Goal: Task Accomplishment & Management: Use online tool/utility

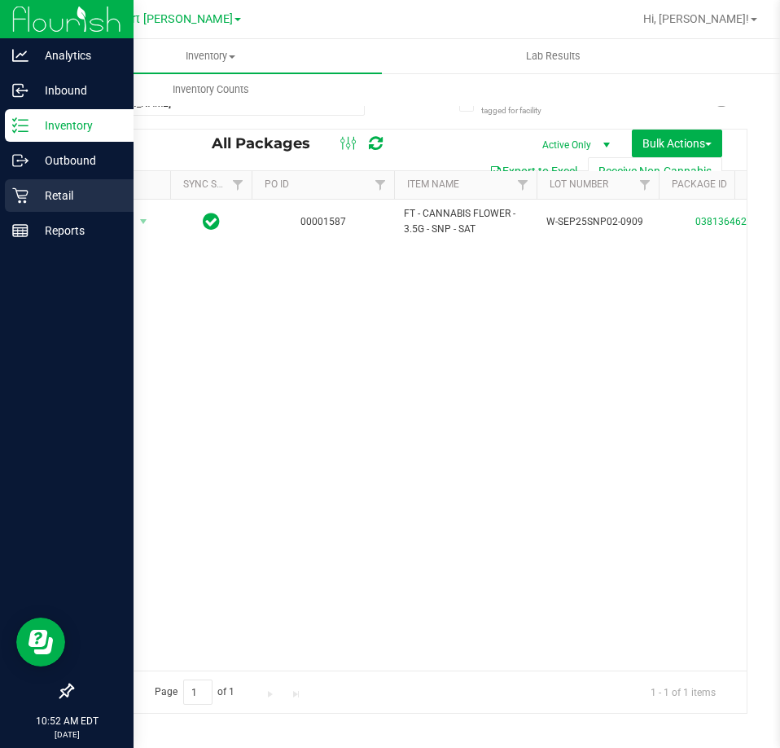
click at [42, 193] on p "Retail" at bounding box center [78, 196] width 98 height 20
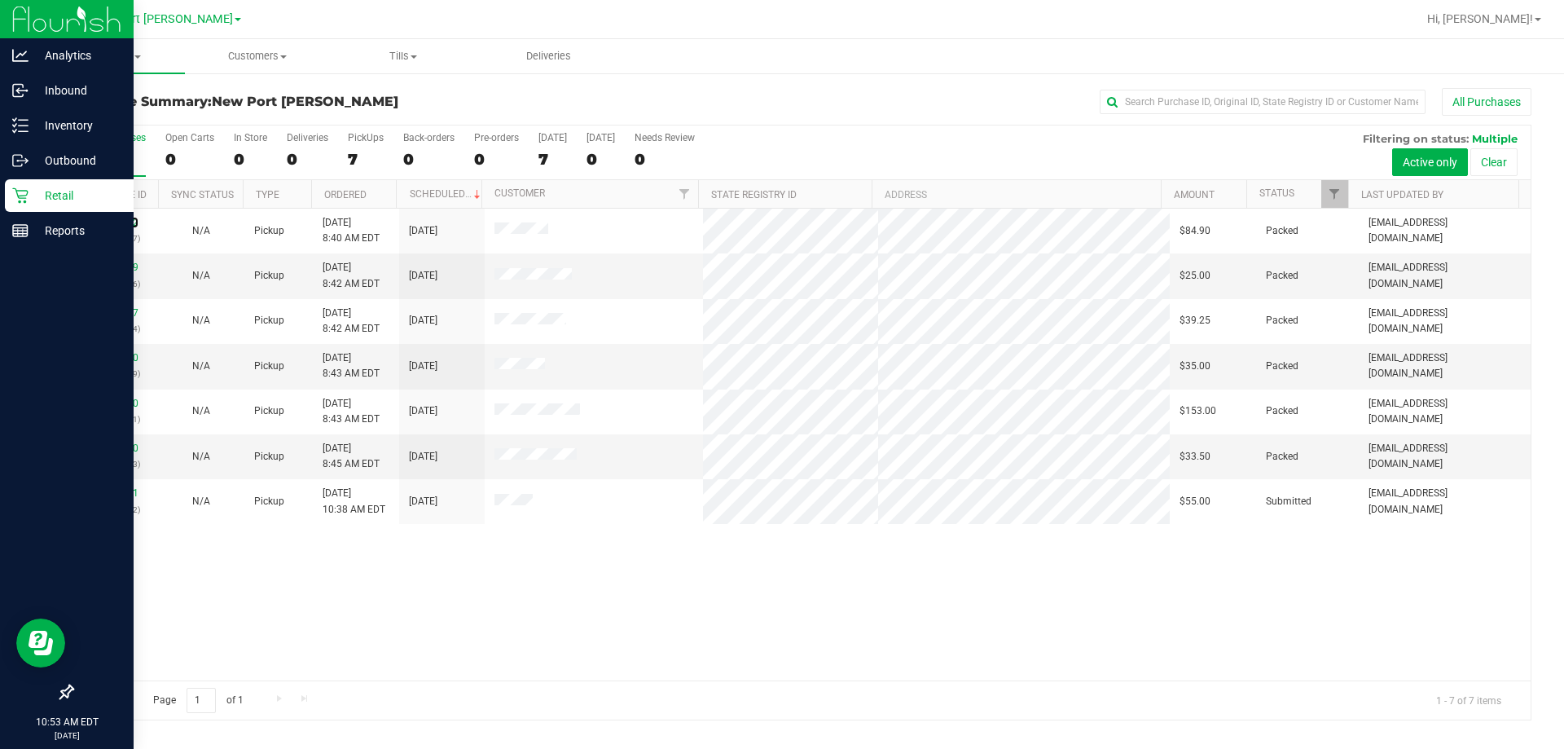
click at [121, 217] on link "12001602" at bounding box center [116, 222] width 46 height 11
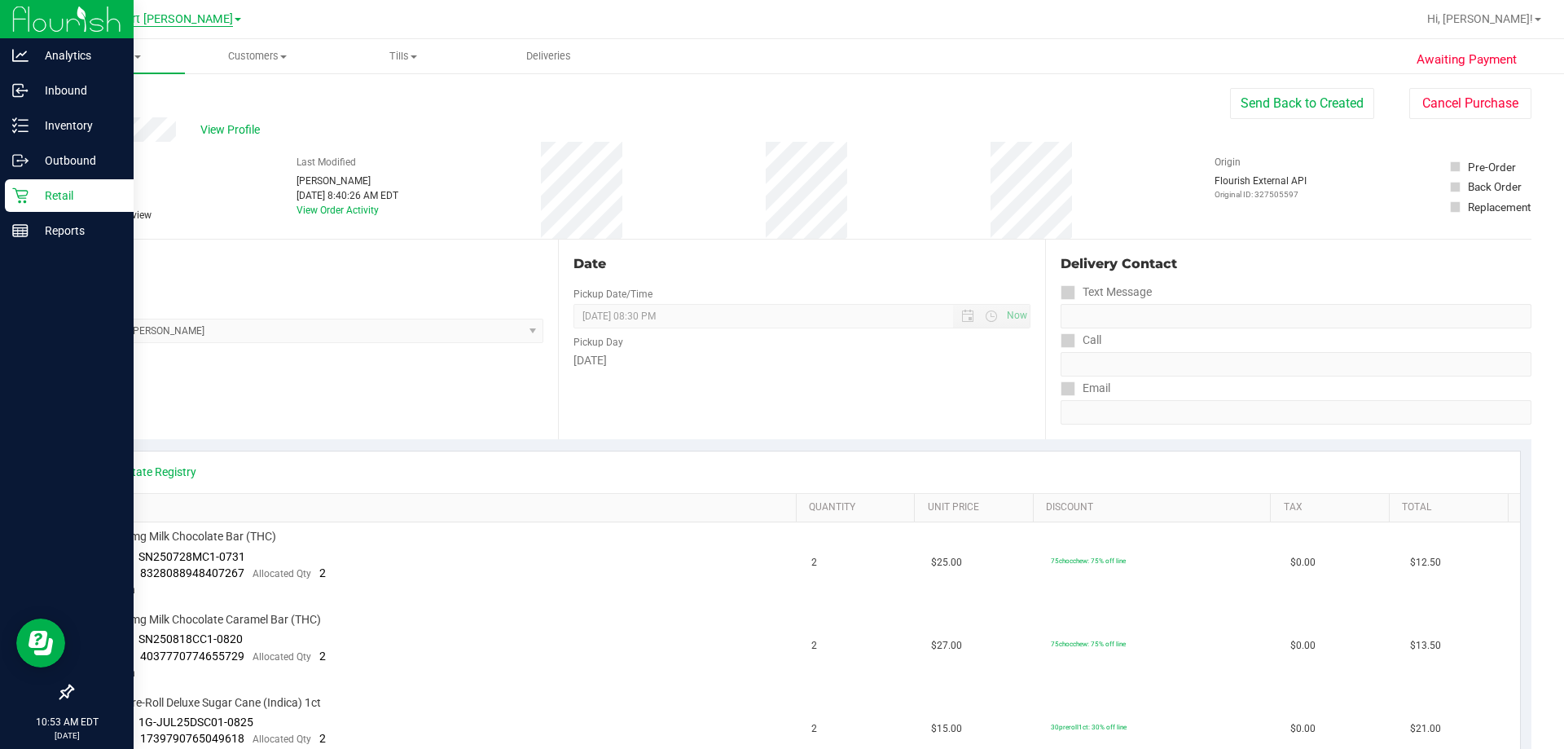
click at [163, 23] on span "New Port Richey WC" at bounding box center [162, 19] width 142 height 15
click at [152, 106] on link "Brooksville WC" at bounding box center [166, 101] width 238 height 22
click at [212, 61] on span "Purchases" at bounding box center [210, 56] width 343 height 15
click at [191, 116] on li "Fulfillment" at bounding box center [210, 118] width 343 height 20
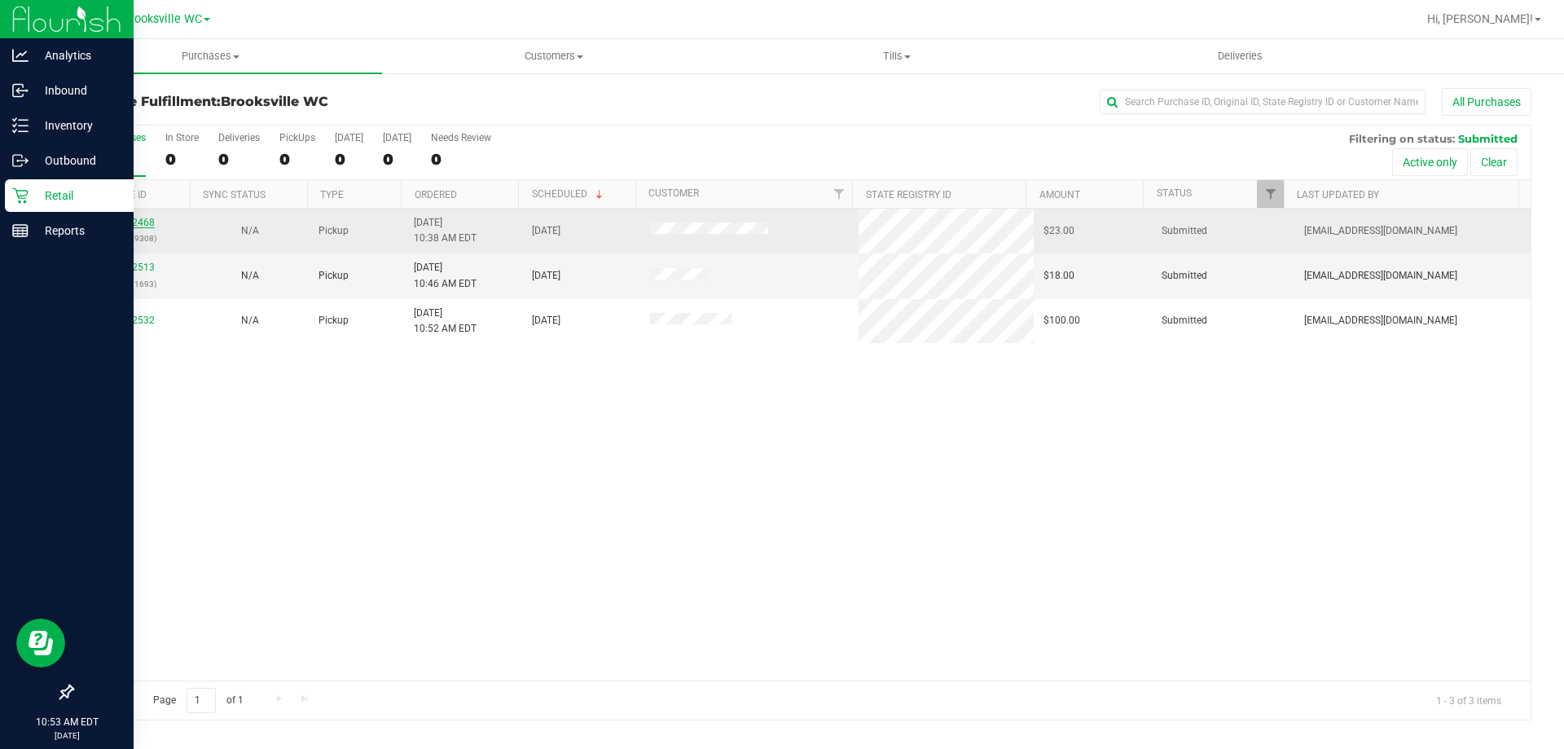
click at [138, 228] on link "12002468" at bounding box center [132, 222] width 46 height 11
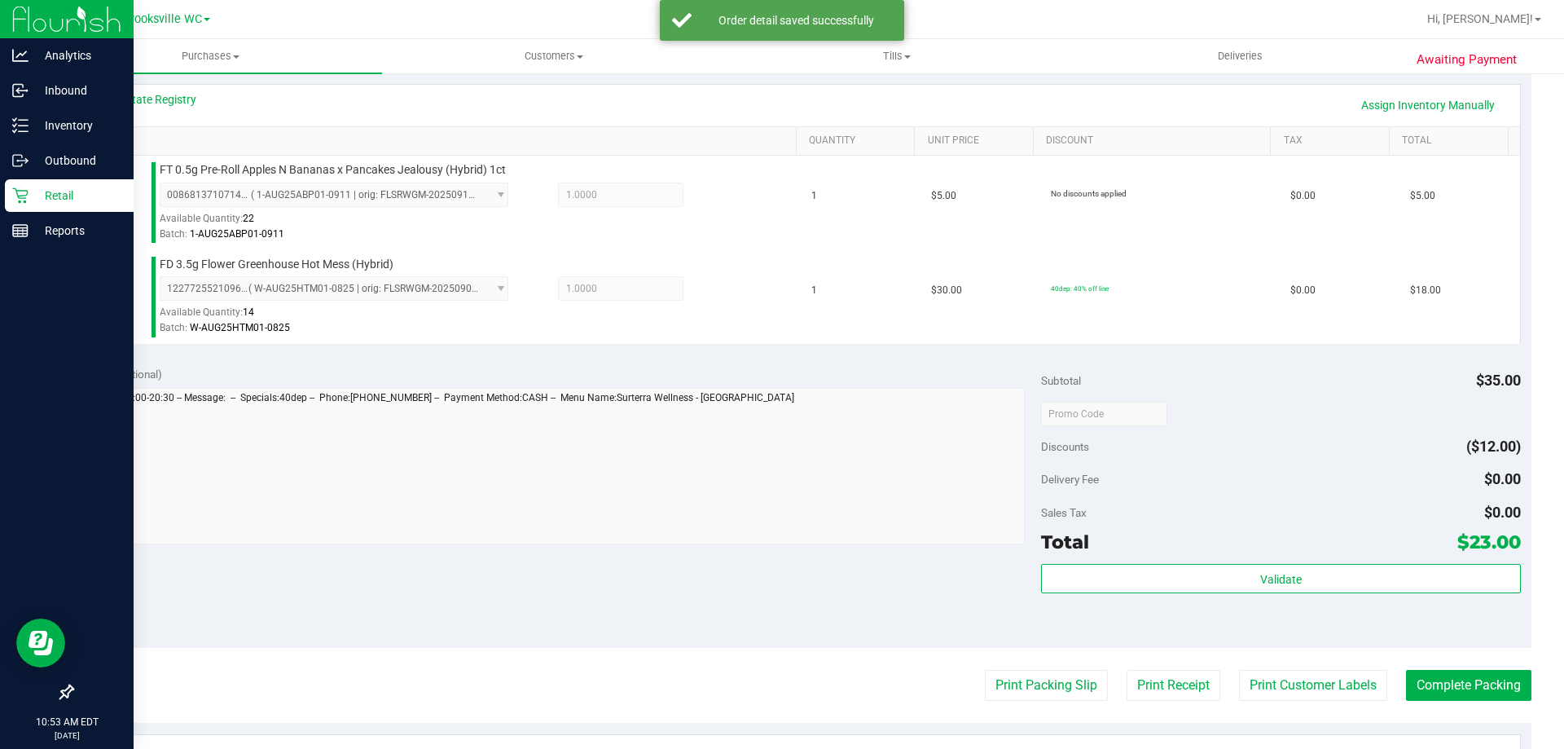
scroll to position [407, 0]
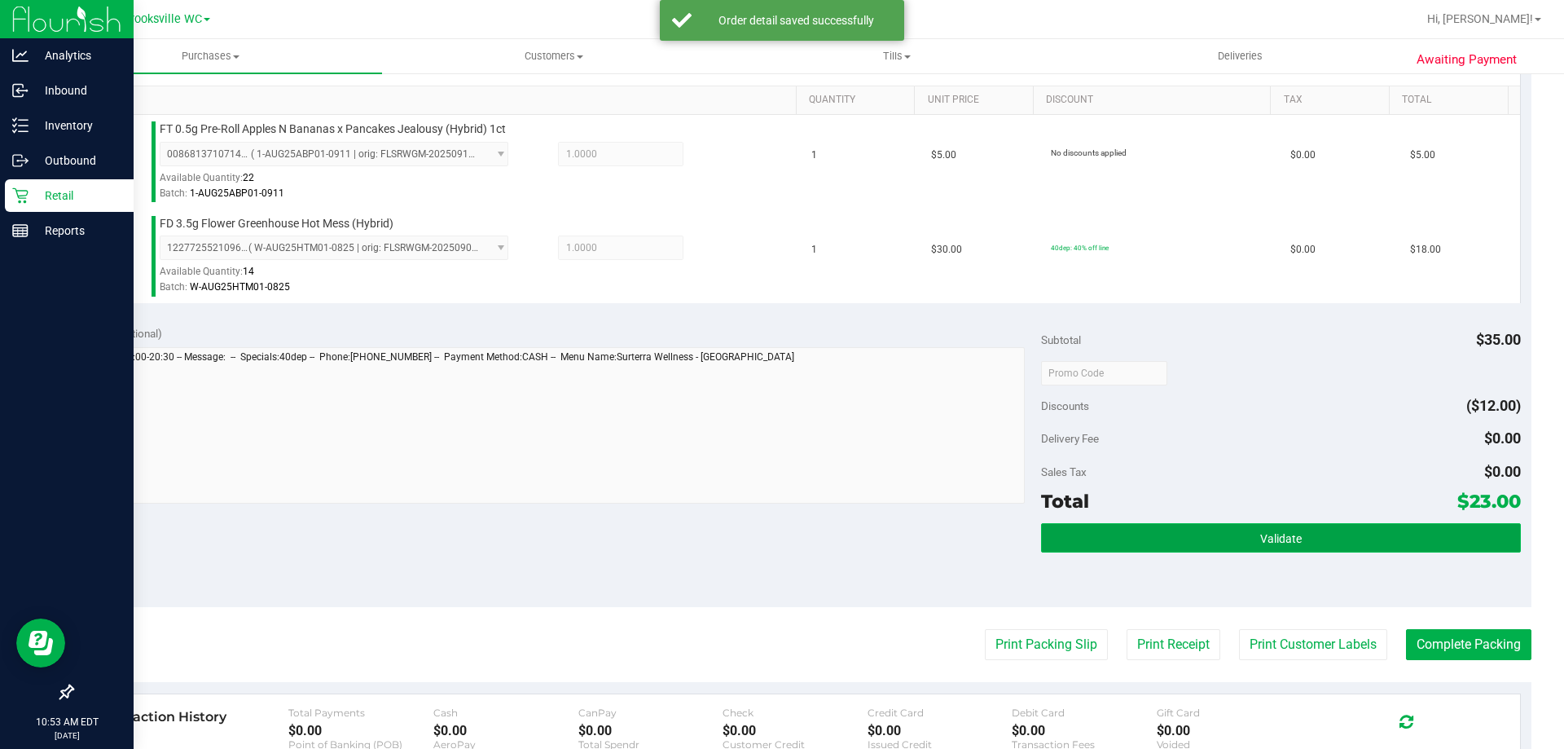
click at [780, 534] on button "Validate" at bounding box center [1280, 537] width 479 height 29
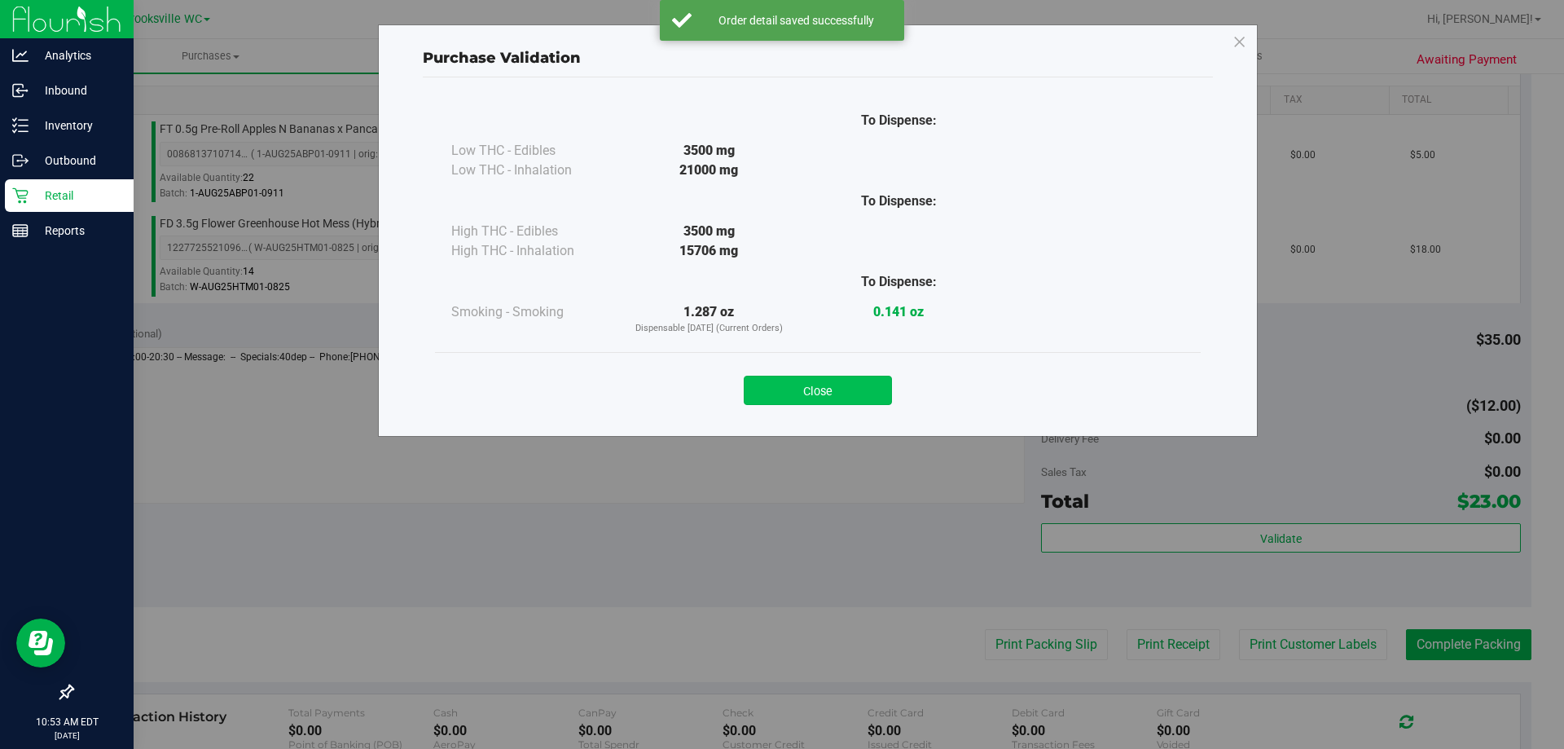
click at [767, 400] on button "Close" at bounding box center [818, 390] width 148 height 29
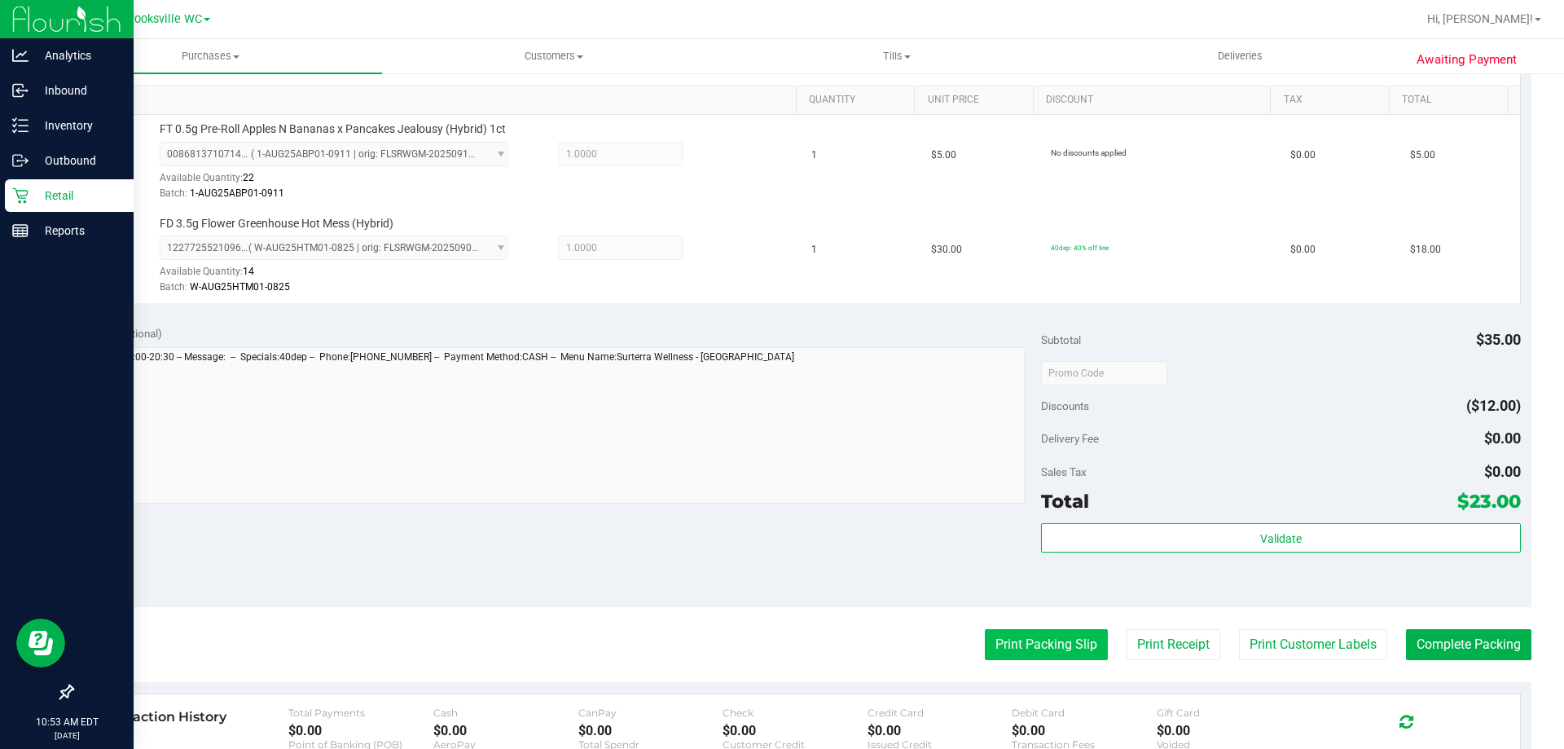
click at [780, 646] on button "Print Packing Slip" at bounding box center [1046, 644] width 123 height 31
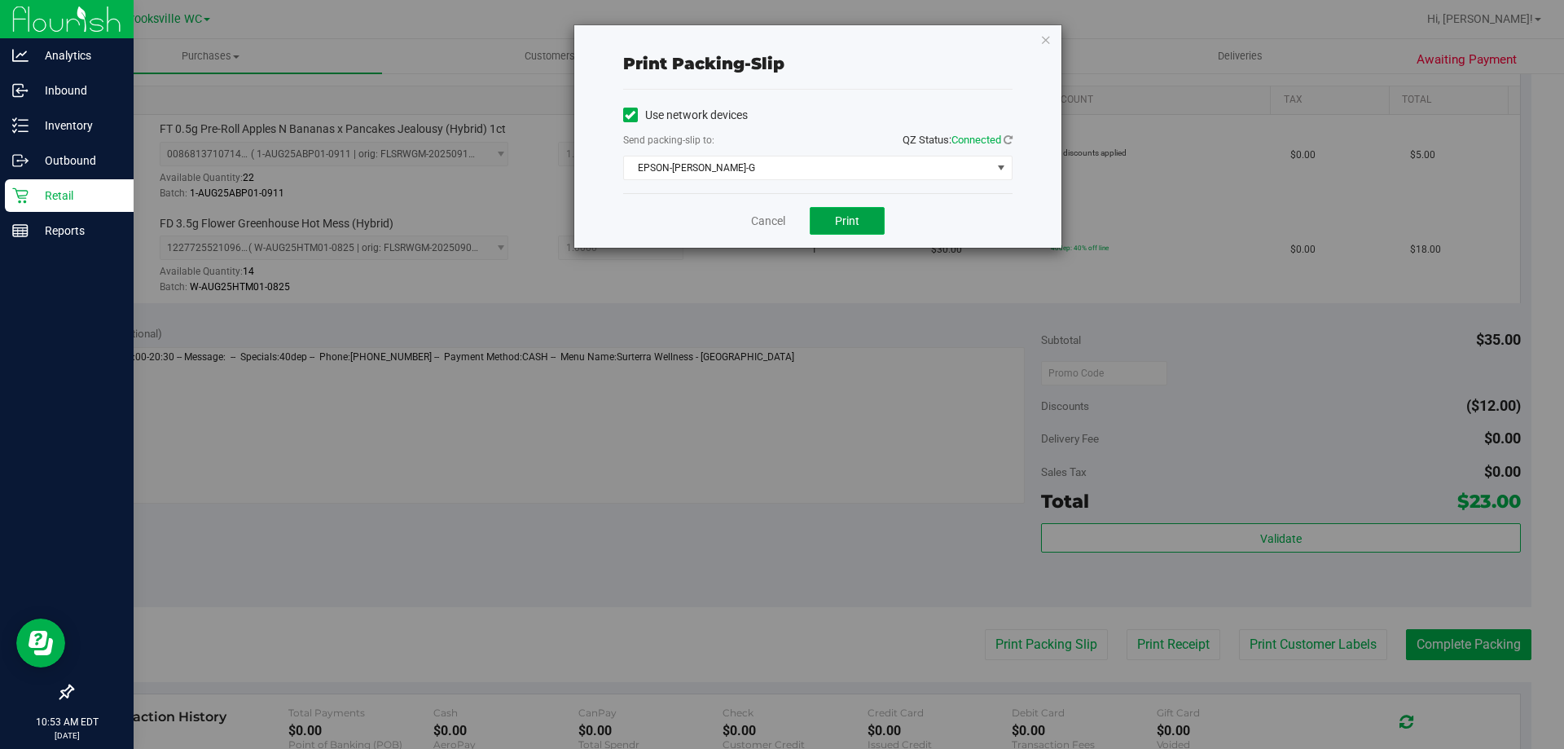
click at [780, 213] on button "Print" at bounding box center [847, 221] width 75 height 28
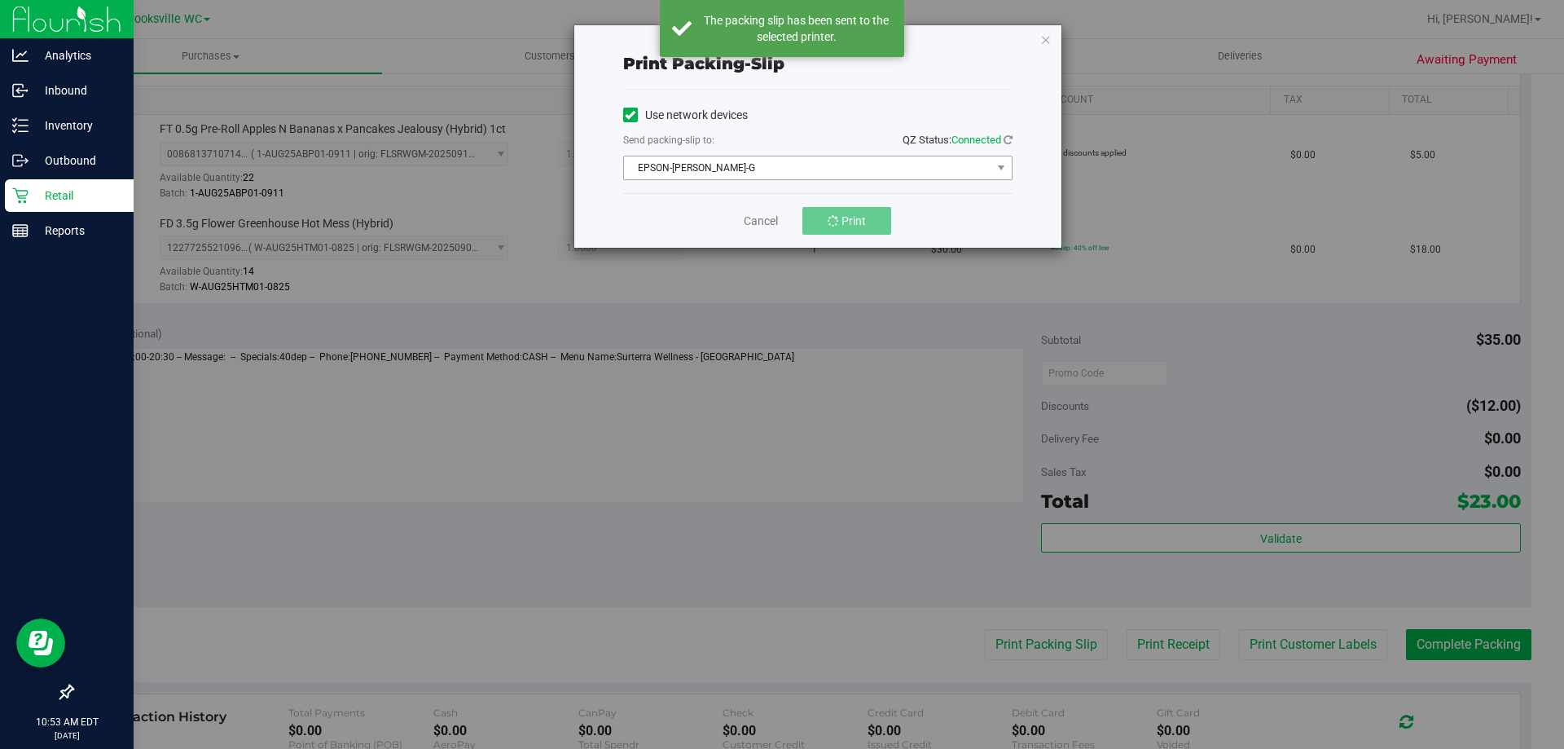
click at [780, 177] on span "EPSON-BECKY-G" at bounding box center [807, 167] width 367 height 23
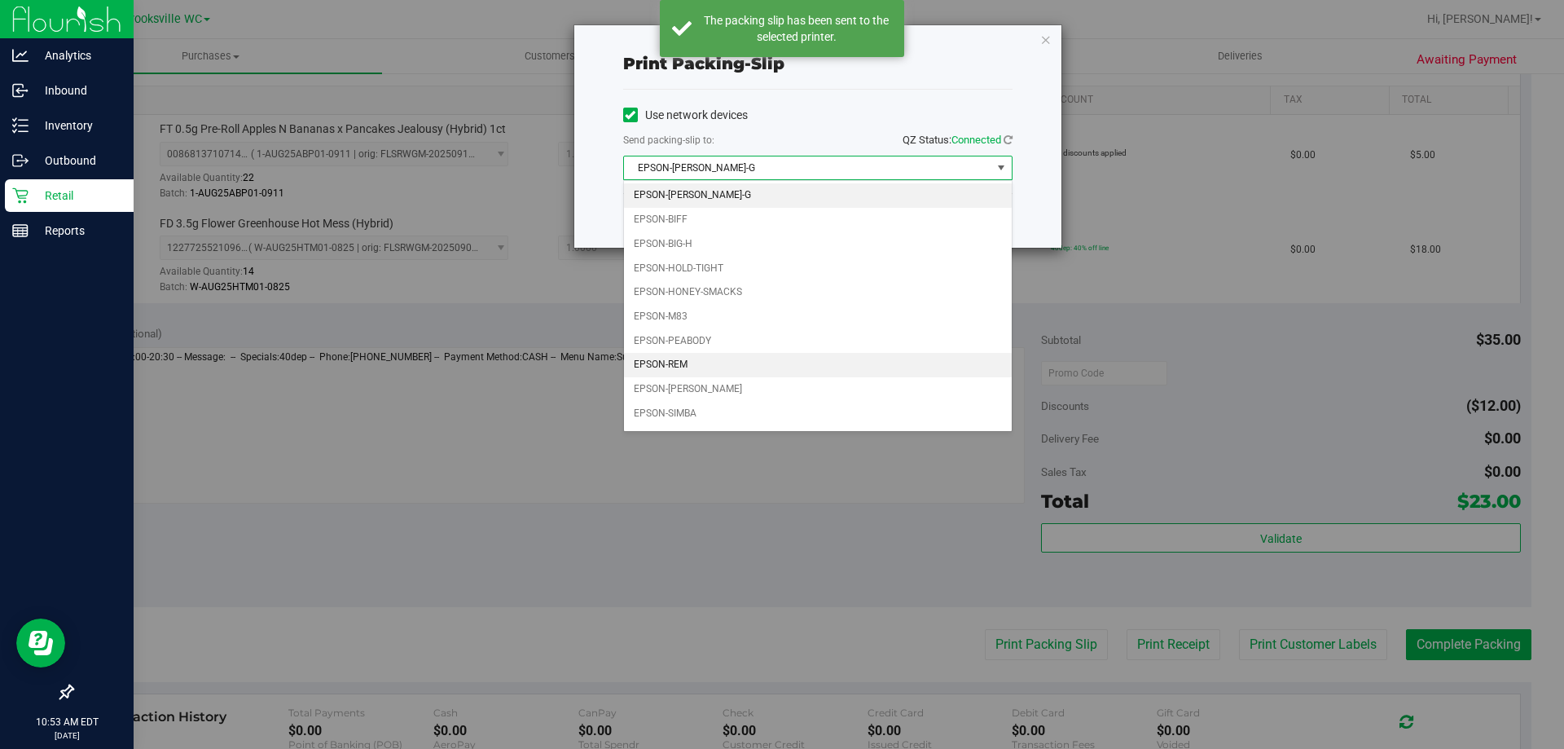
click at [710, 364] on li "EPSON-REM" at bounding box center [818, 365] width 388 height 24
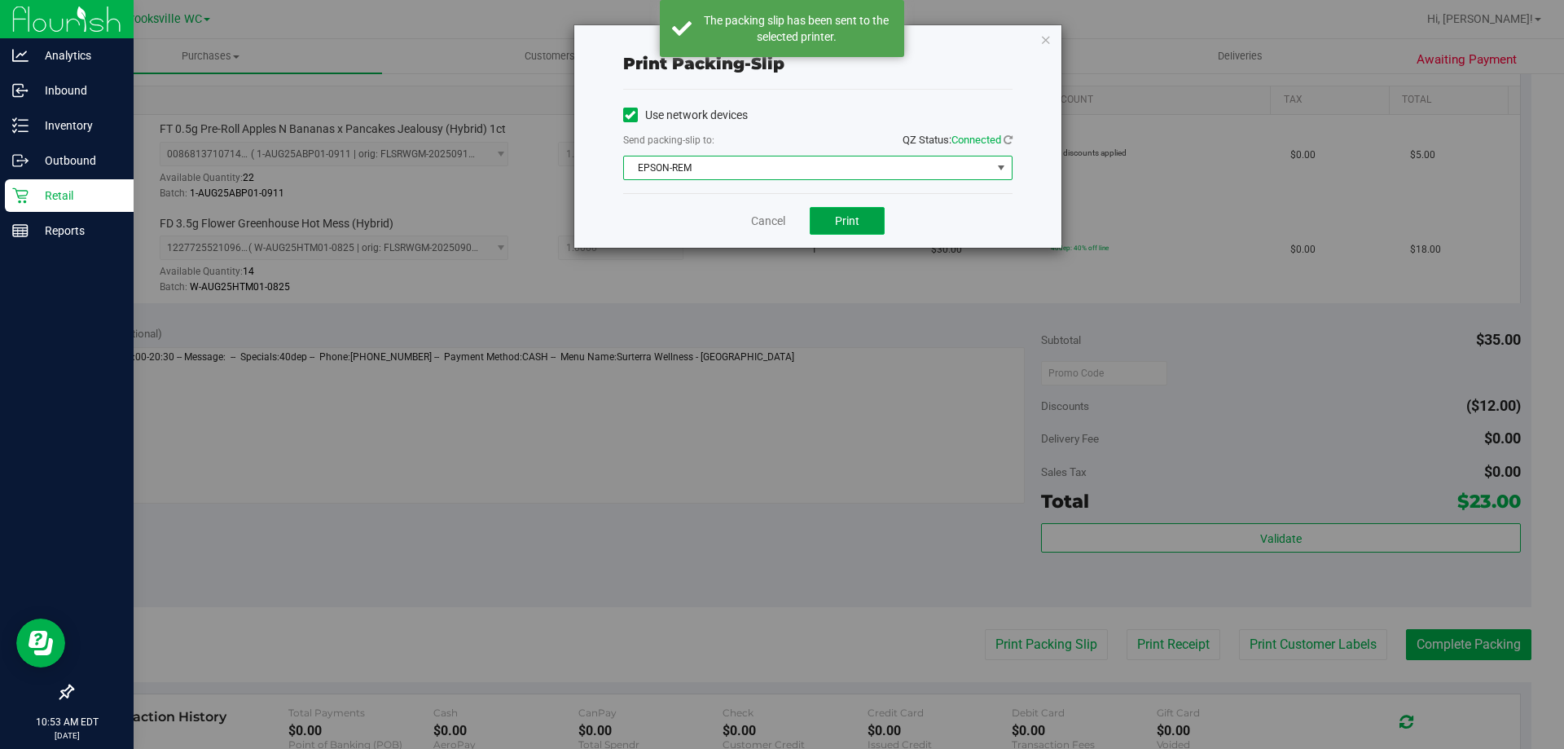
click at [780, 224] on span "Print" at bounding box center [847, 220] width 24 height 13
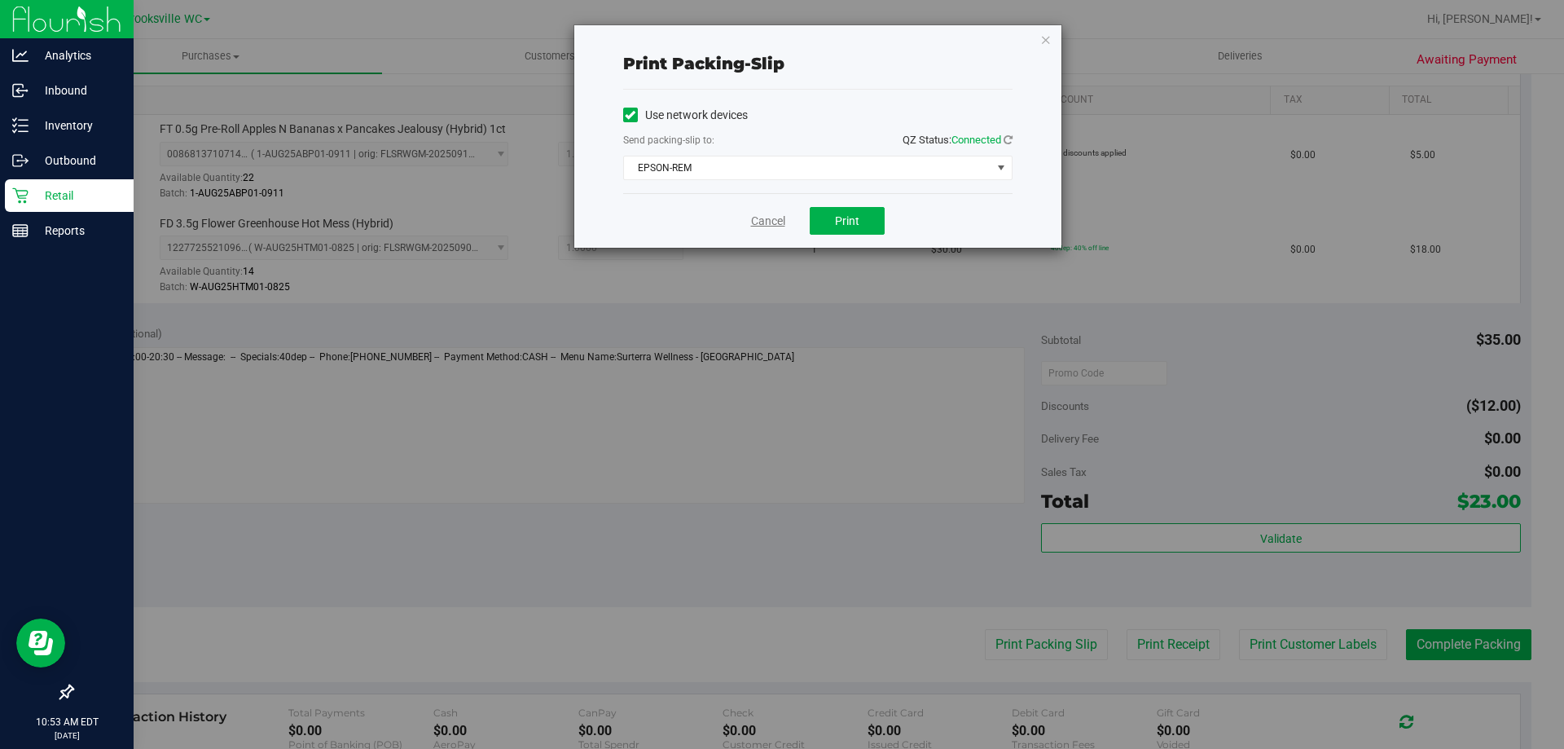
click at [776, 217] on link "Cancel" at bounding box center [768, 221] width 34 height 17
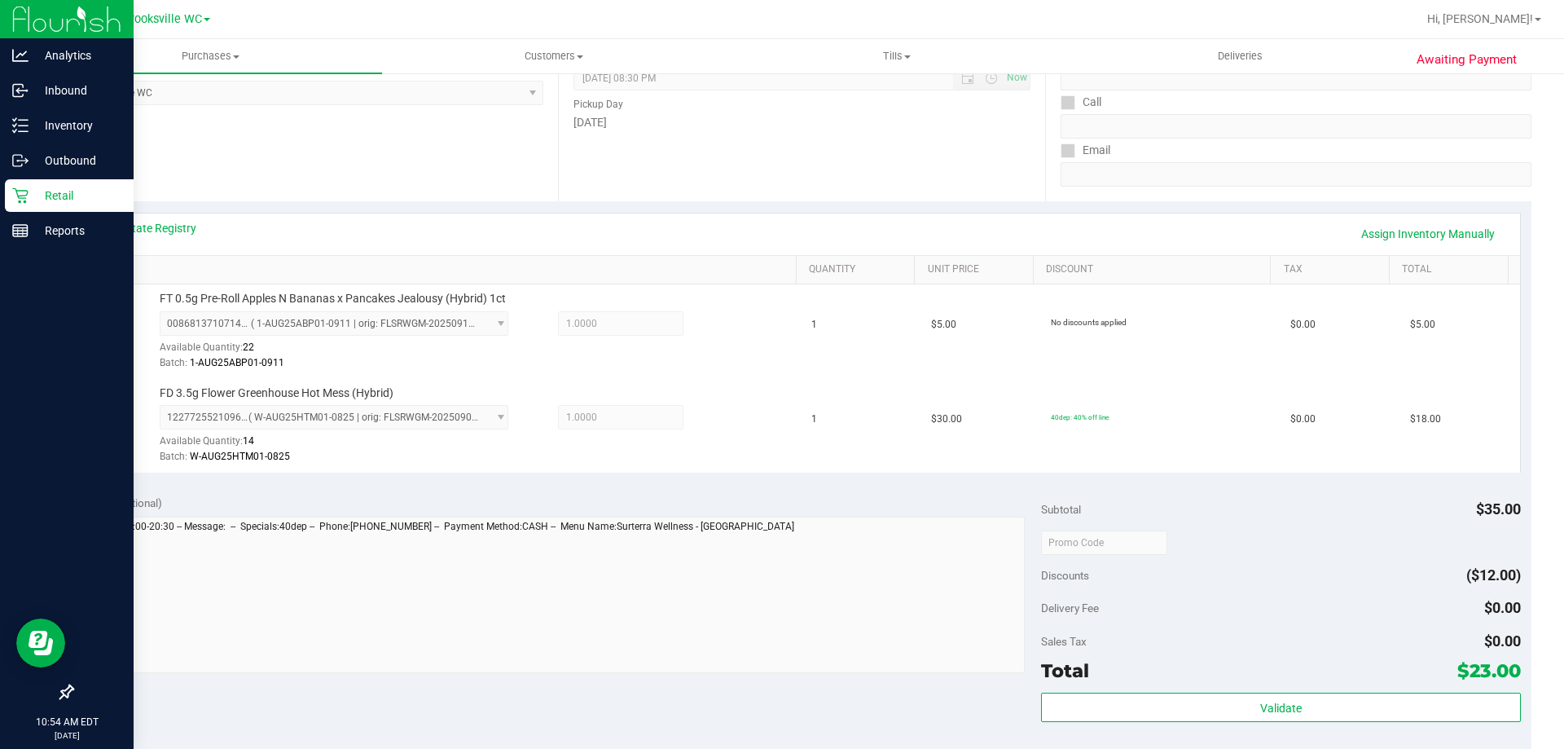
scroll to position [652, 0]
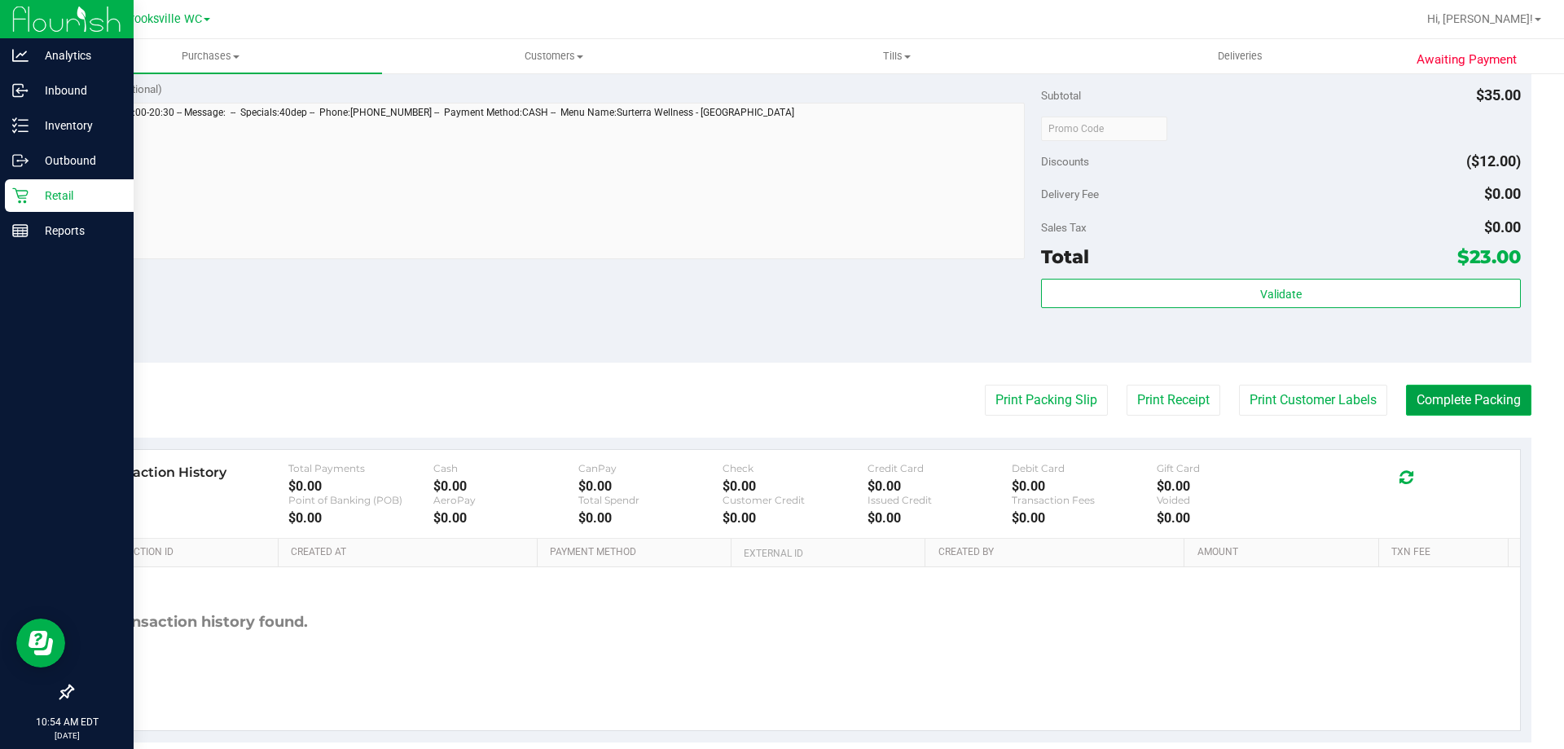
click at [780, 406] on button "Complete Packing" at bounding box center [1468, 400] width 125 height 31
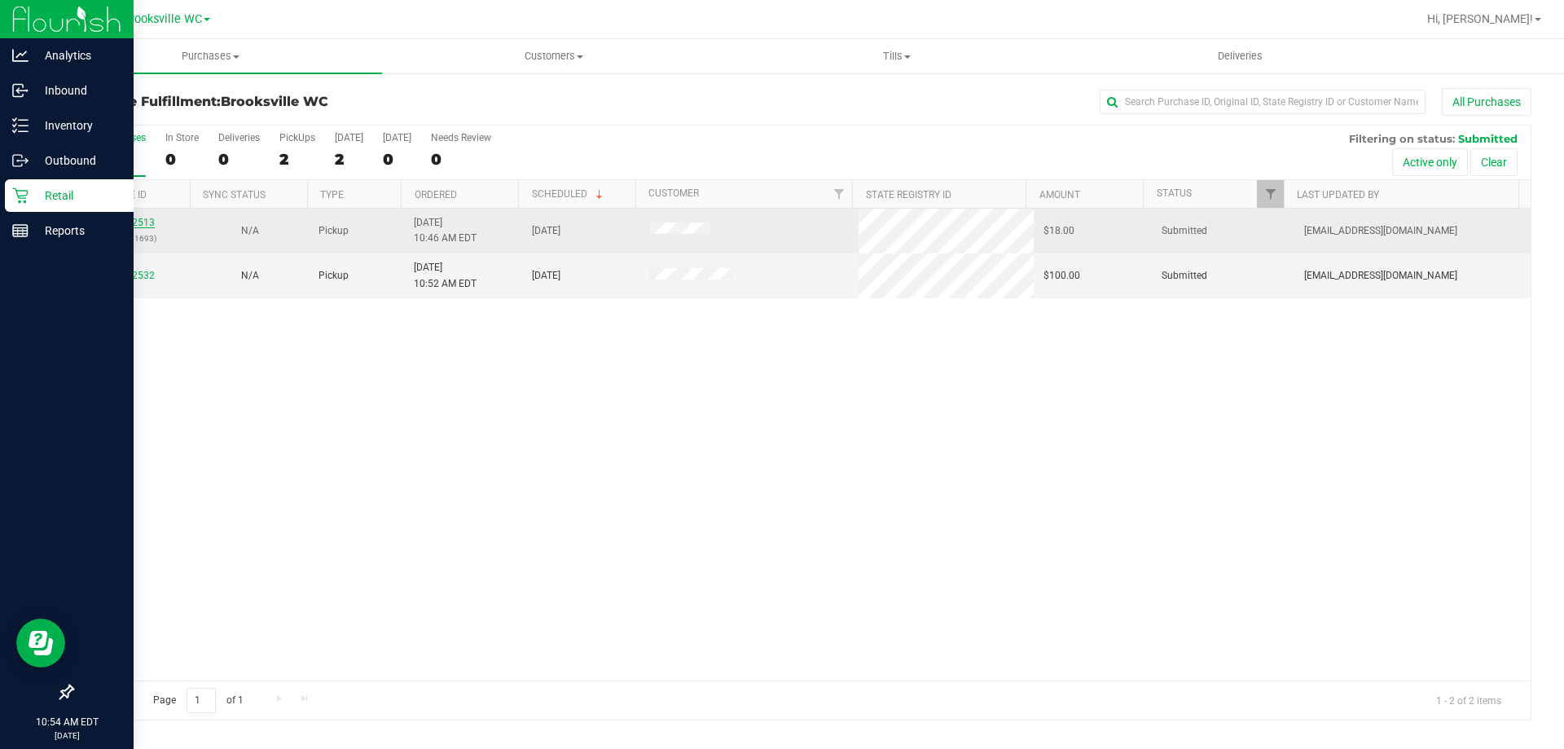
click at [138, 224] on link "12002513" at bounding box center [132, 222] width 46 height 11
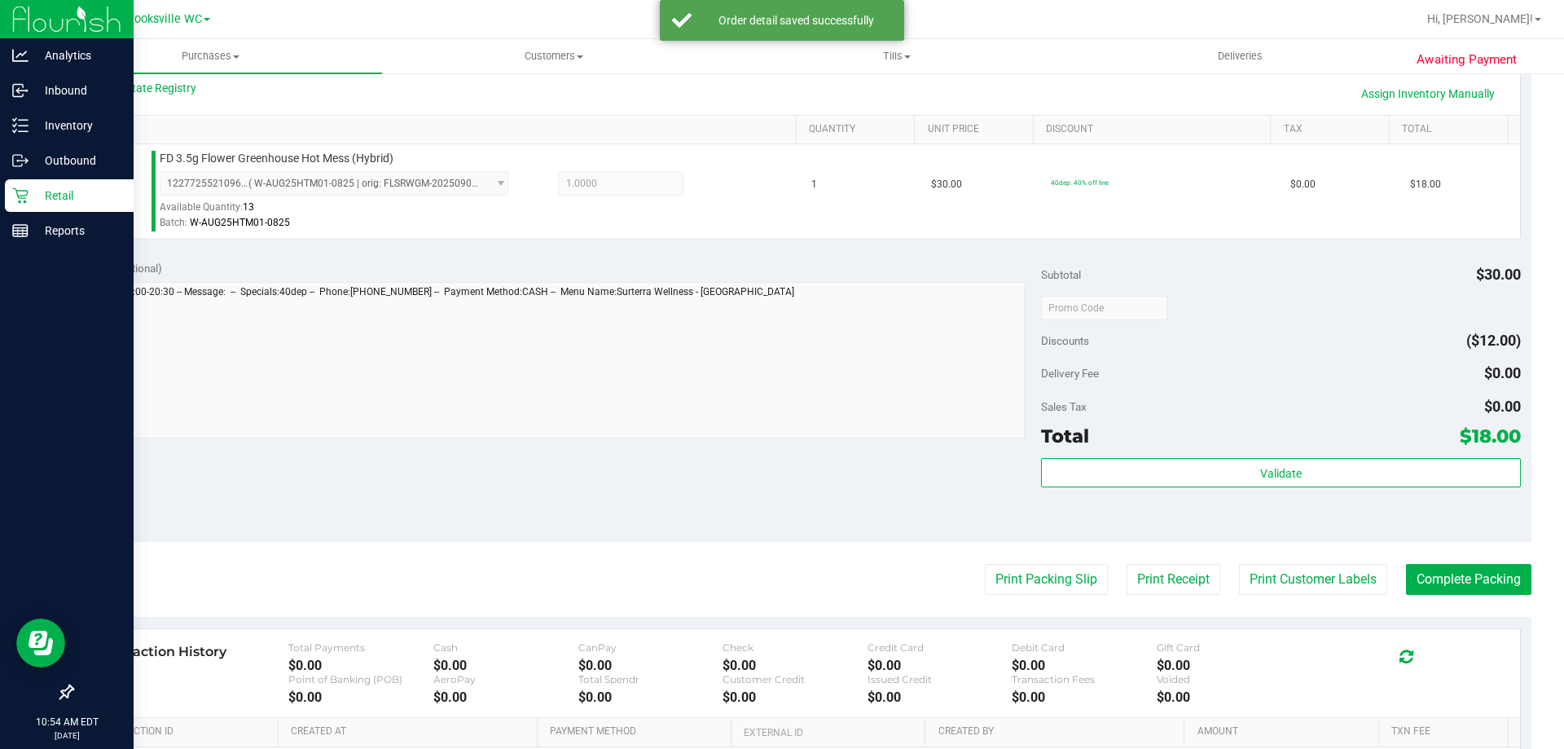
scroll to position [407, 0]
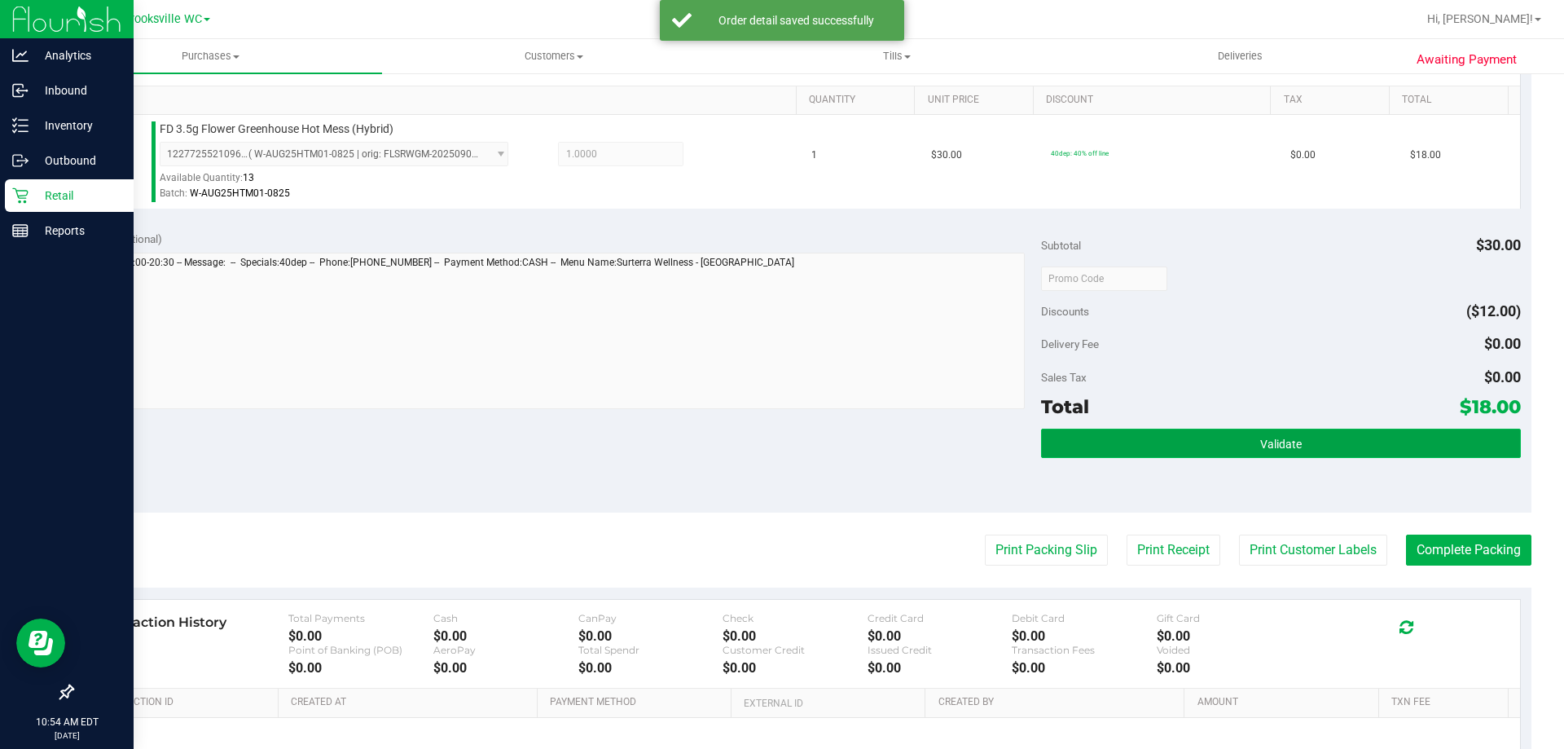
click at [780, 441] on button "Validate" at bounding box center [1280, 443] width 479 height 29
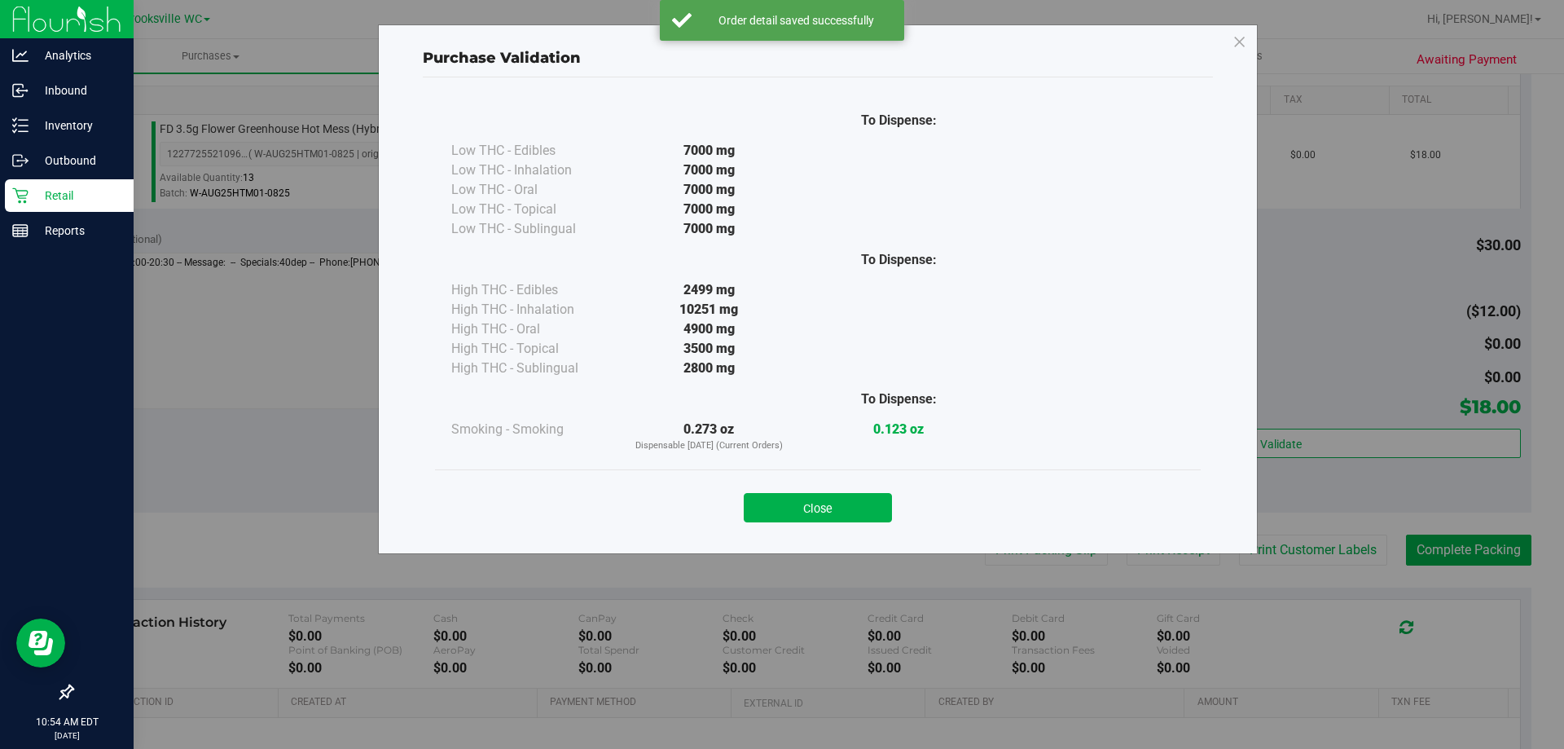
click at [780, 483] on div "Close" at bounding box center [817, 502] width 741 height 41
drag, startPoint x: 855, startPoint y: 509, endPoint x: 876, endPoint y: 512, distance: 21.4
click at [780, 510] on button "Close" at bounding box center [818, 507] width 148 height 29
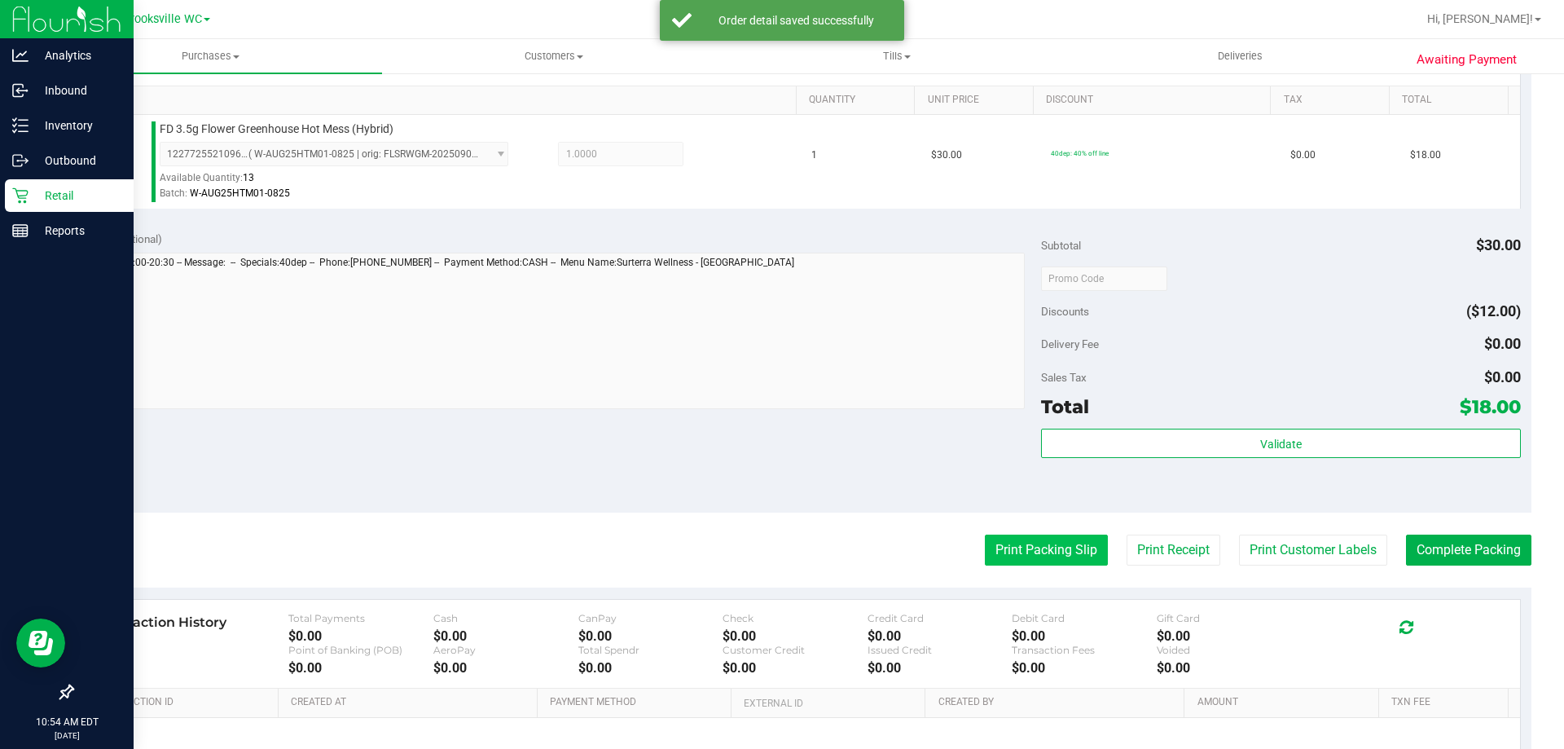
click at [780, 547] on button "Print Packing Slip" at bounding box center [1046, 549] width 123 height 31
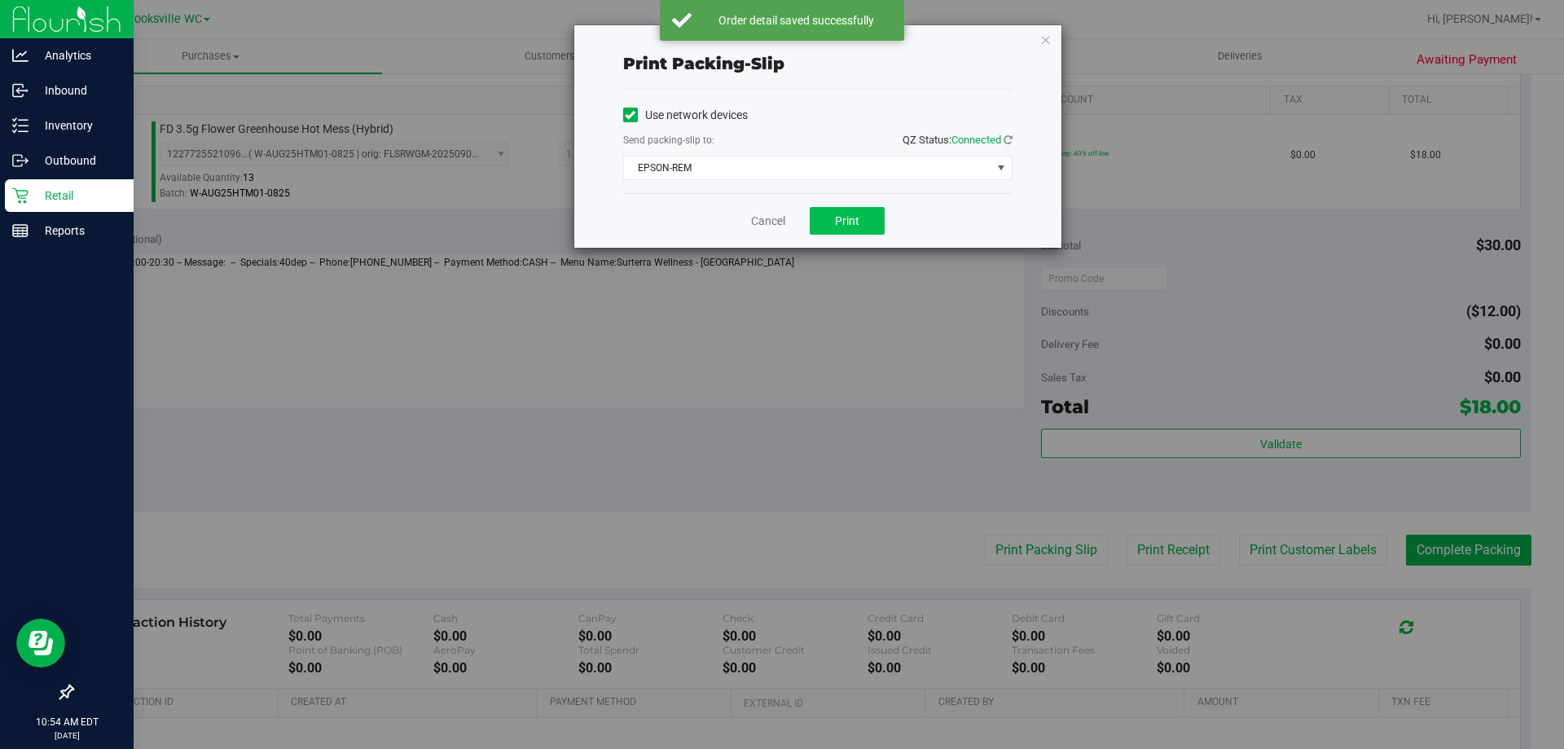
click at [780, 203] on div "Cancel Print" at bounding box center [817, 220] width 389 height 55
click at [780, 214] on span "Print" at bounding box center [847, 220] width 24 height 13
click at [773, 226] on link "Cancel" at bounding box center [768, 221] width 34 height 17
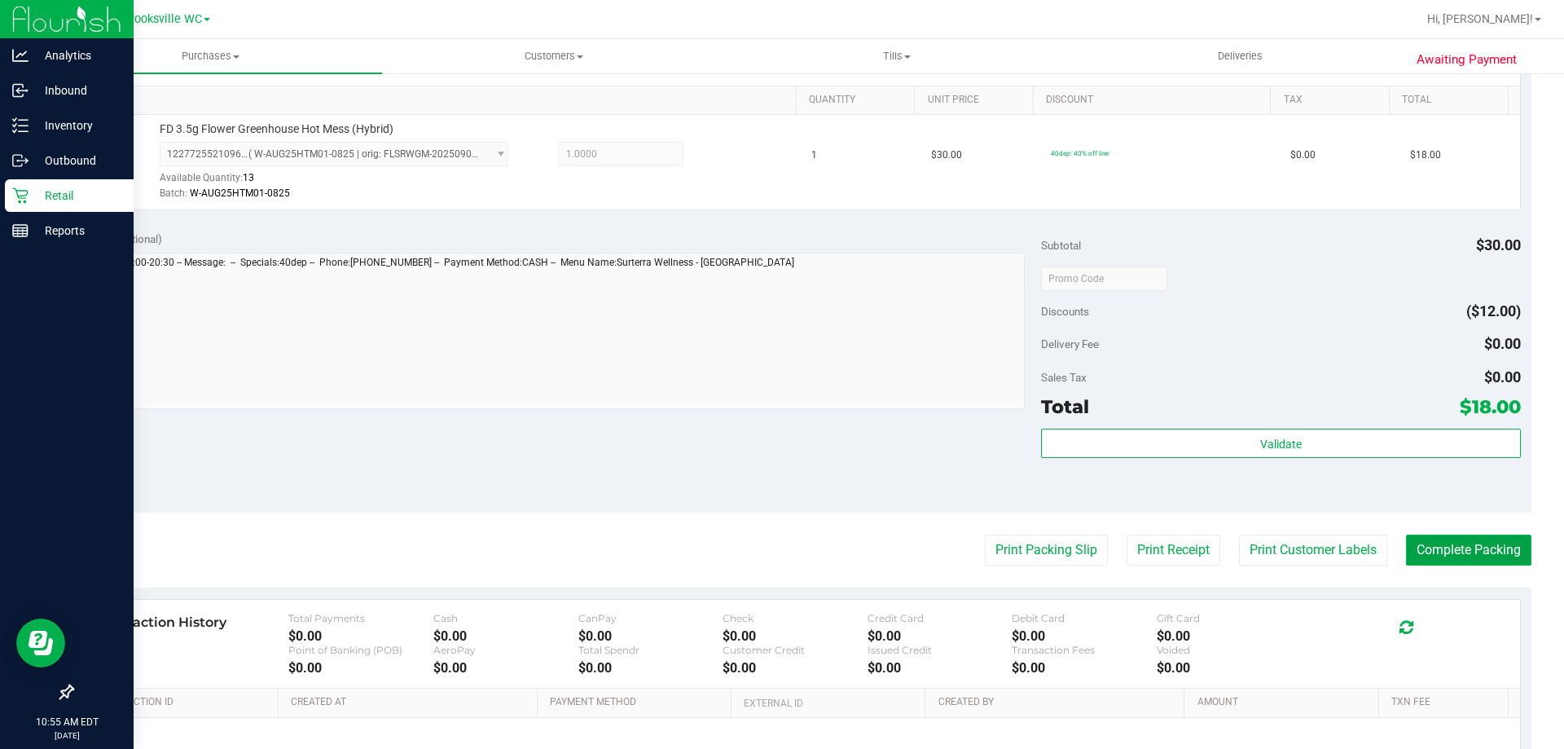
click at [780, 549] on button "Complete Packing" at bounding box center [1468, 549] width 125 height 31
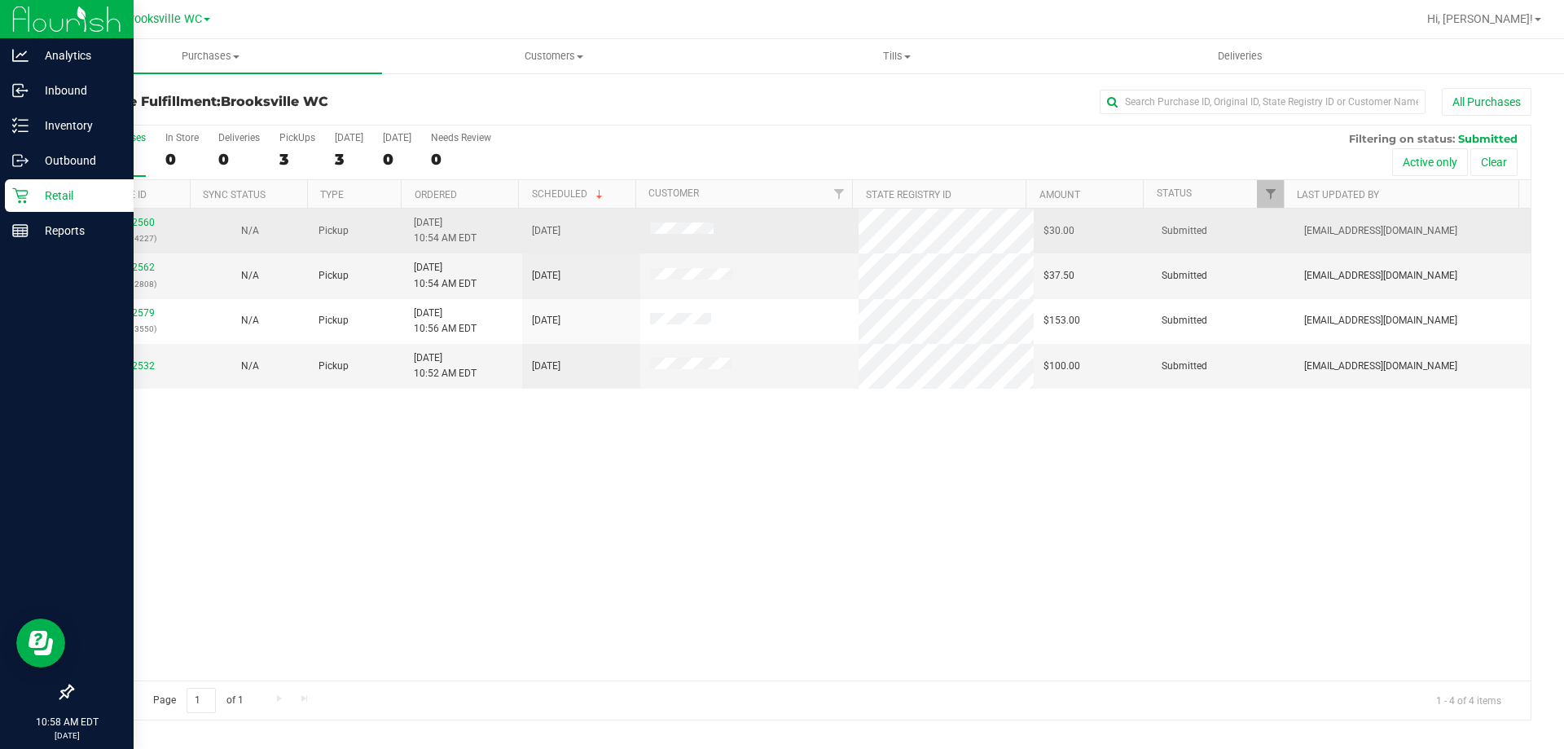
click at [135, 216] on div "12002560 (327634227)" at bounding box center [131, 230] width 99 height 31
click at [135, 222] on link "12002560" at bounding box center [132, 222] width 46 height 11
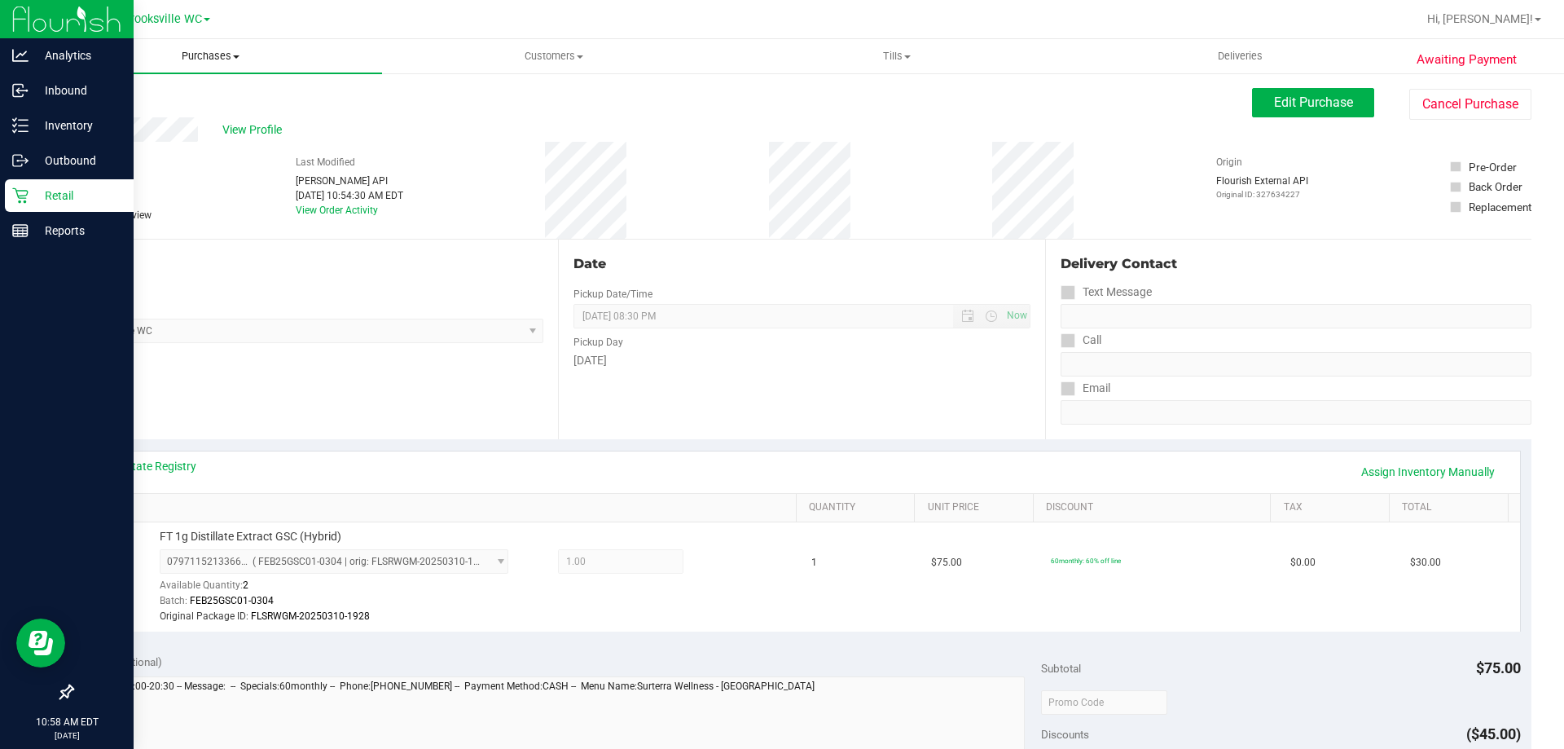
click at [216, 56] on span "Purchases" at bounding box center [210, 56] width 343 height 15
click at [191, 119] on li "Fulfillment" at bounding box center [210, 118] width 343 height 20
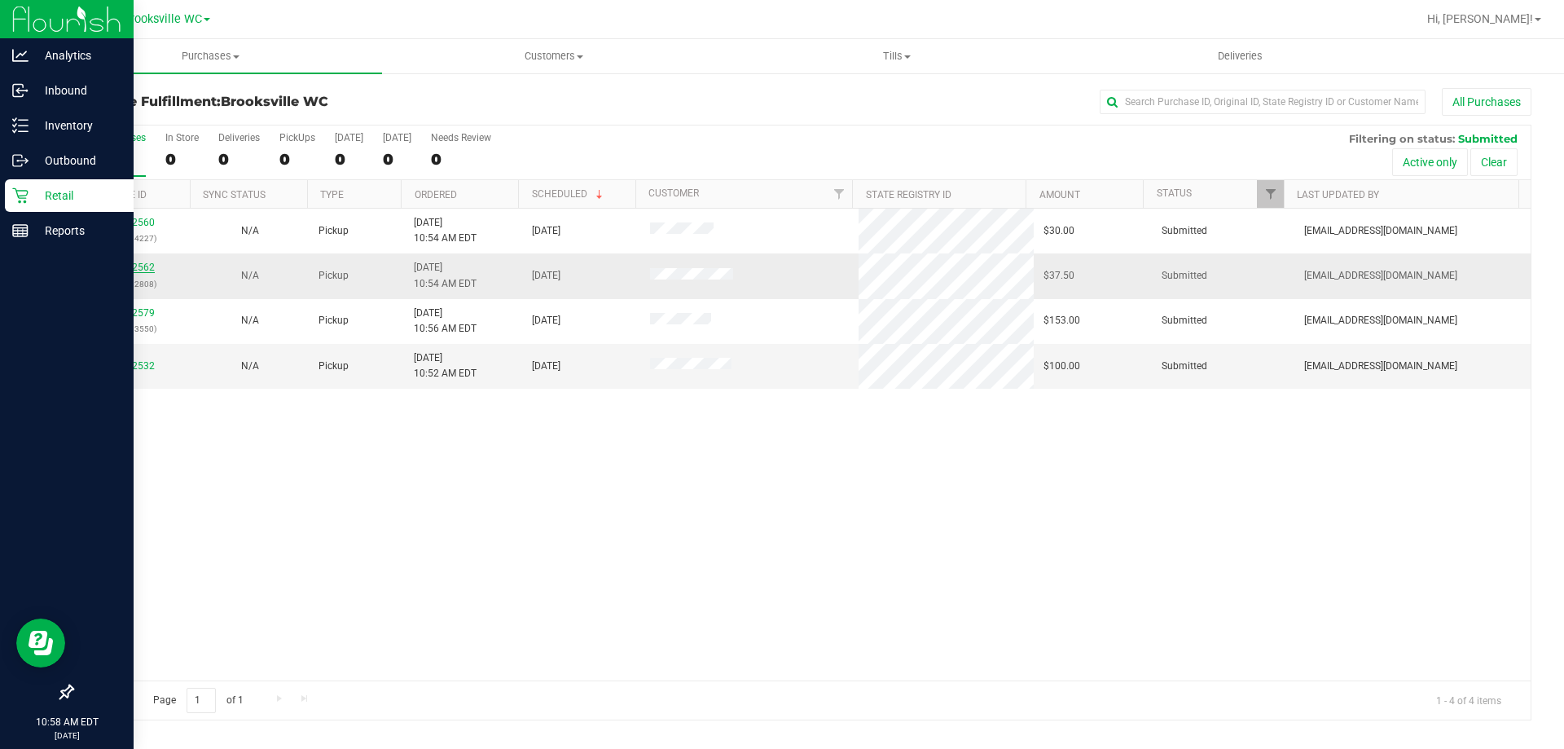
click at [141, 265] on link "12002562" at bounding box center [132, 267] width 46 height 11
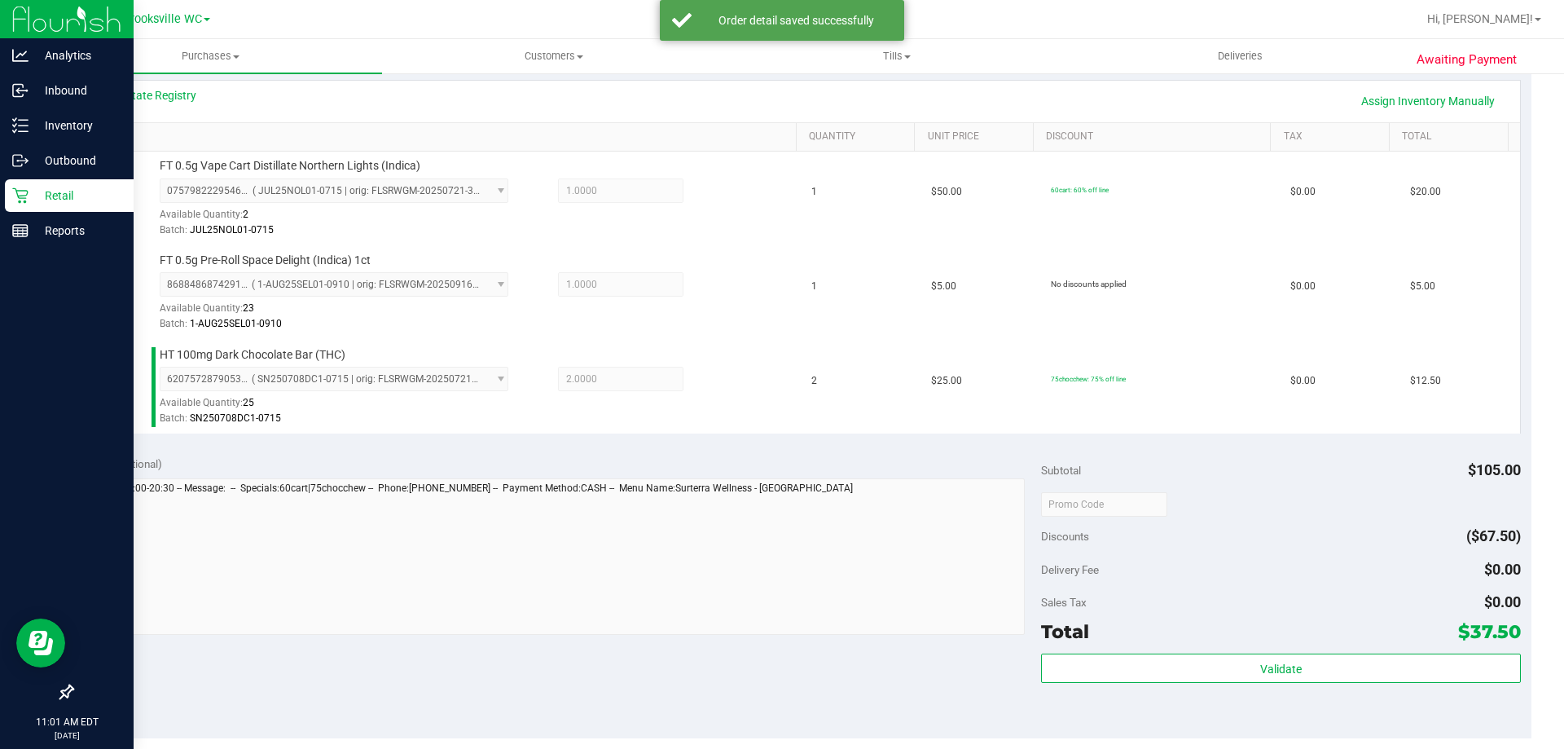
scroll to position [407, 0]
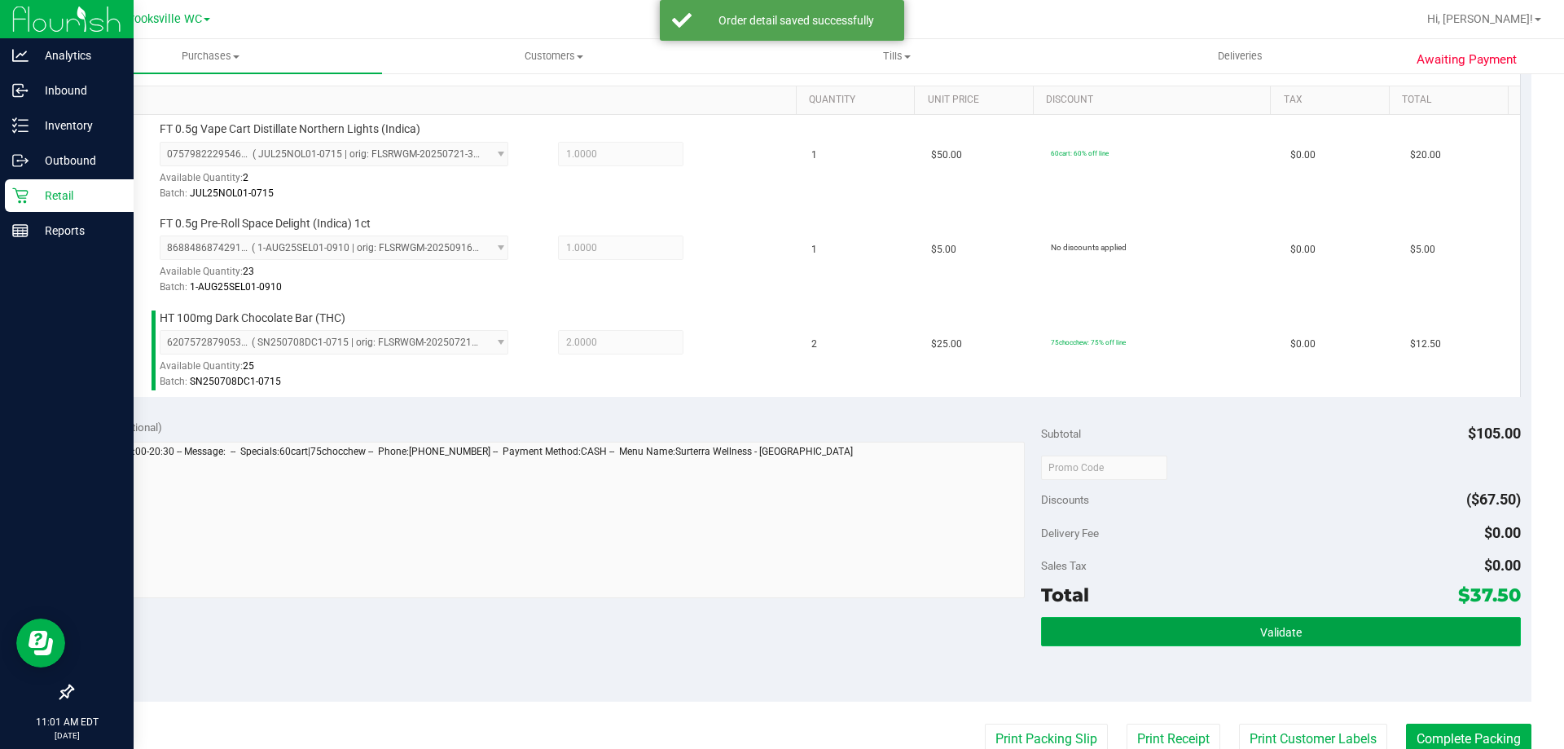
click at [780, 625] on button "Validate" at bounding box center [1280, 631] width 479 height 29
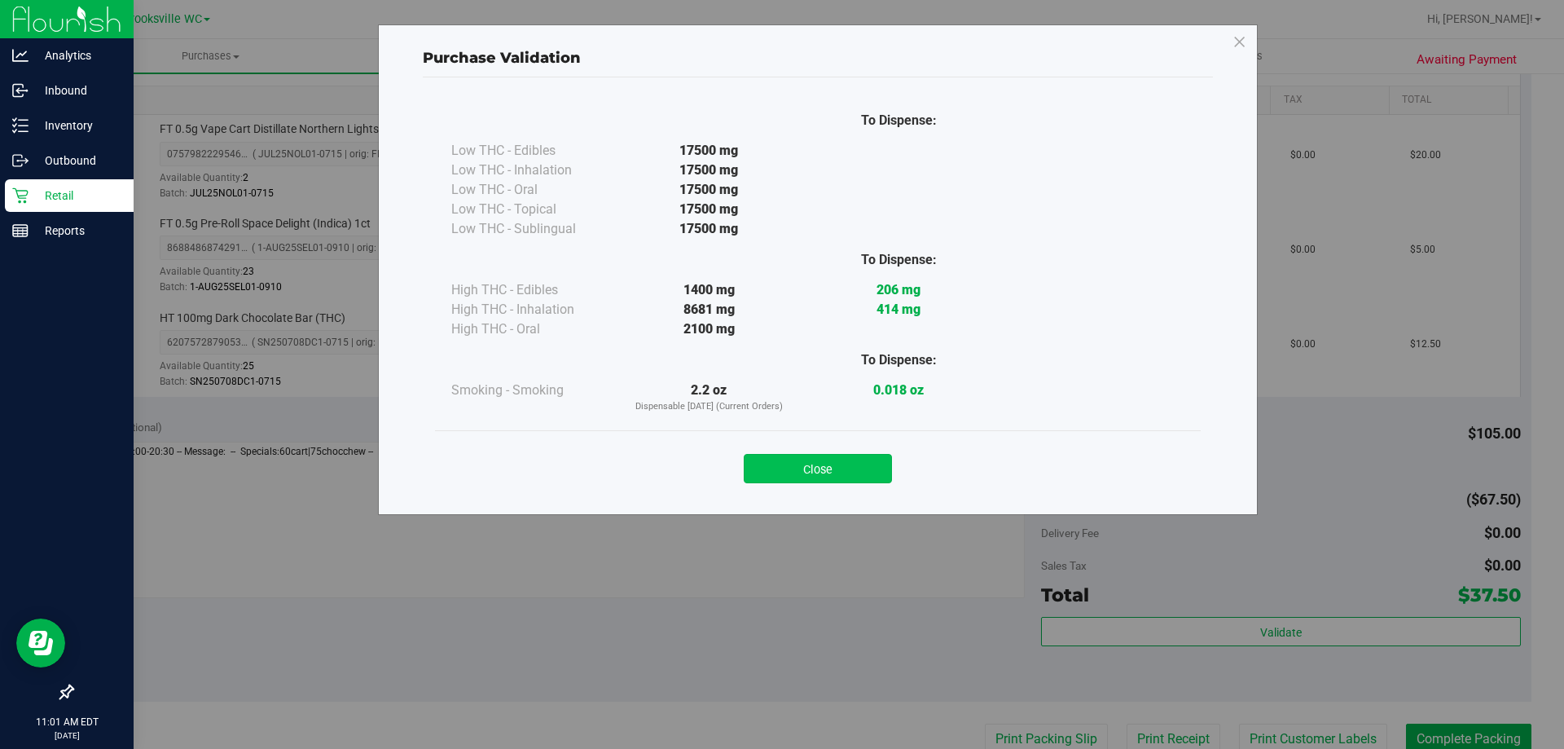
click at [758, 454] on button "Close" at bounding box center [818, 468] width 148 height 29
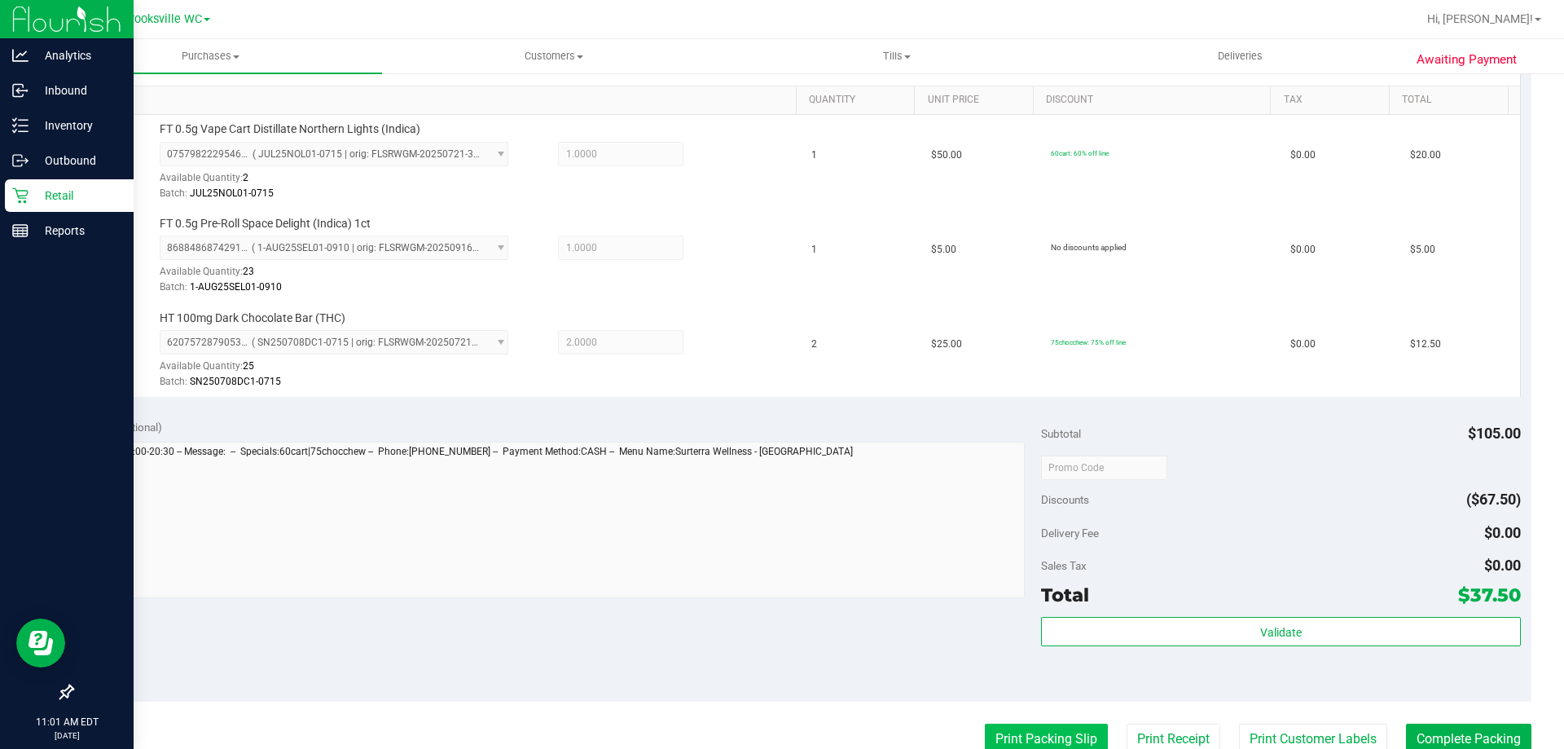
click at [780, 730] on button "Print Packing Slip" at bounding box center [1046, 738] width 123 height 31
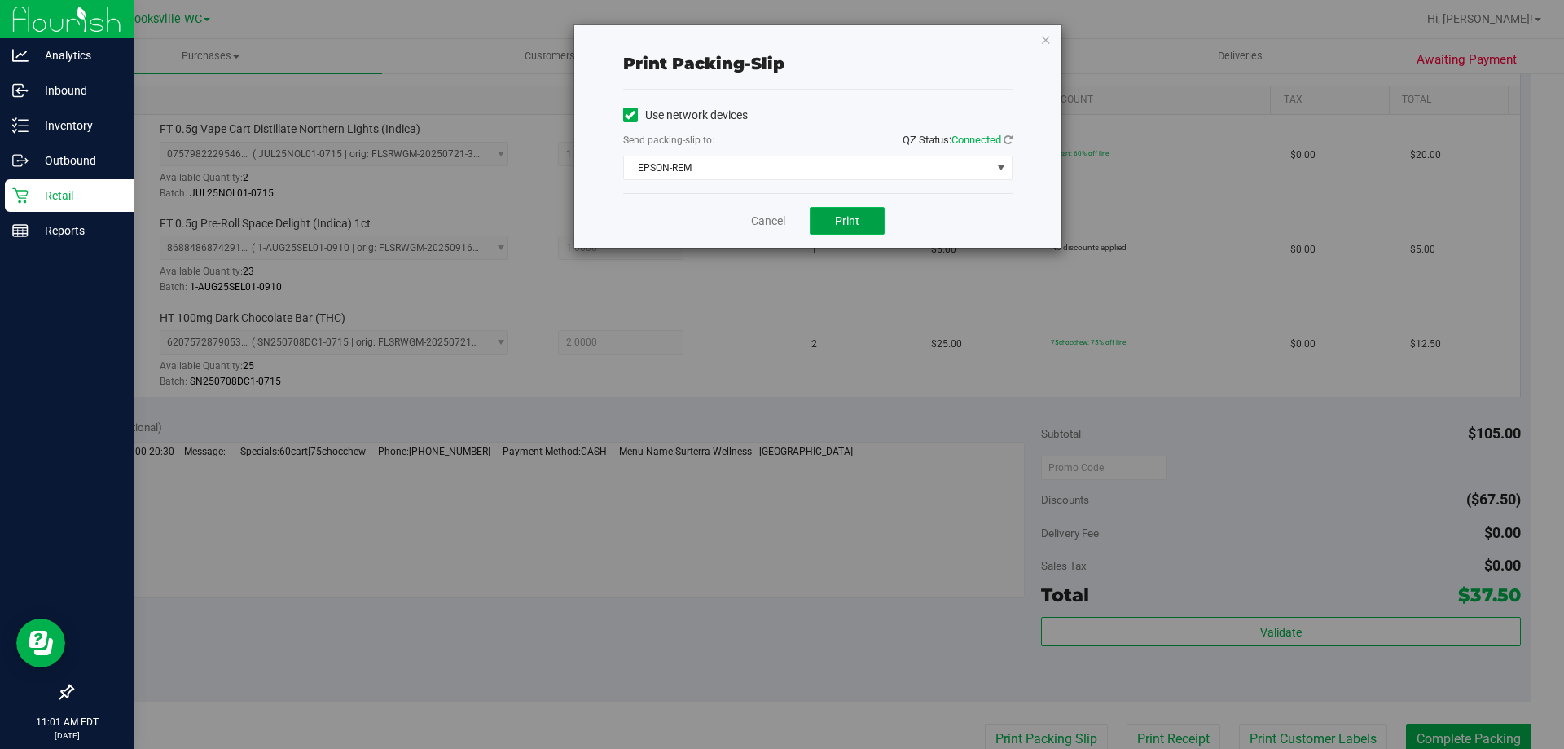
click at [780, 231] on button "Print" at bounding box center [847, 221] width 75 height 28
click at [772, 223] on link "Cancel" at bounding box center [768, 221] width 34 height 17
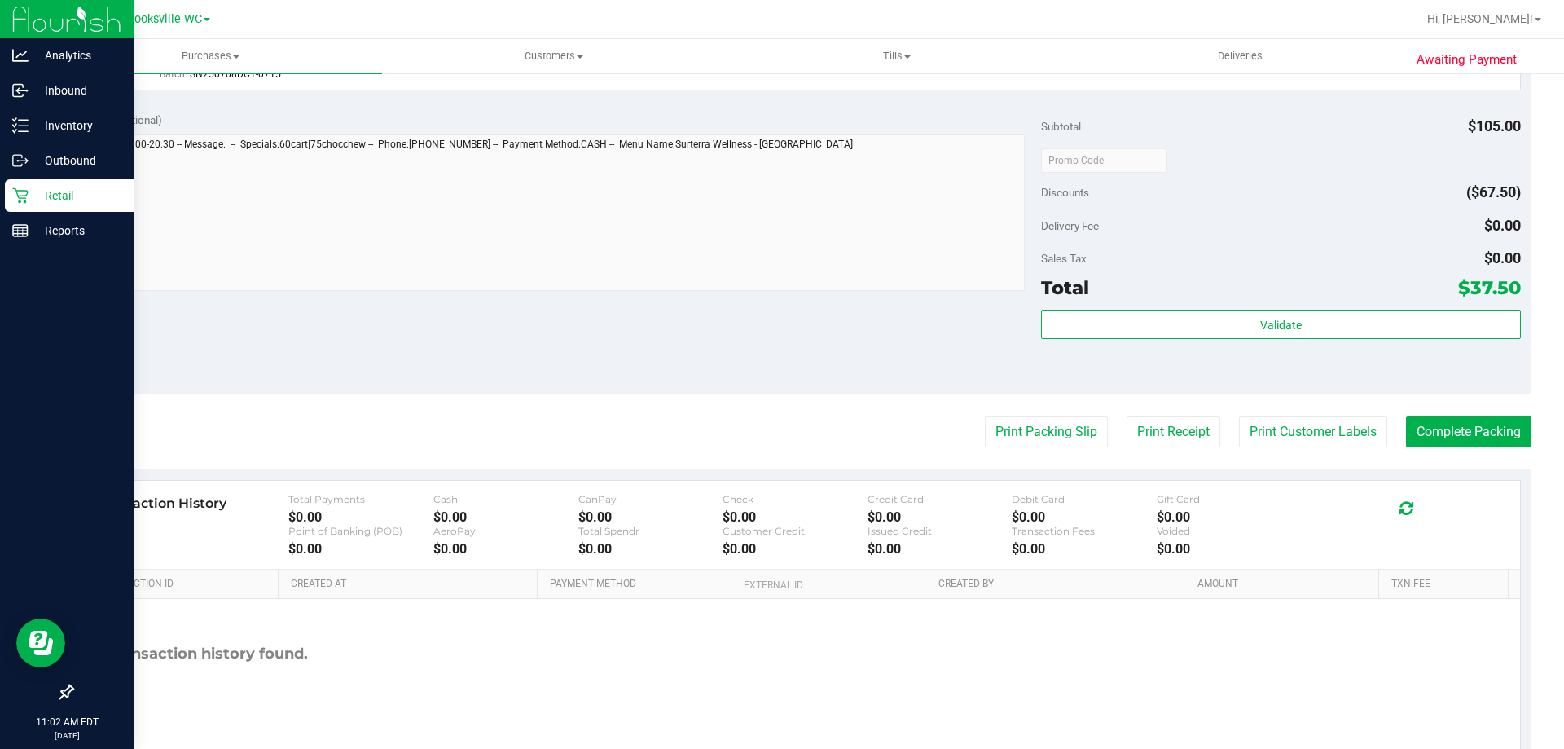
scroll to position [733, 0]
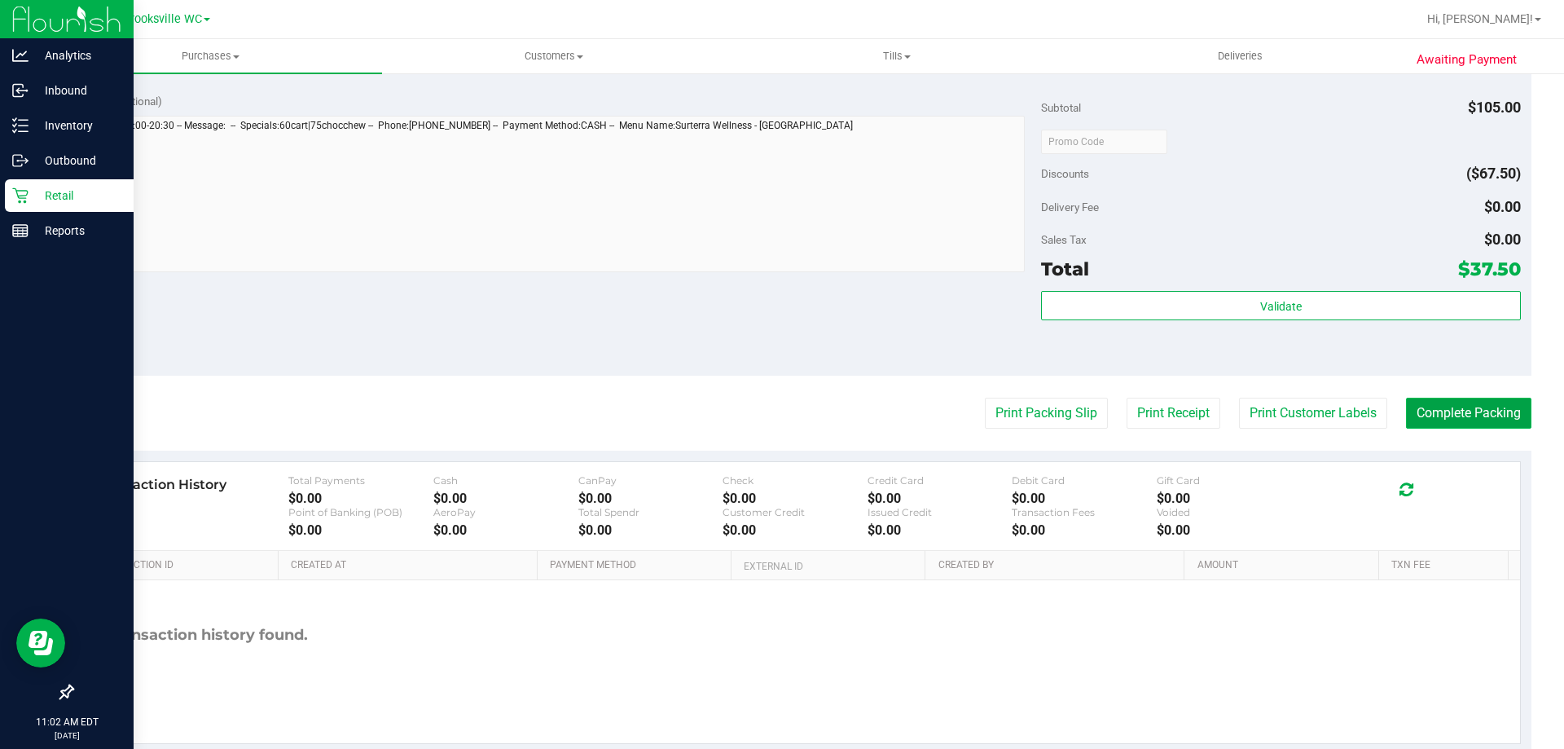
click at [780, 416] on button "Complete Packing" at bounding box center [1468, 413] width 125 height 31
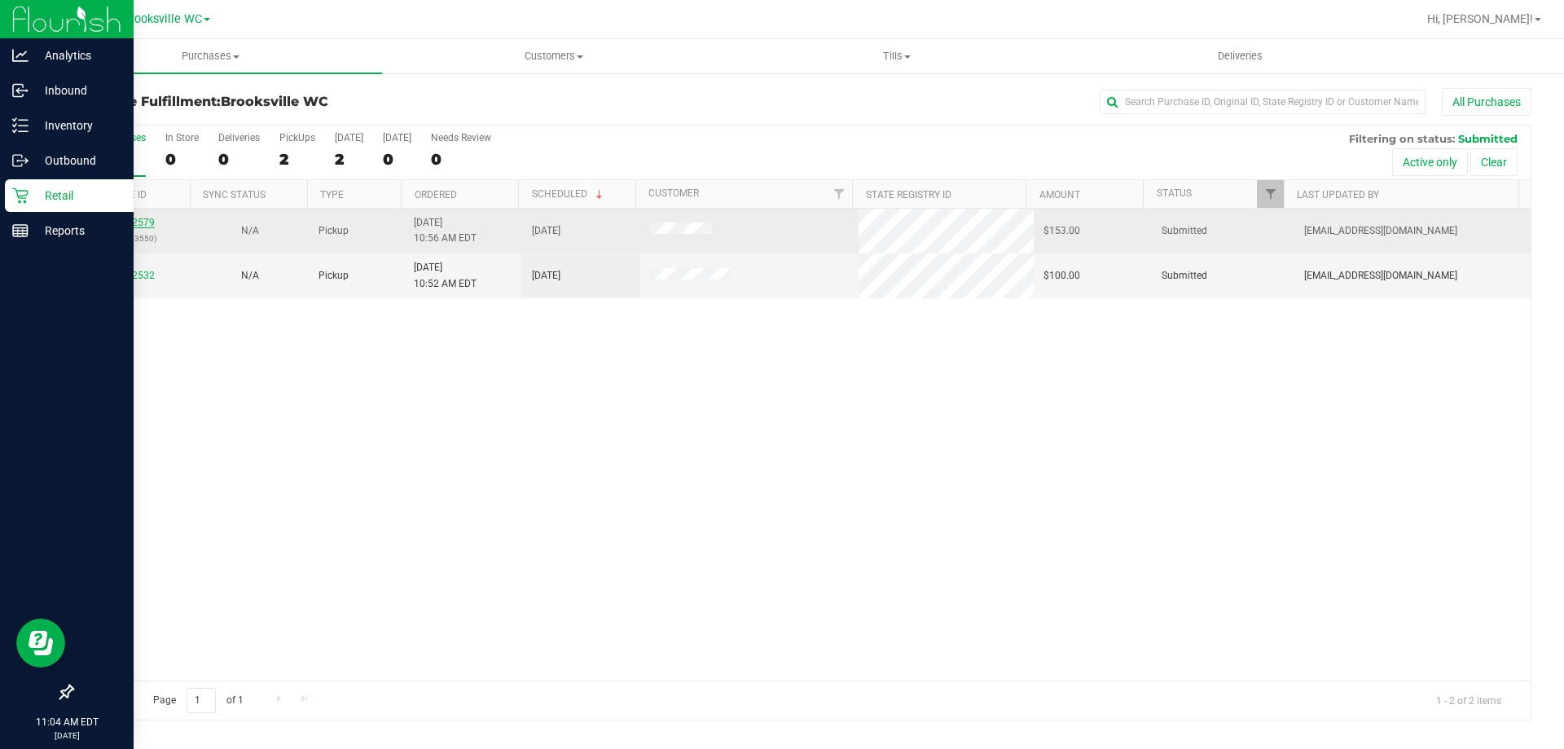
click at [138, 221] on link "12002579" at bounding box center [132, 222] width 46 height 11
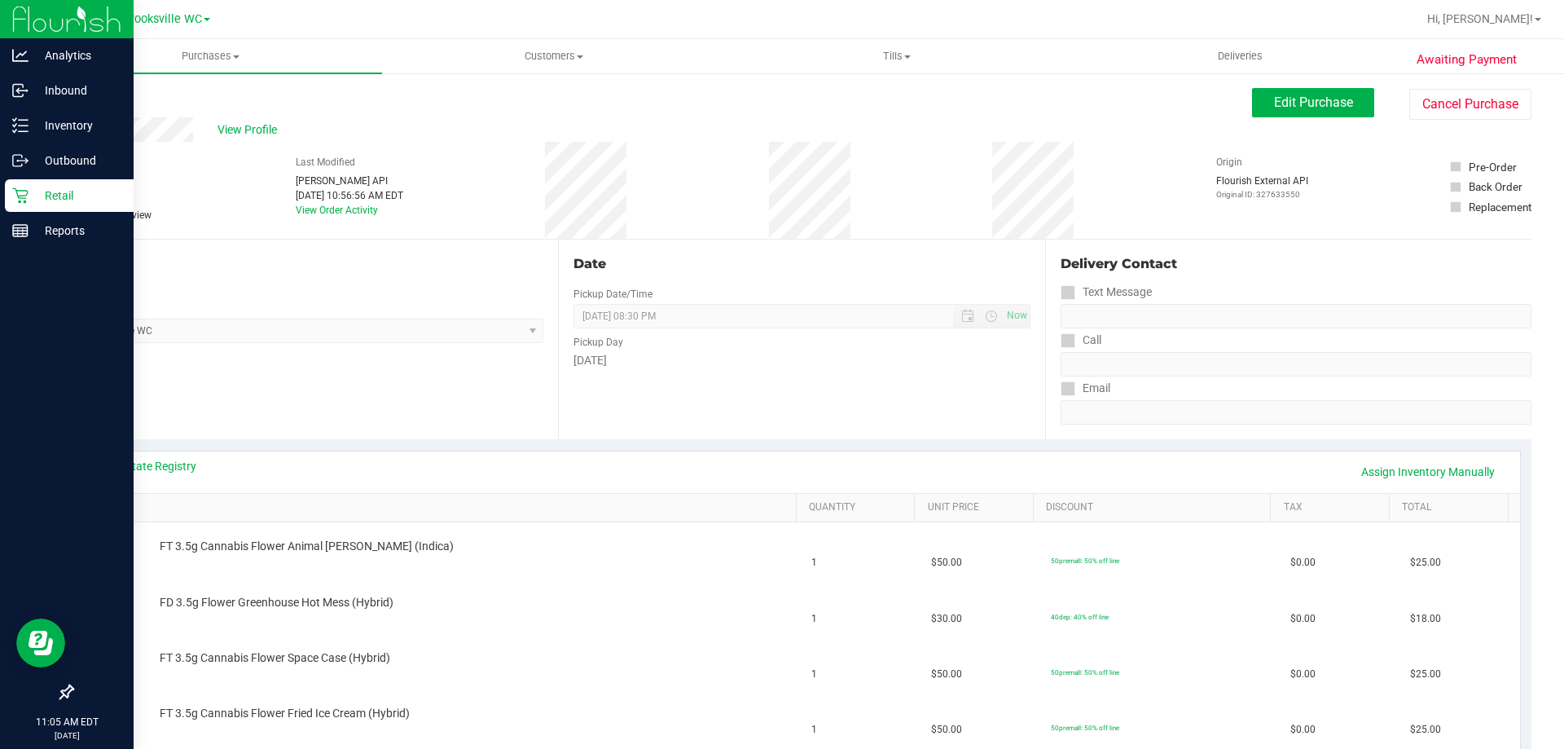
scroll to position [163, 0]
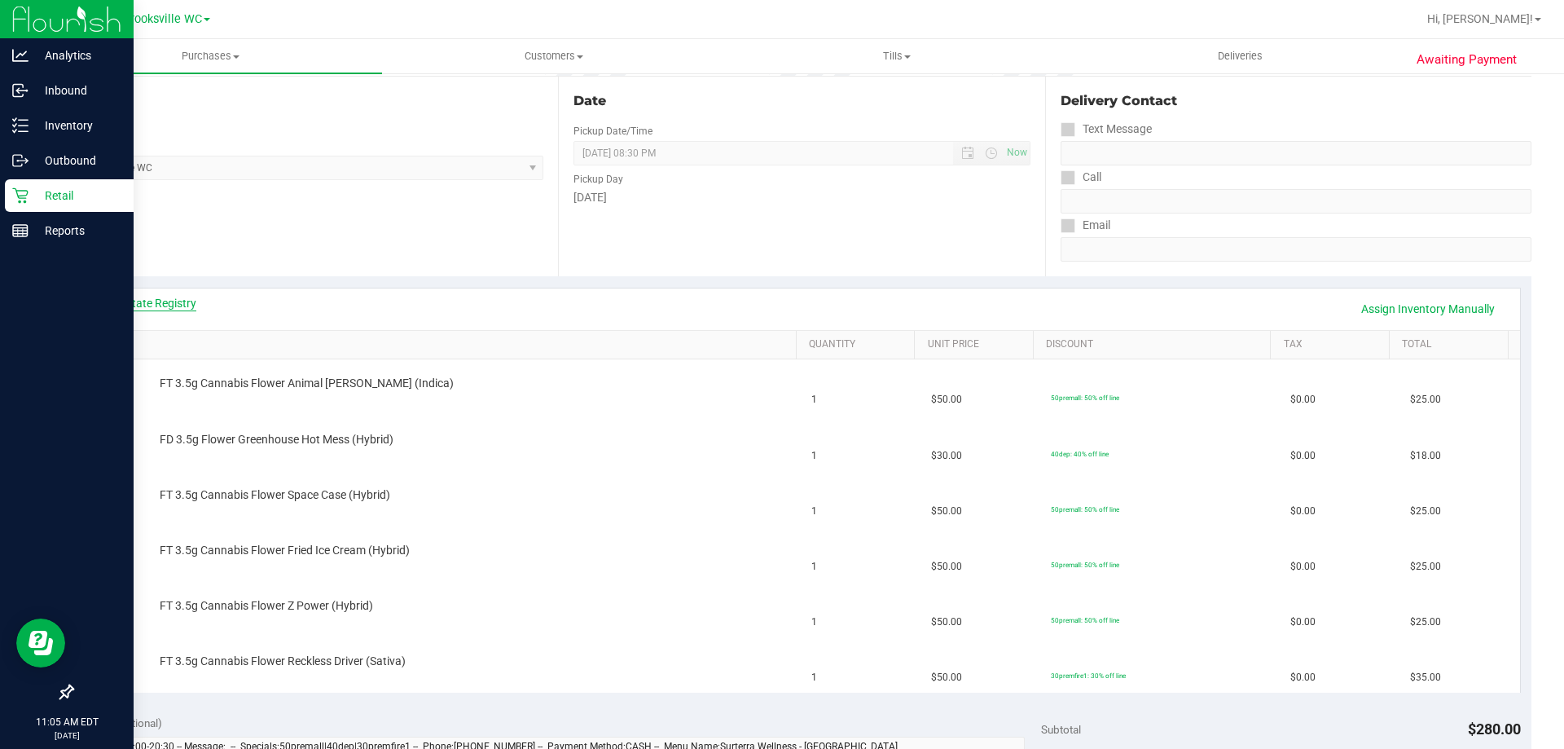
click at [187, 302] on link "View State Registry" at bounding box center [148, 303] width 98 height 16
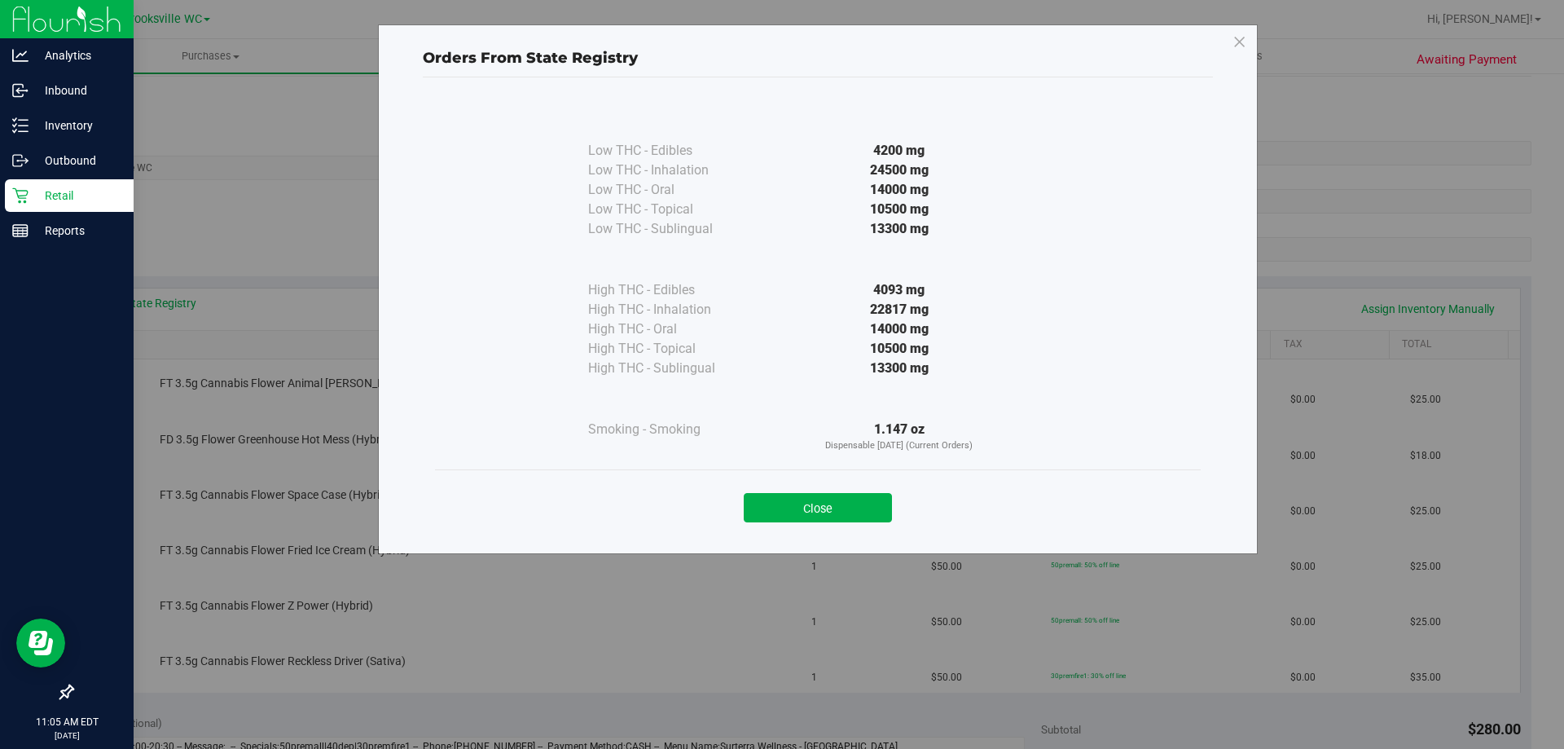
click at [780, 524] on div "Close" at bounding box center [818, 502] width 766 height 66
click at [780, 506] on button "Close" at bounding box center [818, 507] width 148 height 29
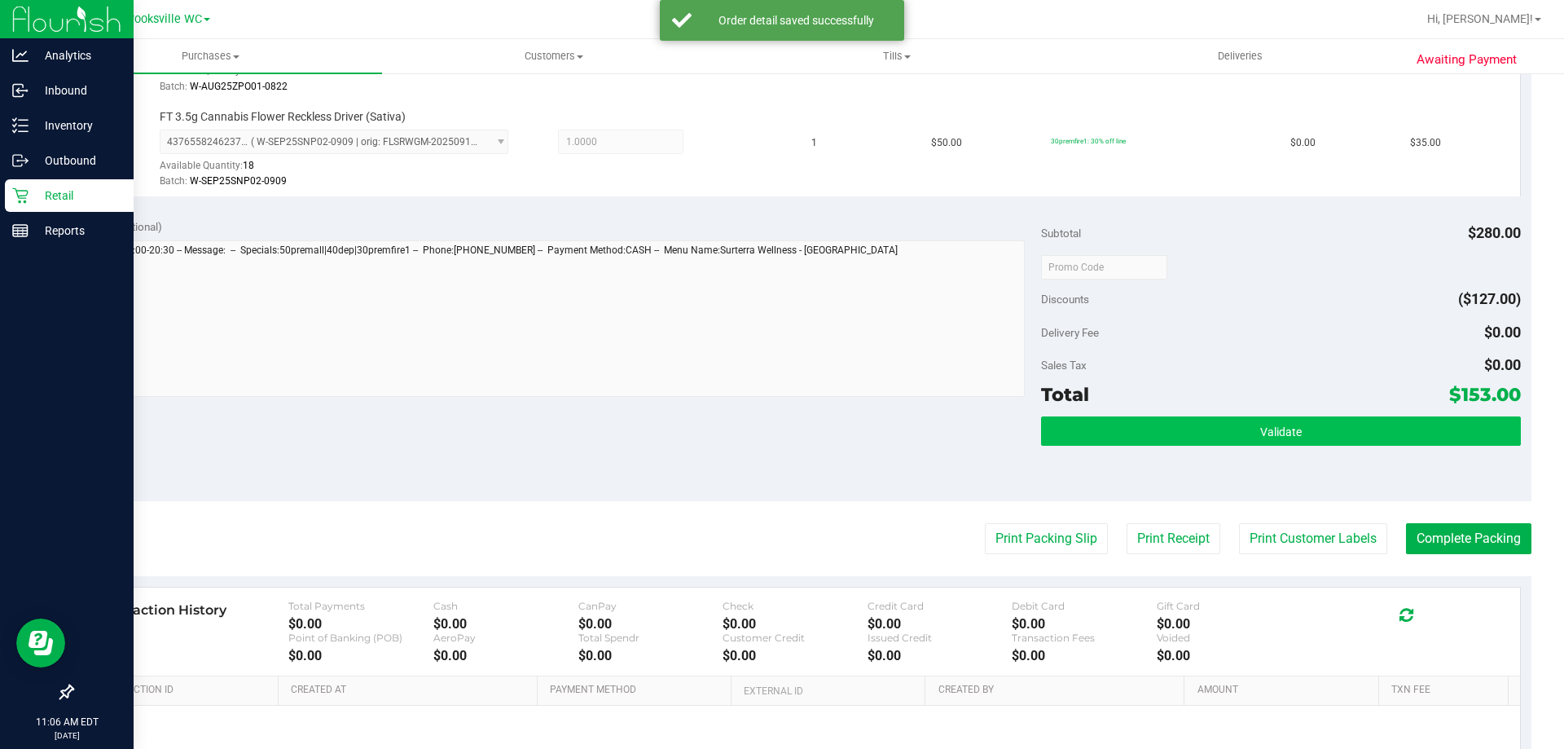
scroll to position [896, 0]
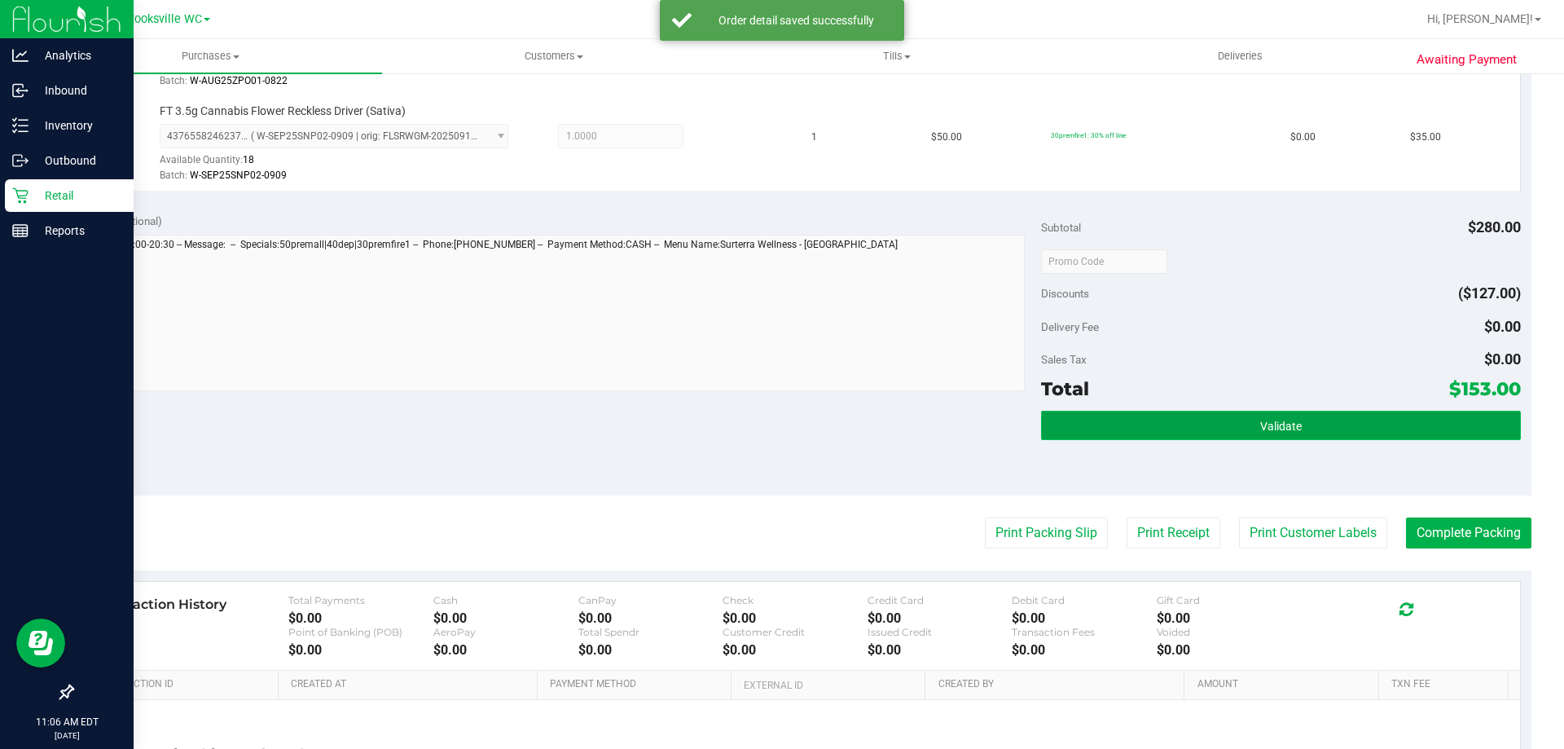
click at [780, 435] on button "Validate" at bounding box center [1280, 425] width 479 height 29
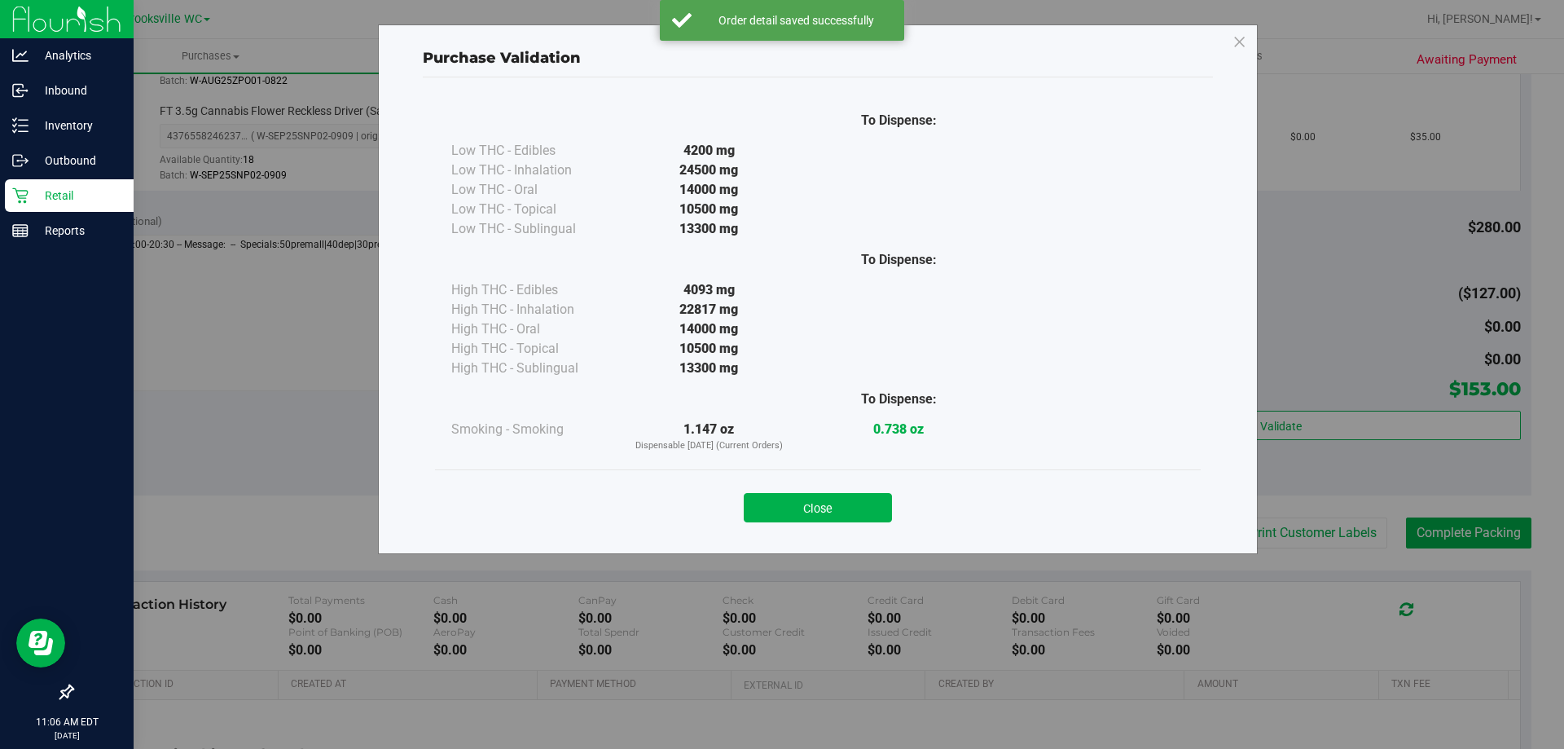
click at [780, 530] on div "Close" at bounding box center [818, 502] width 766 height 66
click at [780, 517] on button "Close" at bounding box center [818, 507] width 148 height 29
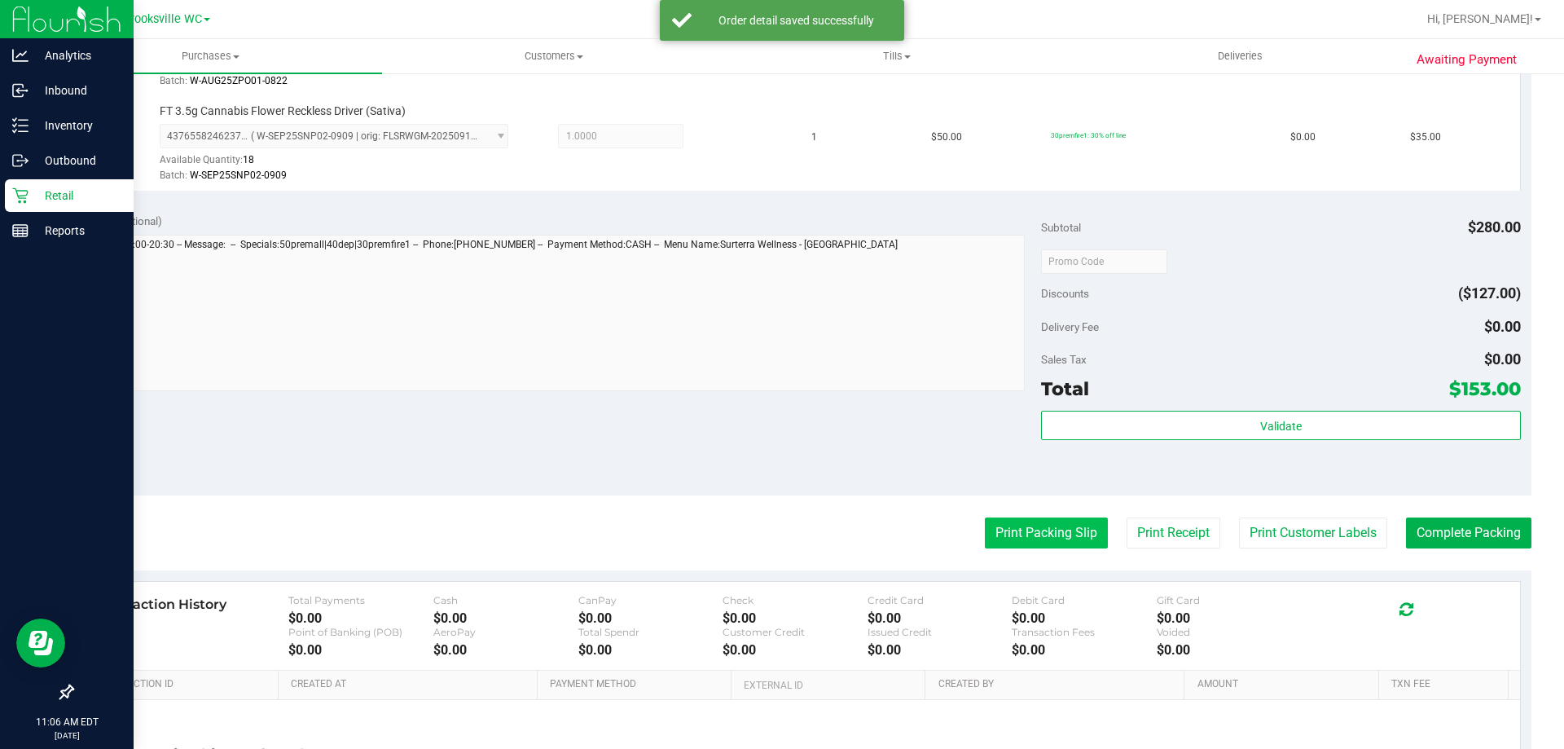
click at [780, 529] on button "Print Packing Slip" at bounding box center [1046, 532] width 123 height 31
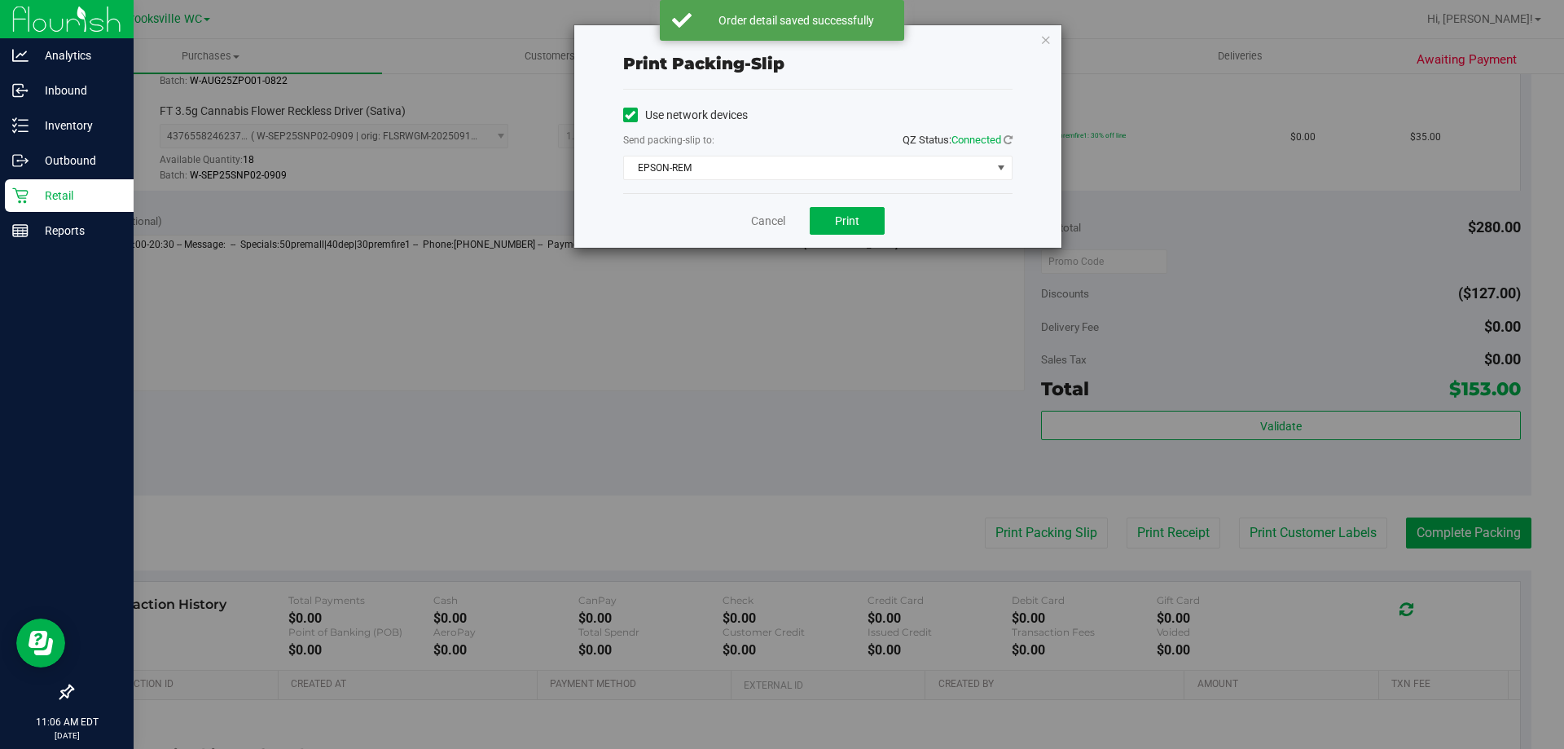
click at [780, 225] on div "Cancel Print" at bounding box center [817, 220] width 389 height 55
click at [780, 219] on div "Cancel Print" at bounding box center [817, 220] width 389 height 55
click at [780, 222] on button "Print" at bounding box center [847, 221] width 75 height 28
click at [771, 225] on link "Cancel" at bounding box center [768, 221] width 34 height 17
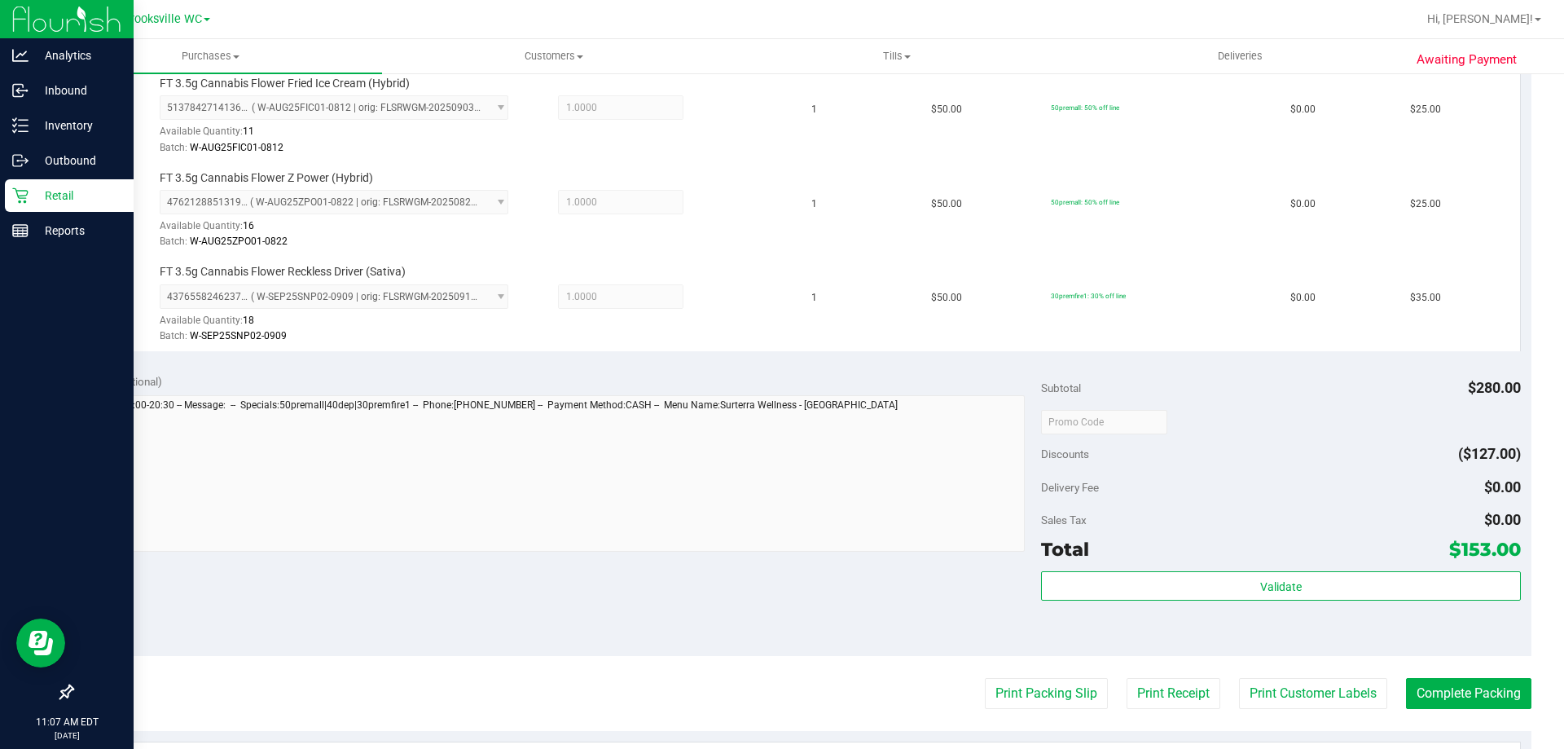
scroll to position [815, 0]
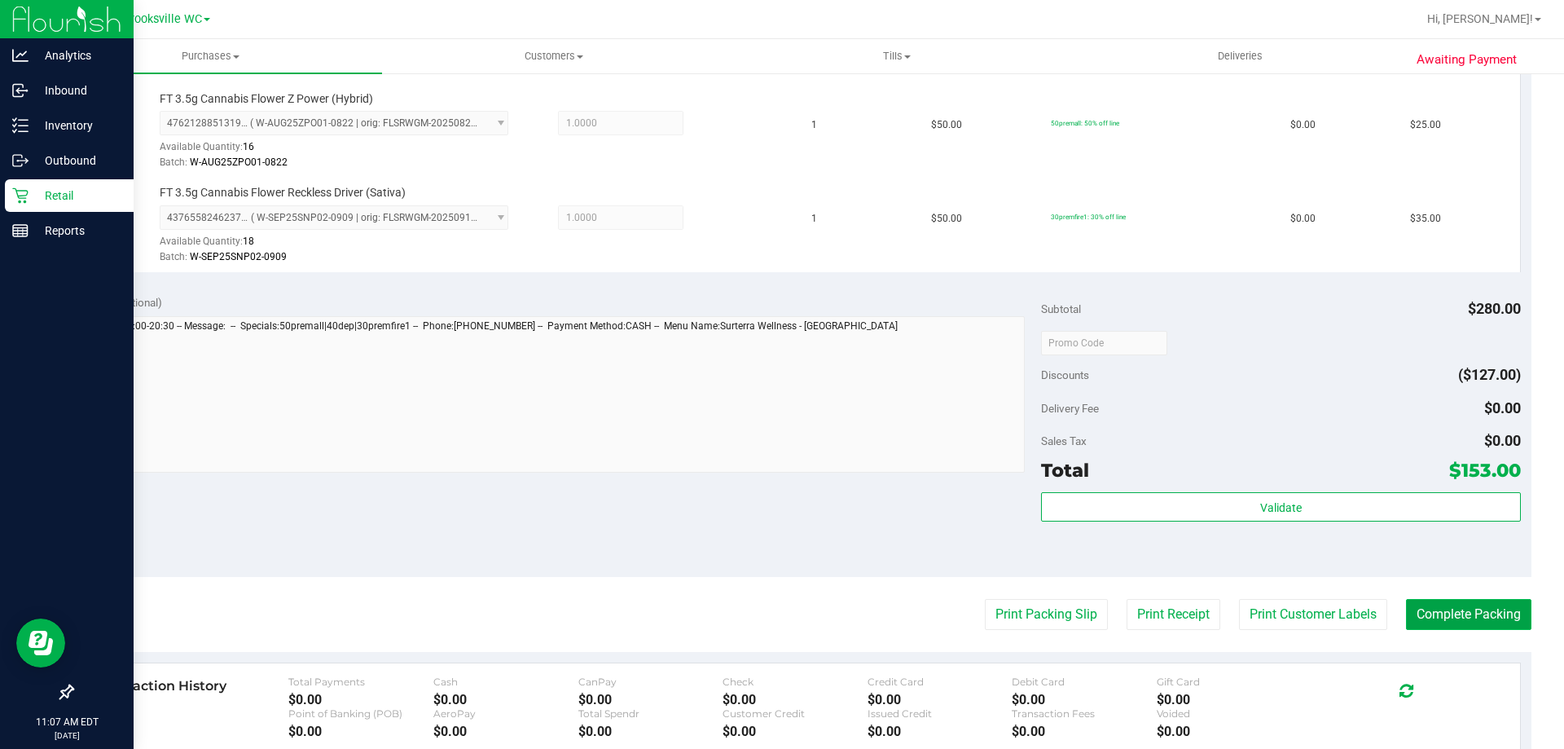
click at [780, 614] on button "Complete Packing" at bounding box center [1468, 614] width 125 height 31
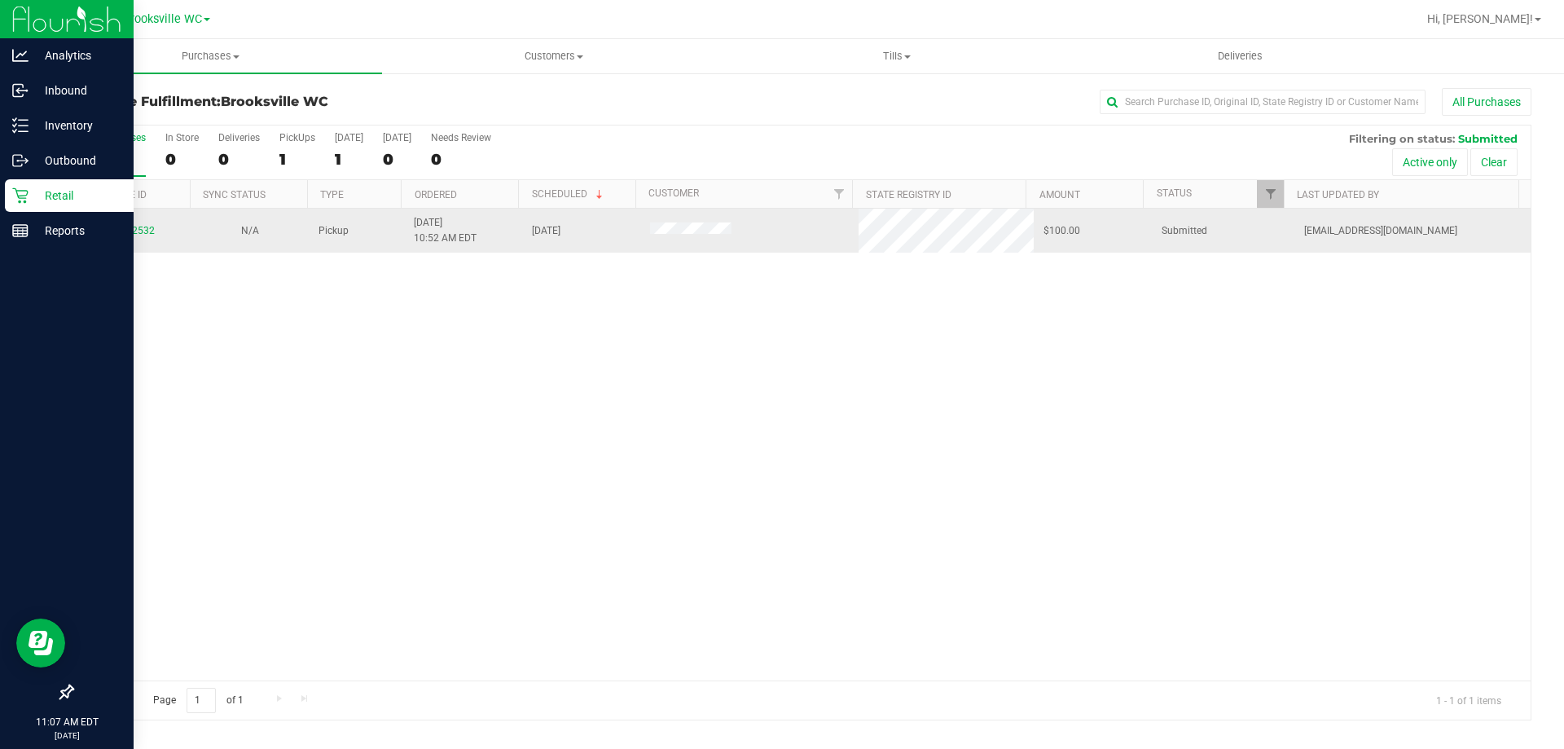
click at [147, 237] on div "12002532" at bounding box center [131, 230] width 99 height 15
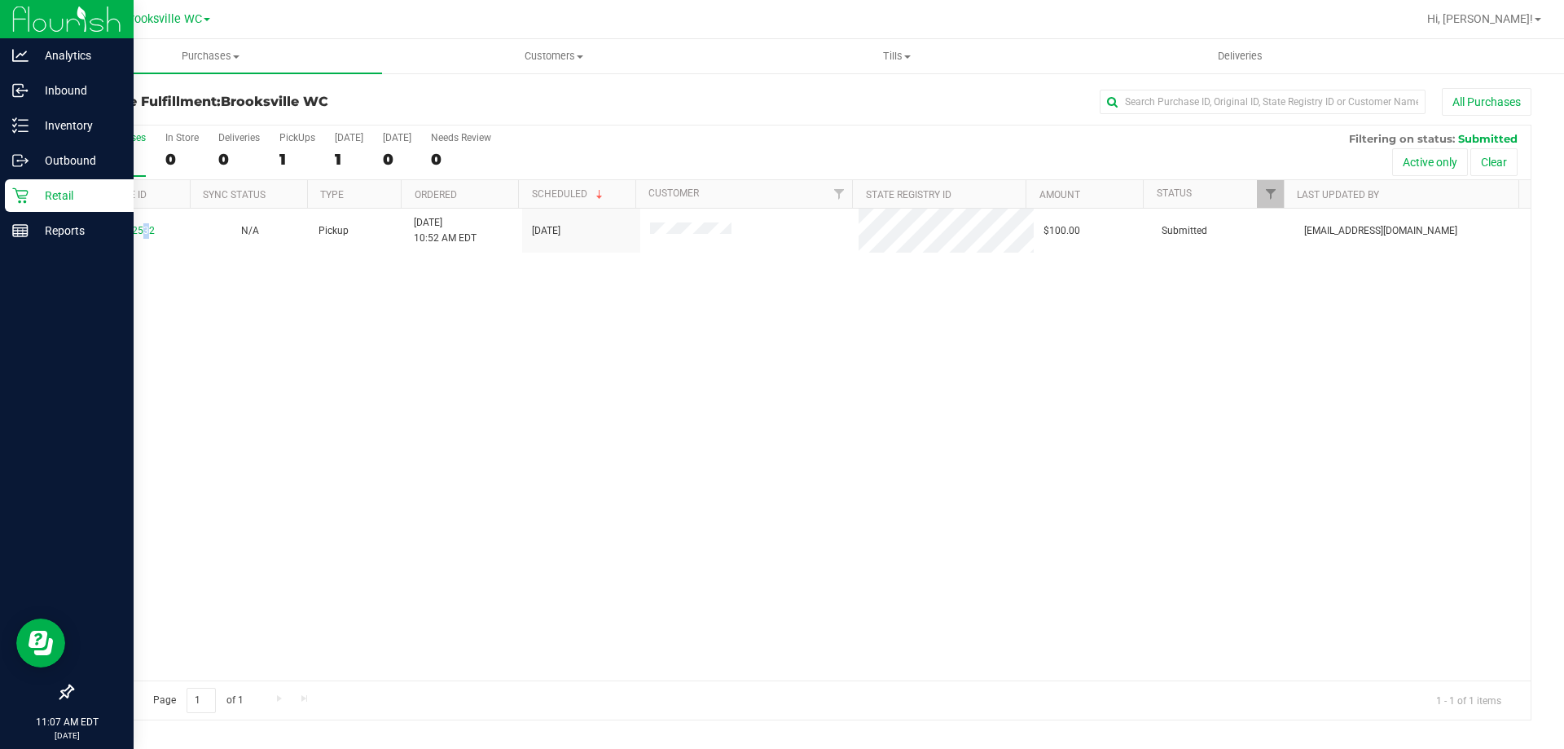
click at [140, 246] on td "12002532" at bounding box center [132, 231] width 118 height 44
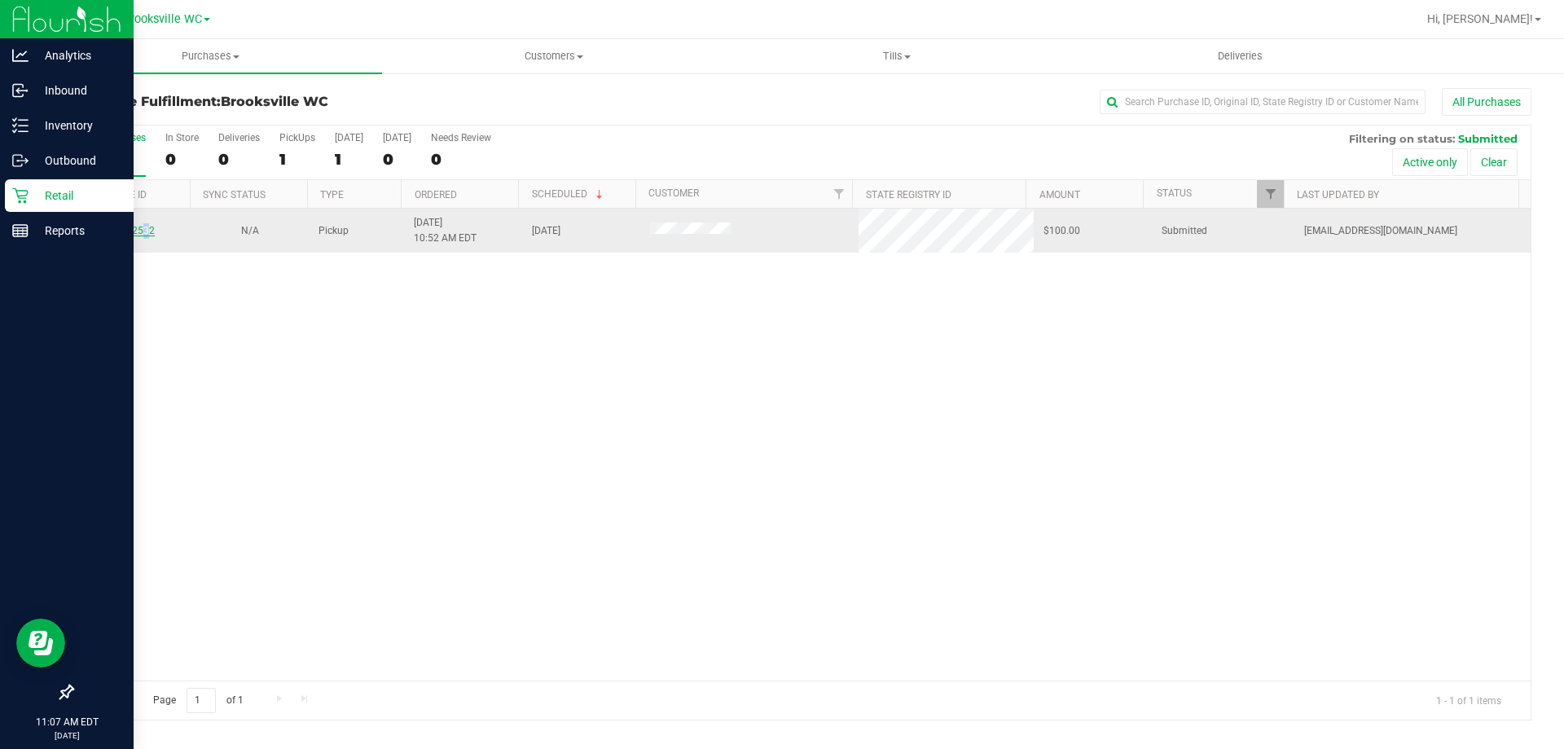
click at [143, 229] on link "12002532" at bounding box center [132, 230] width 46 height 11
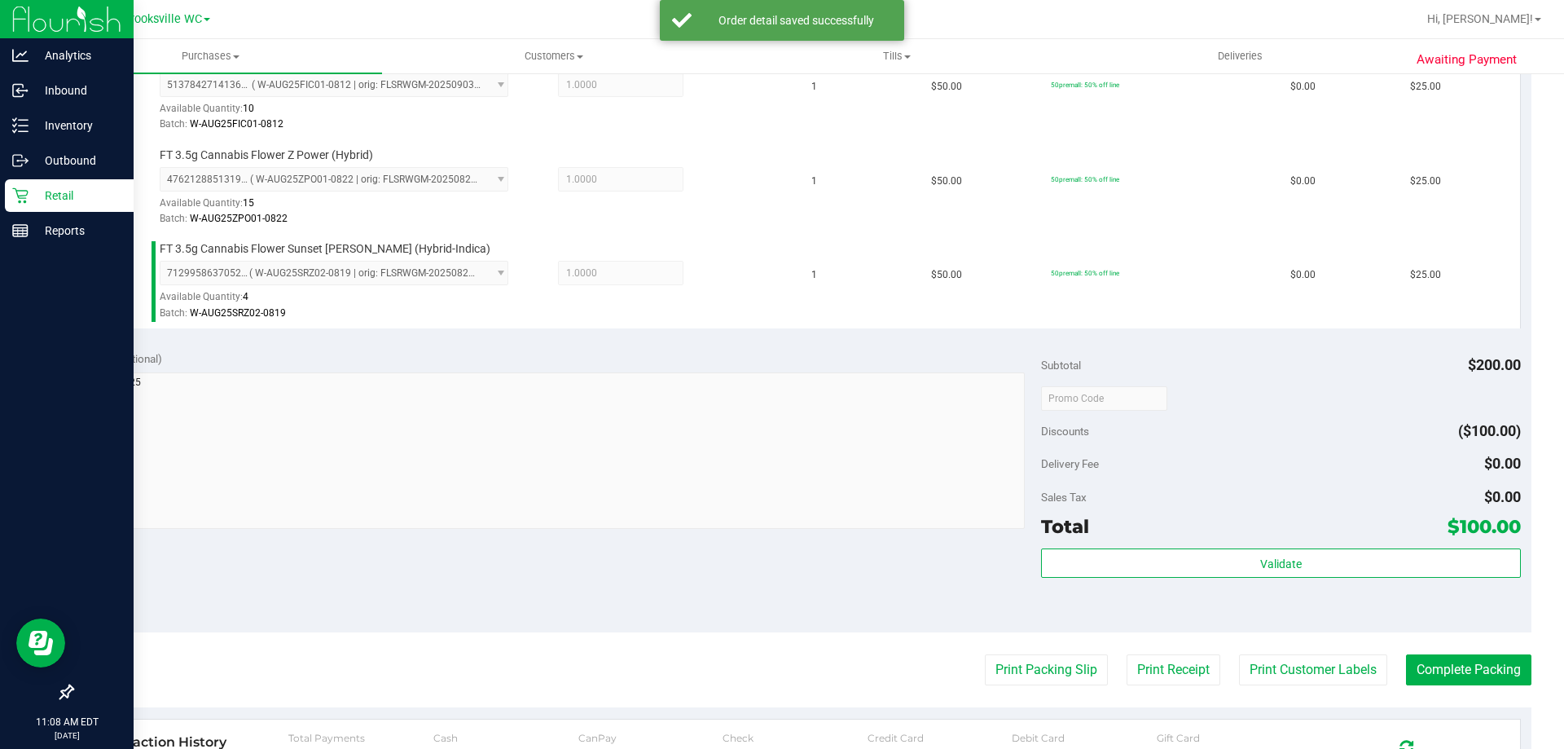
scroll to position [733, 0]
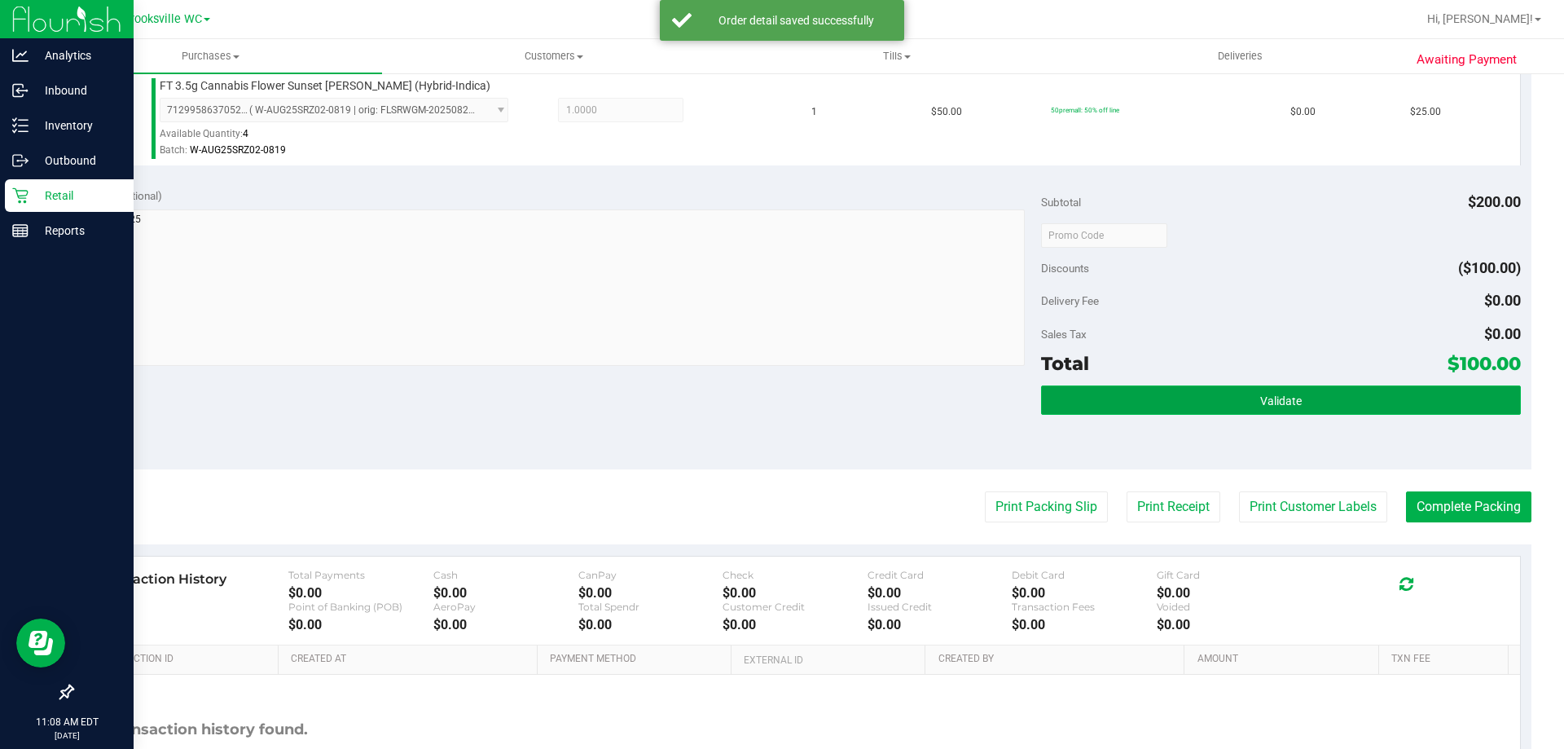
click at [780, 397] on button "Validate" at bounding box center [1280, 399] width 479 height 29
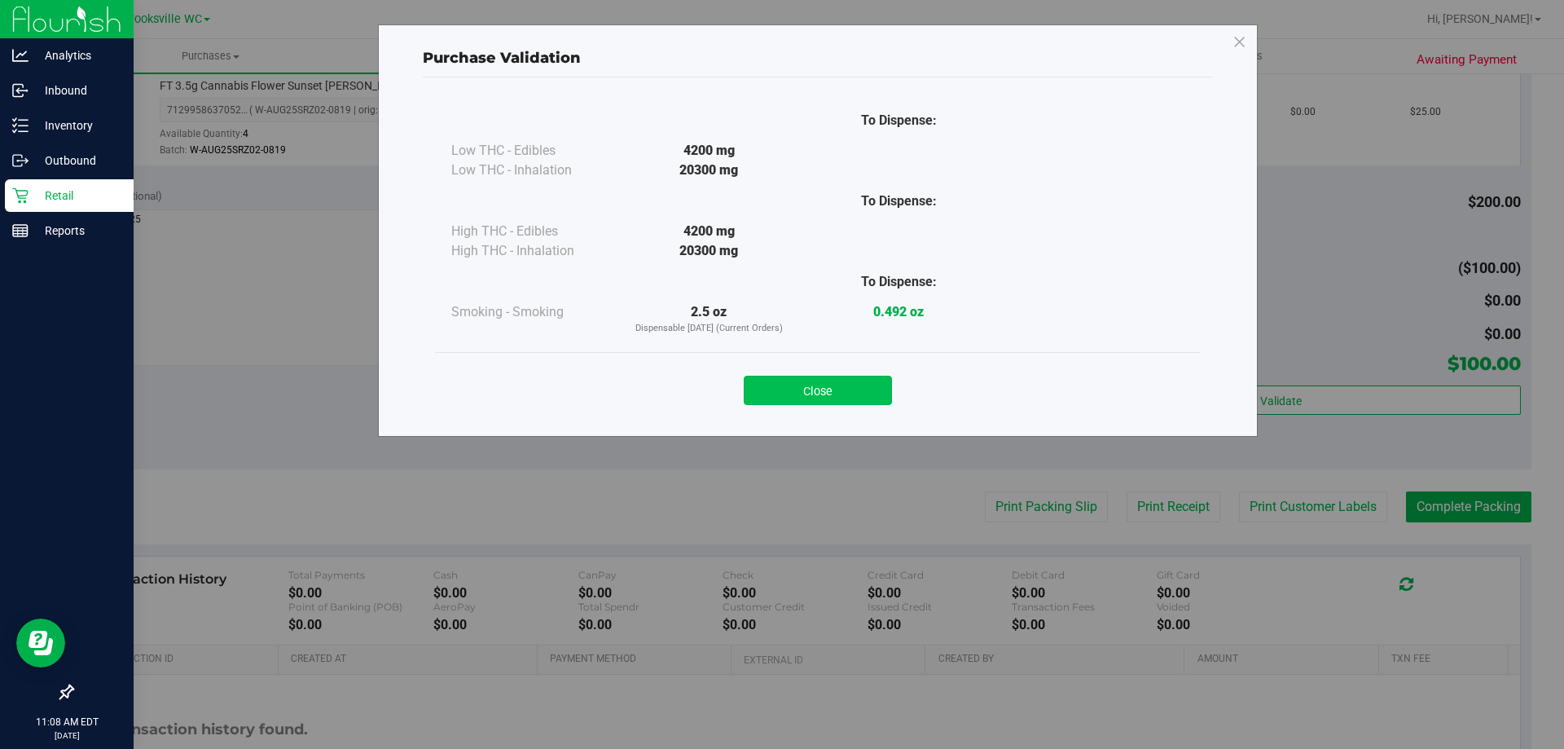
click at [780, 379] on button "Close" at bounding box center [818, 390] width 148 height 29
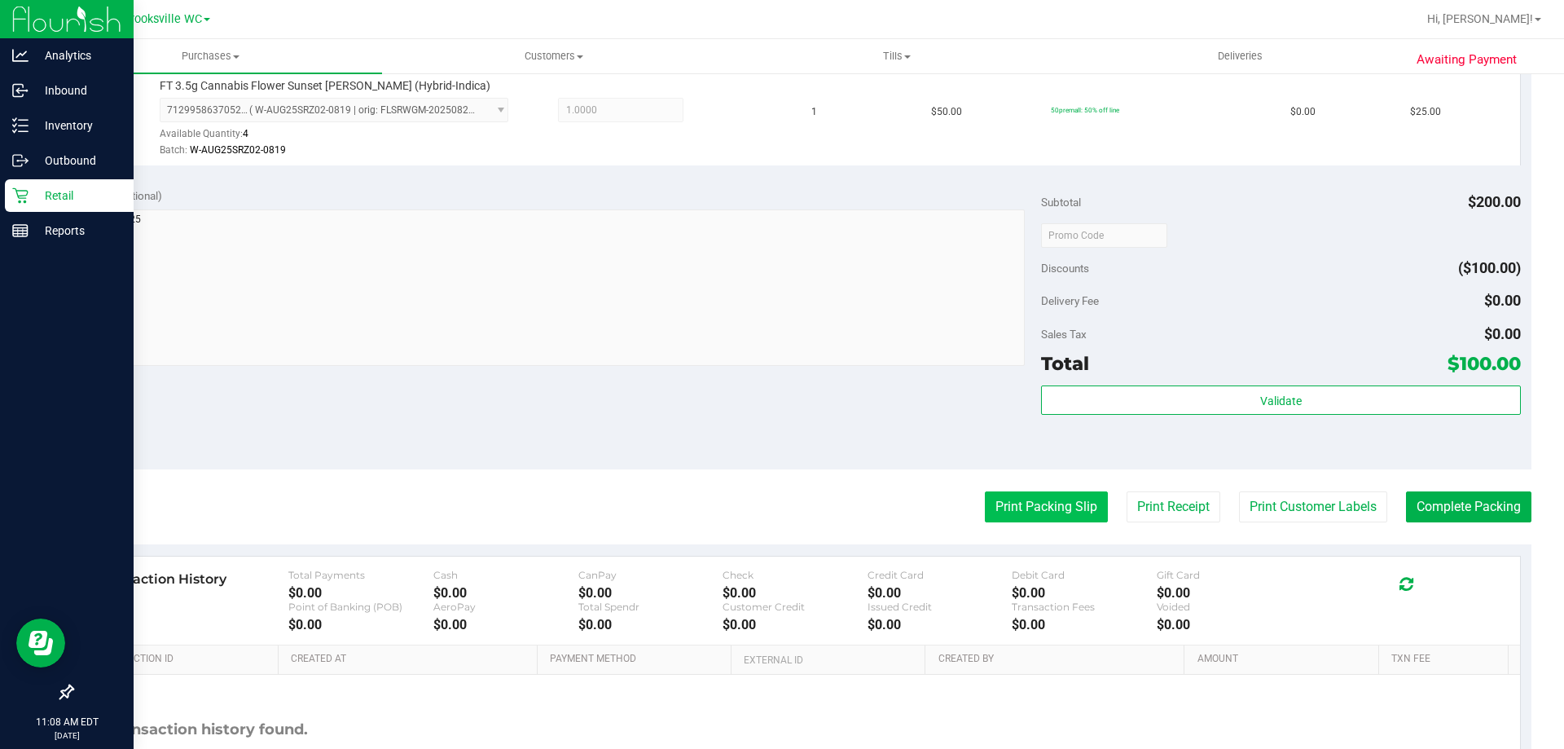
click at [780, 503] on button "Print Packing Slip" at bounding box center [1046, 506] width 123 height 31
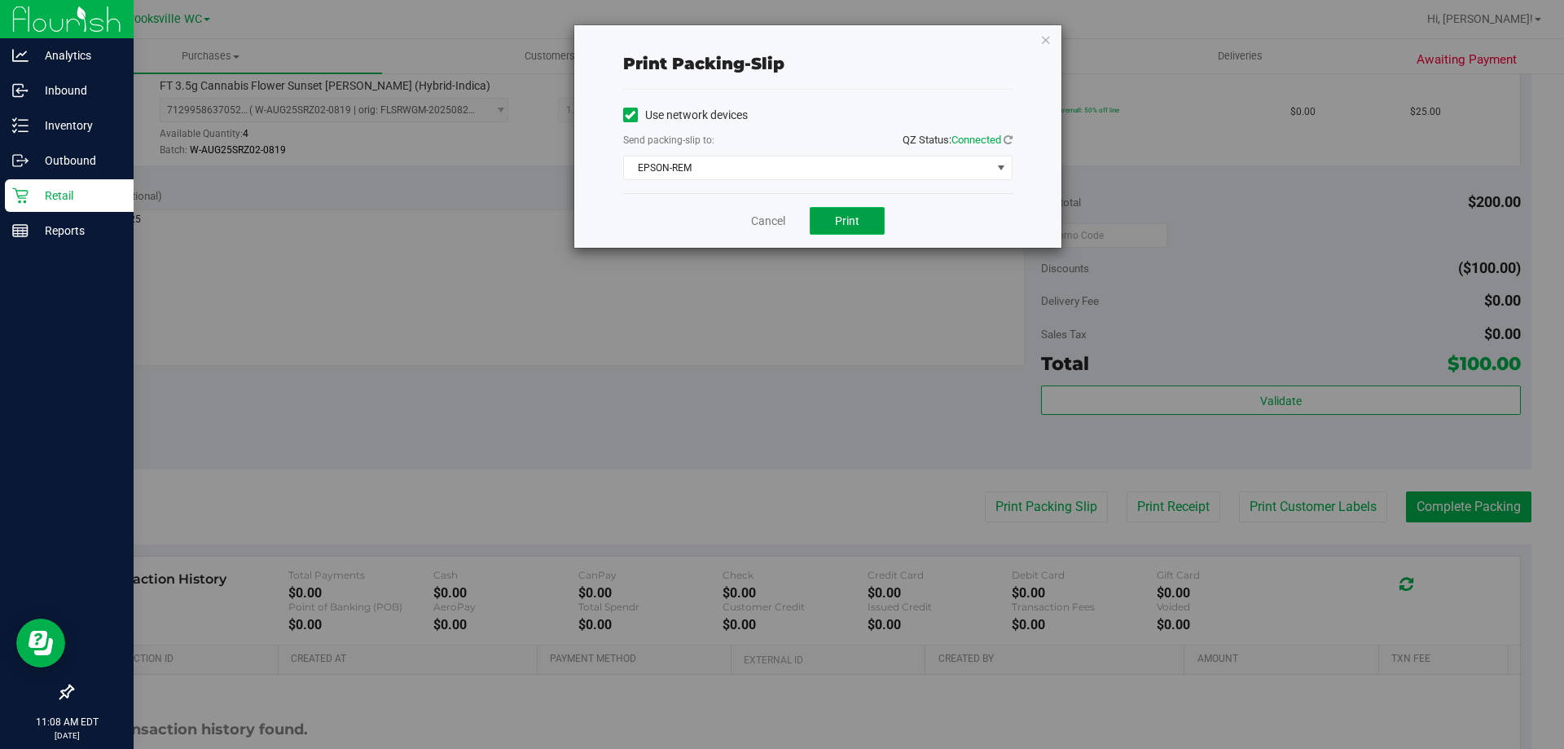
click at [780, 222] on button "Print" at bounding box center [847, 221] width 75 height 28
click at [766, 215] on link "Cancel" at bounding box center [768, 221] width 34 height 17
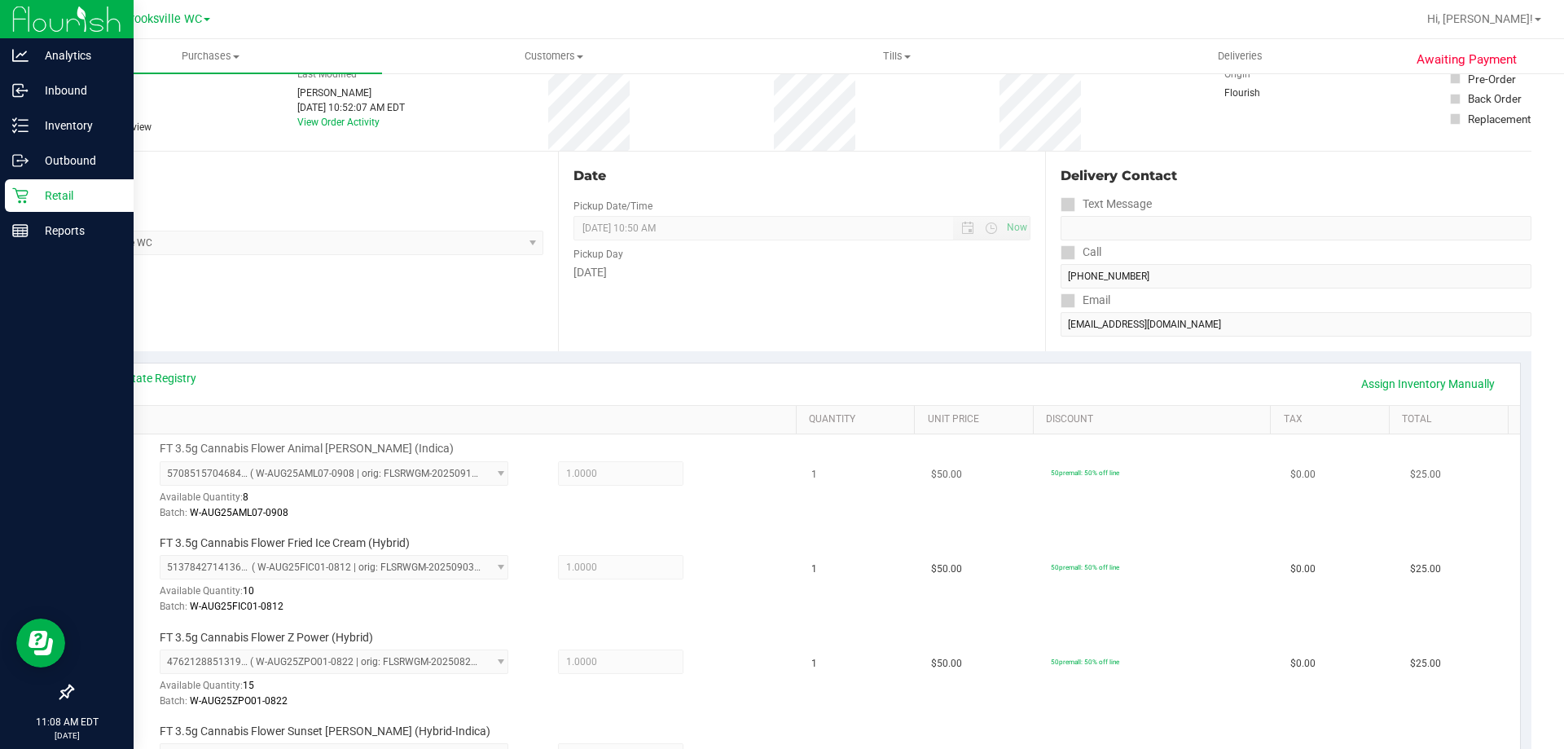
scroll to position [0, 0]
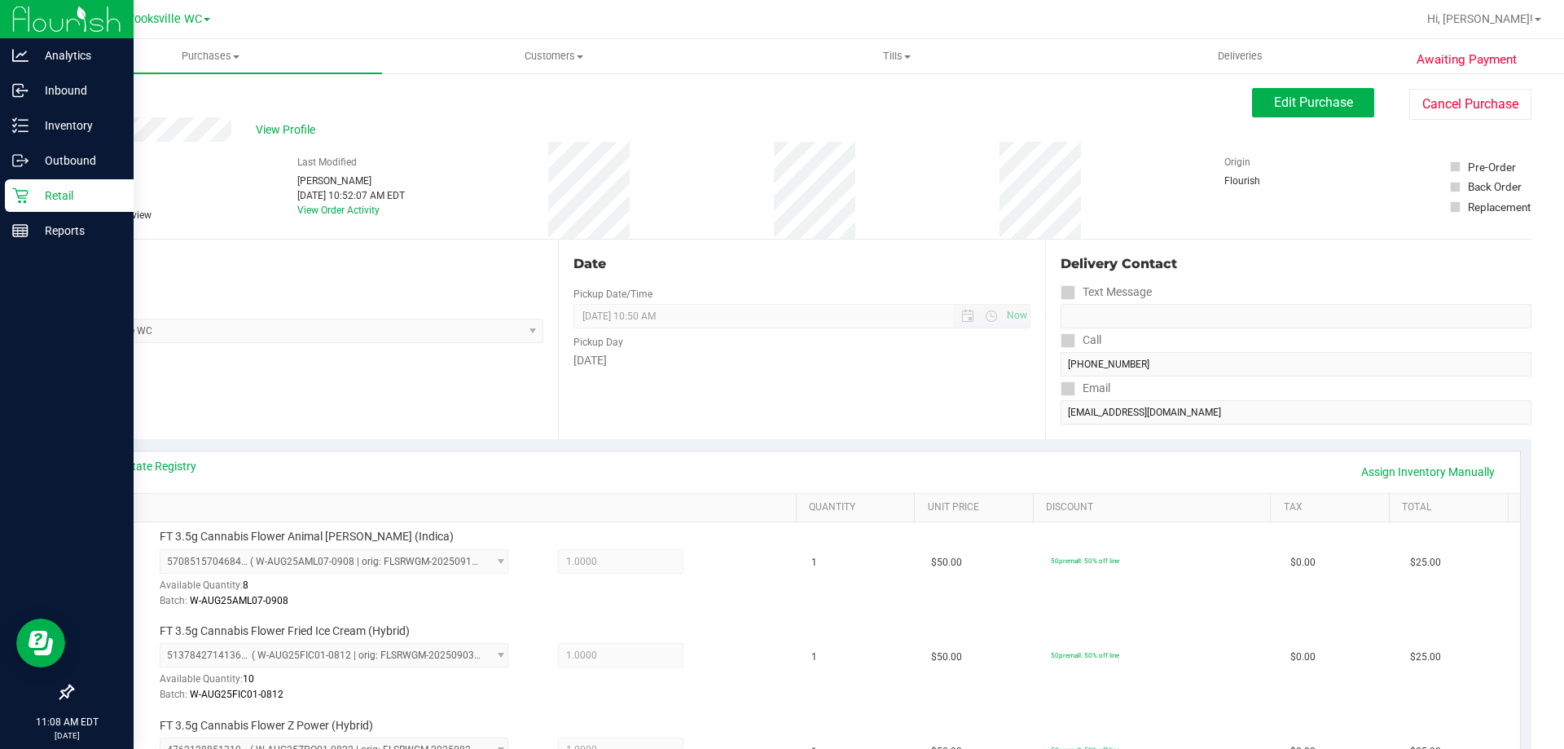
drag, startPoint x: 777, startPoint y: 331, endPoint x: 759, endPoint y: 313, distance: 25.3
drag, startPoint x: 759, startPoint y: 313, endPoint x: 1515, endPoint y: -24, distance: 827.9
click at [780, 0] on html "Analytics Inbound Inventory Outbound Retail Reports 11:08 AM EDT 09/25/2025 09/…" at bounding box center [782, 374] width 1564 height 749
click at [780, 422] on div "Date Pickup Date/Time 09/25/2025 Now 09/25/2025 10:50 AM Now Pickup Day Thursday" at bounding box center [801, 340] width 486 height 200
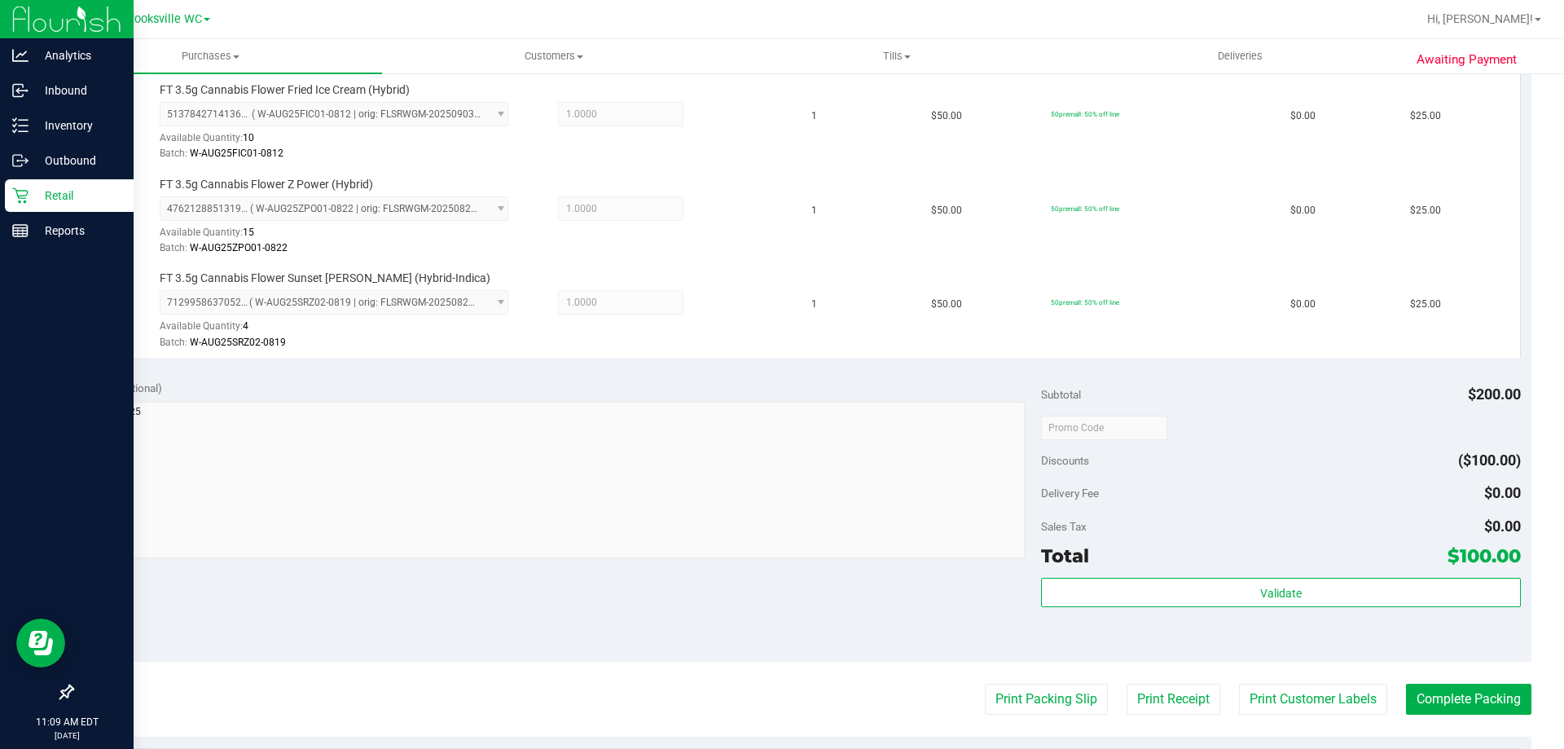
scroll to position [570, 0]
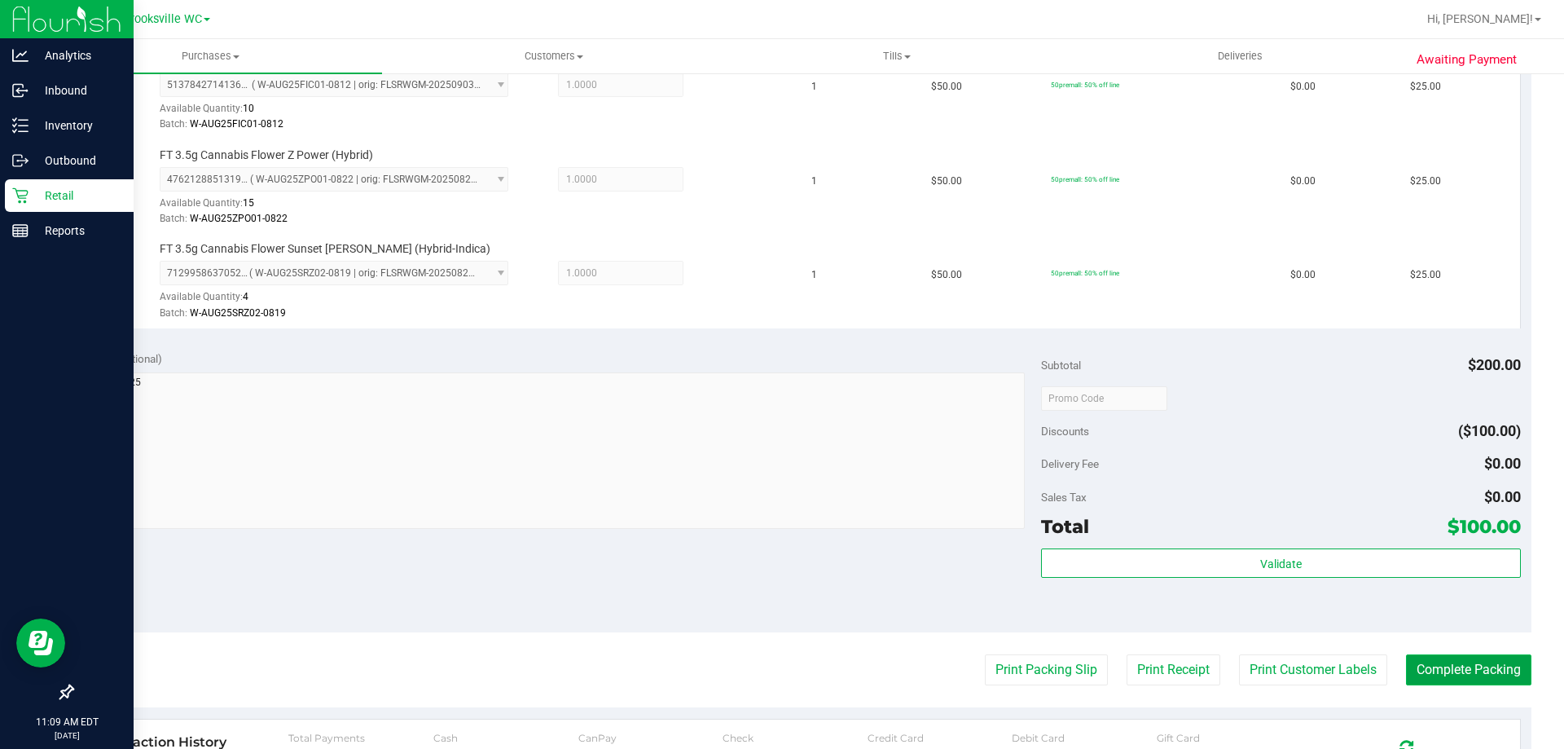
click at [780, 670] on button "Complete Packing" at bounding box center [1468, 669] width 125 height 31
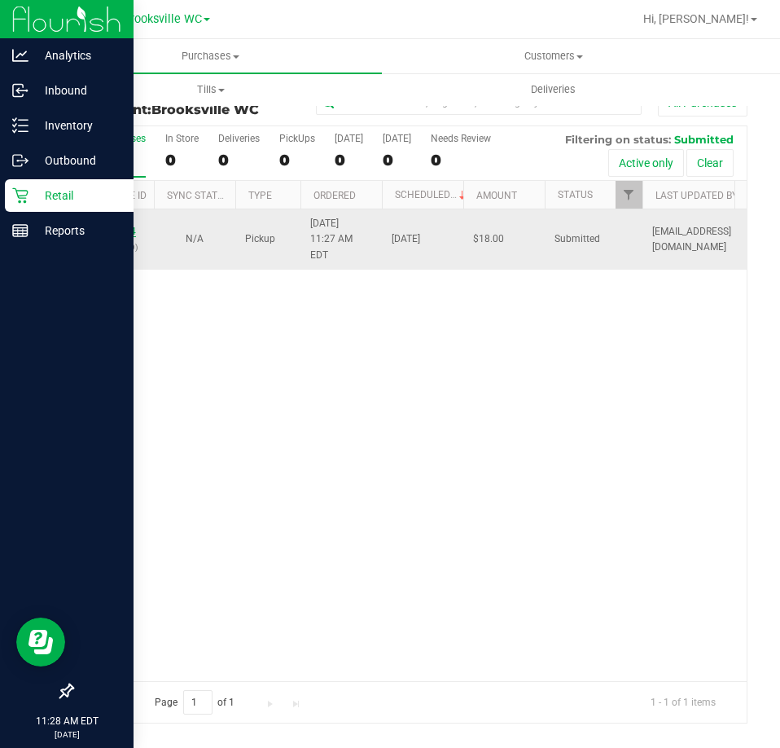
click at [98, 226] on link "12002784" at bounding box center [113, 231] width 46 height 11
click at [127, 226] on link "12002784" at bounding box center [113, 231] width 46 height 11
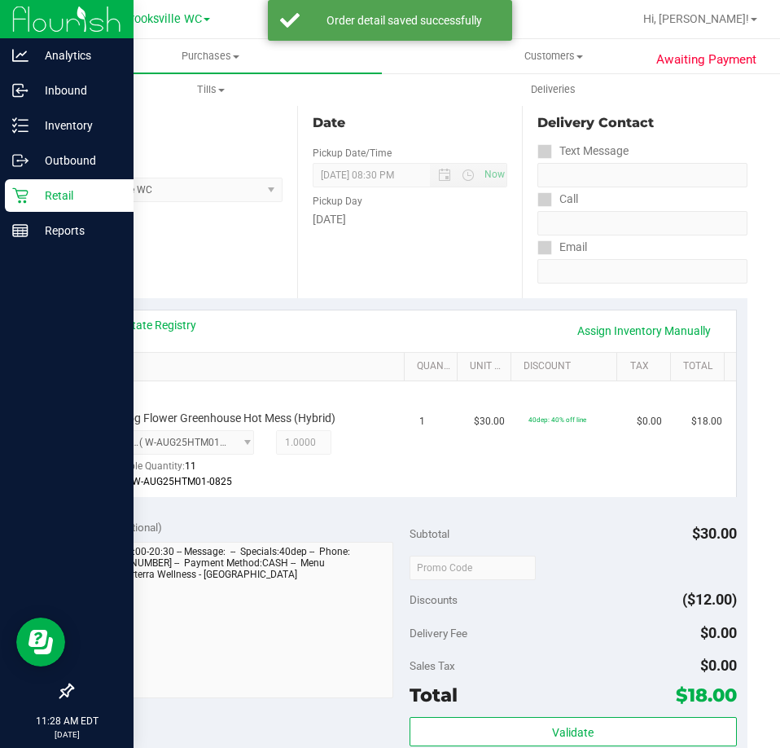
scroll to position [407, 0]
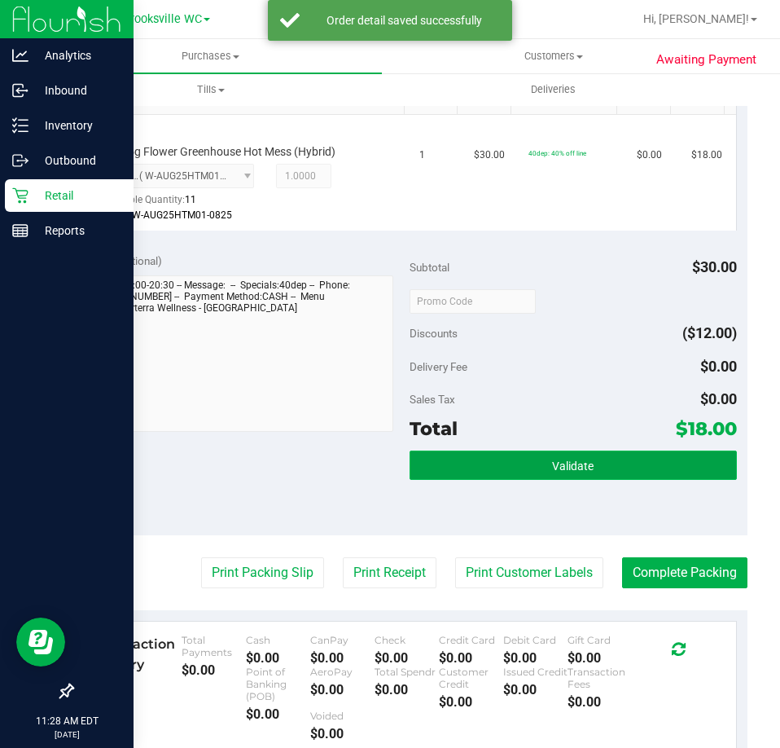
click at [631, 480] on button "Validate" at bounding box center [574, 465] width 328 height 29
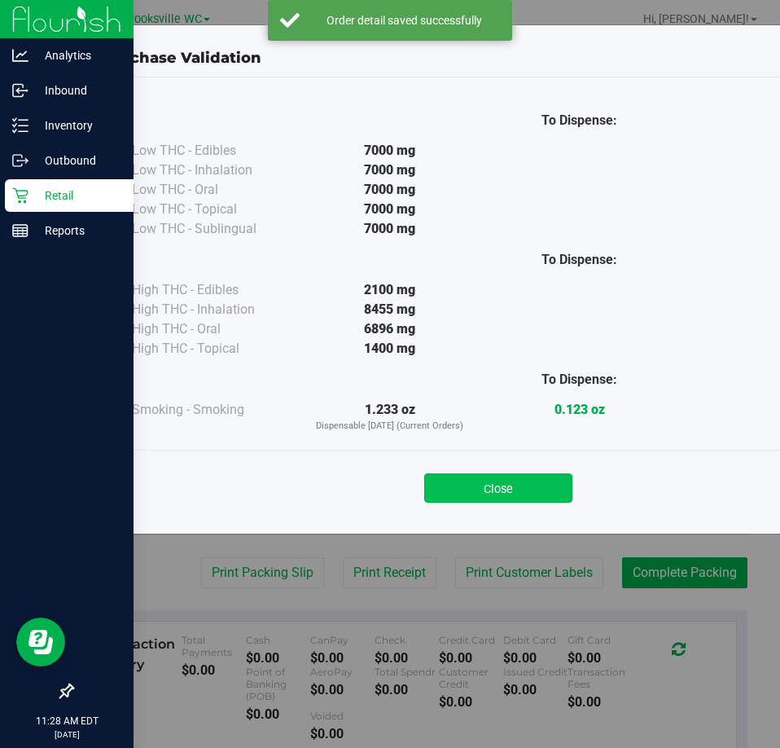
click at [486, 491] on button "Close" at bounding box center [498, 487] width 148 height 29
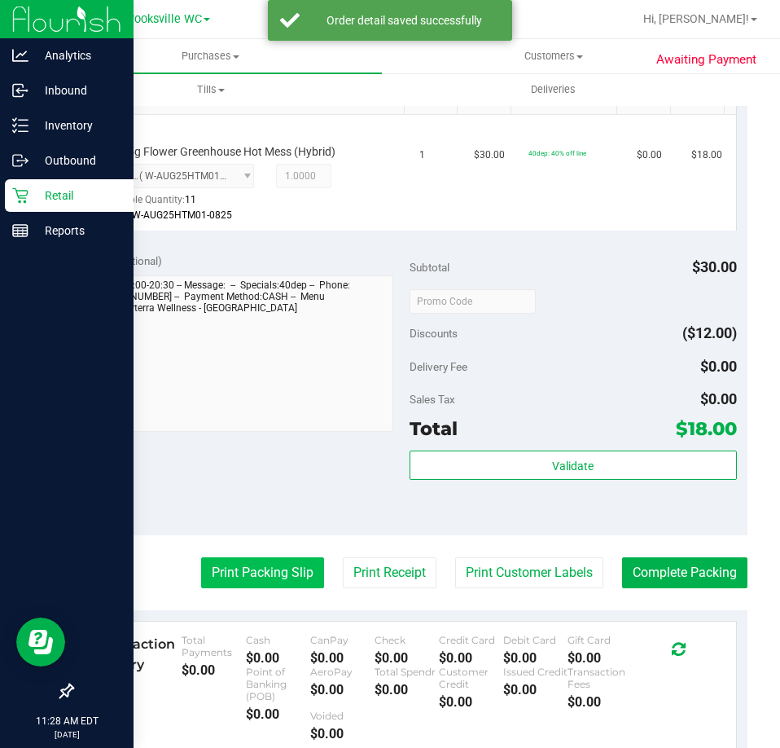
click at [284, 577] on button "Print Packing Slip" at bounding box center [262, 572] width 123 height 31
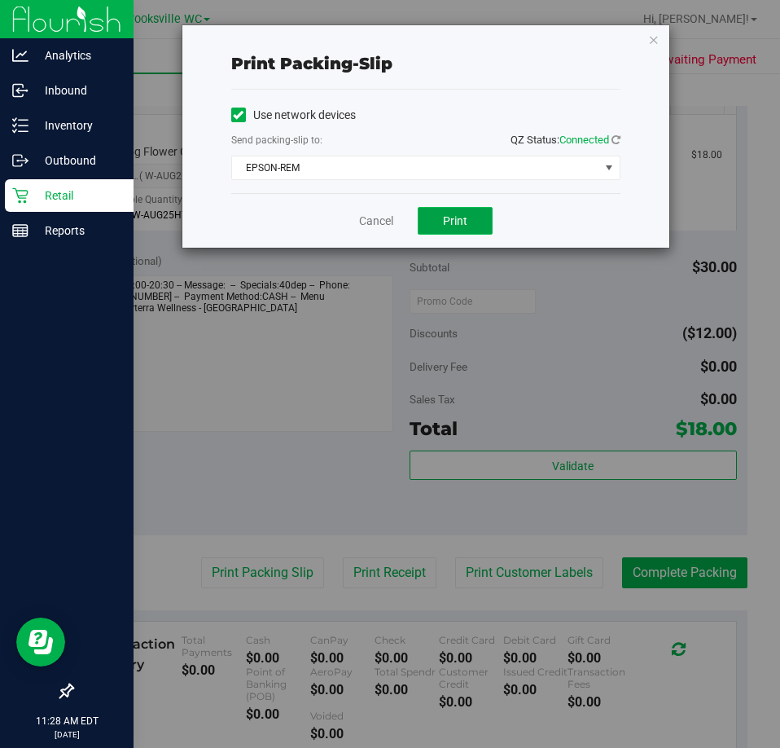
click at [461, 212] on button "Print" at bounding box center [455, 221] width 75 height 28
click at [359, 221] on link "Cancel" at bounding box center [376, 221] width 34 height 17
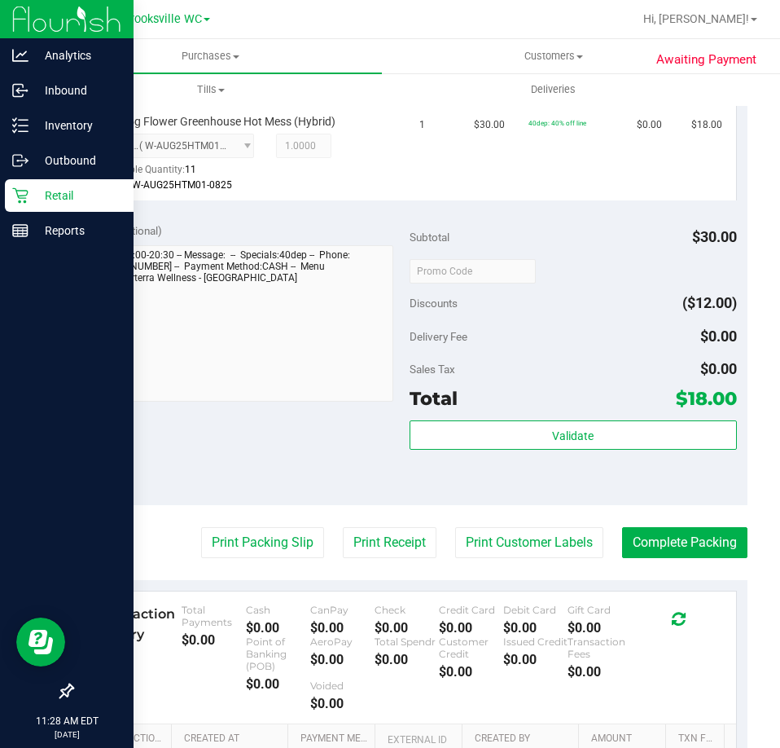
scroll to position [489, 0]
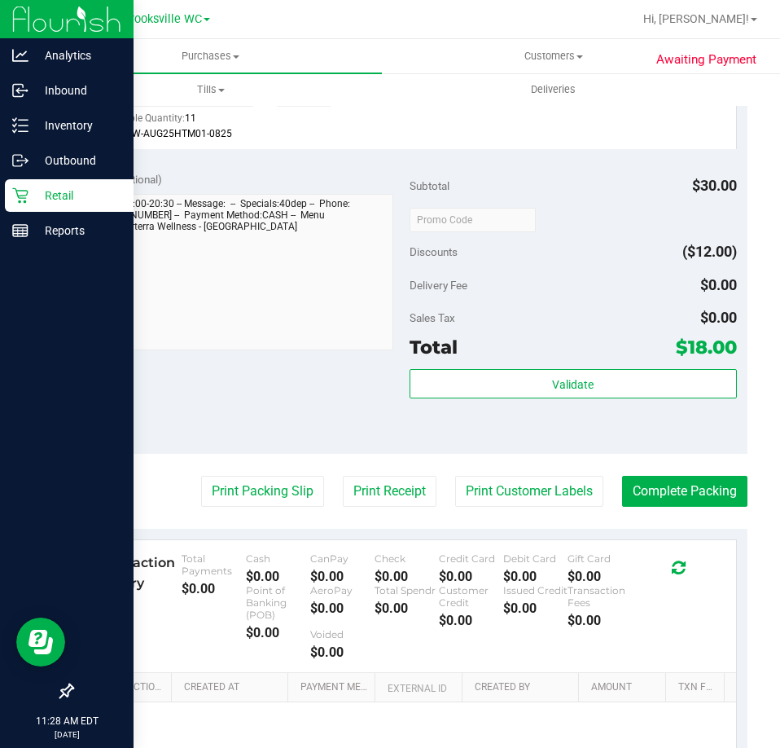
click at [692, 510] on purchase-details "Back Edit Purchase Cancel Purchase View Profile # 12002784 BioTrack ID: - Submi…" at bounding box center [410, 238] width 676 height 1278
click at [688, 488] on button "Complete Packing" at bounding box center [684, 491] width 125 height 31
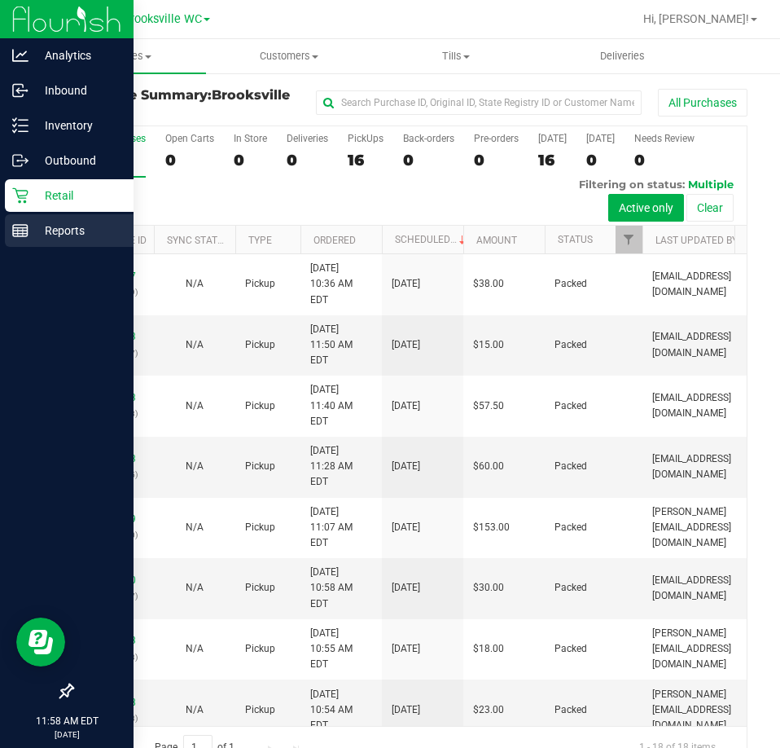
click at [32, 229] on p "Reports" at bounding box center [78, 231] width 98 height 20
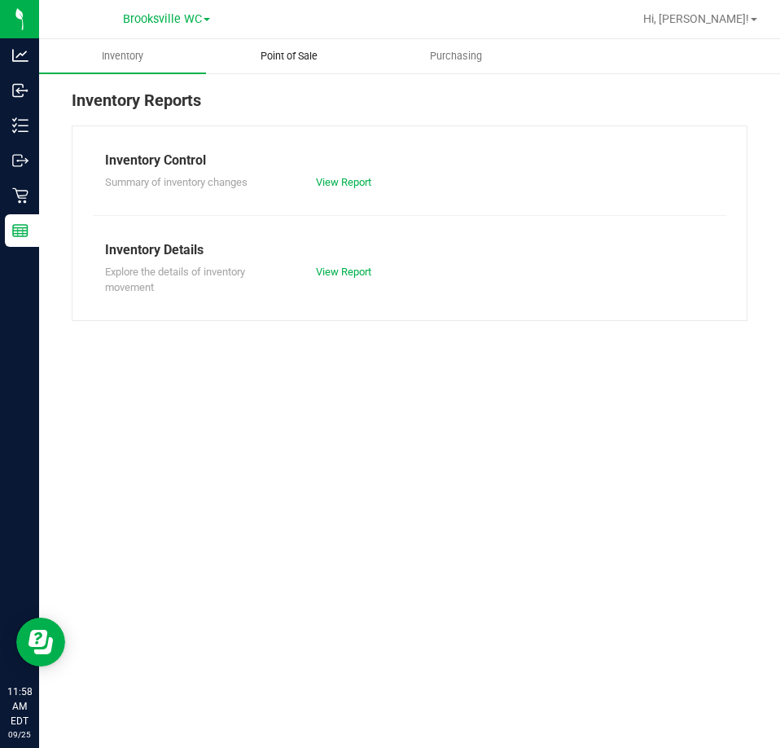
click at [324, 51] on span "Point of Sale" at bounding box center [289, 56] width 101 height 15
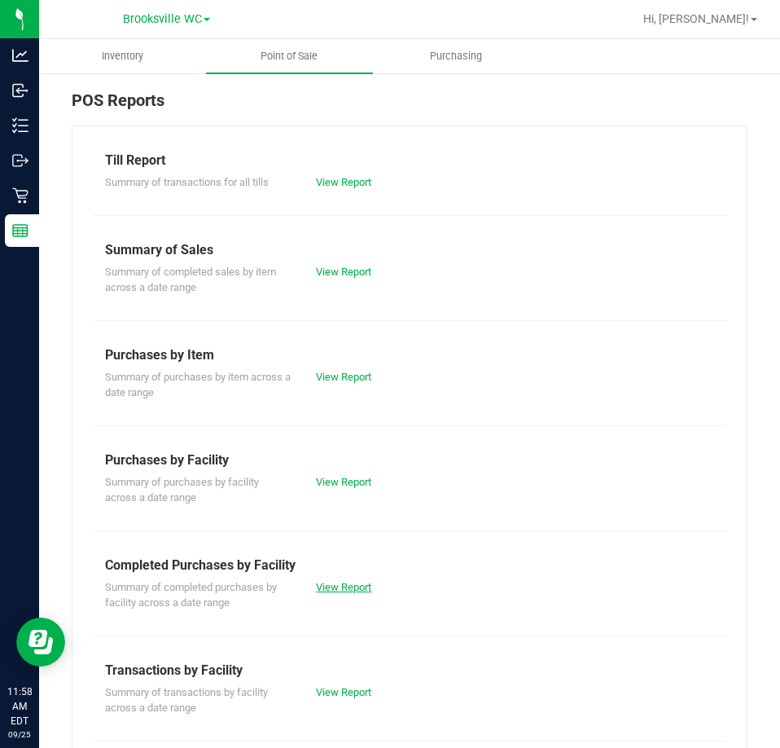
click at [341, 582] on link "View Report" at bounding box center [343, 587] width 55 height 12
